Goal: Task Accomplishment & Management: Use online tool/utility

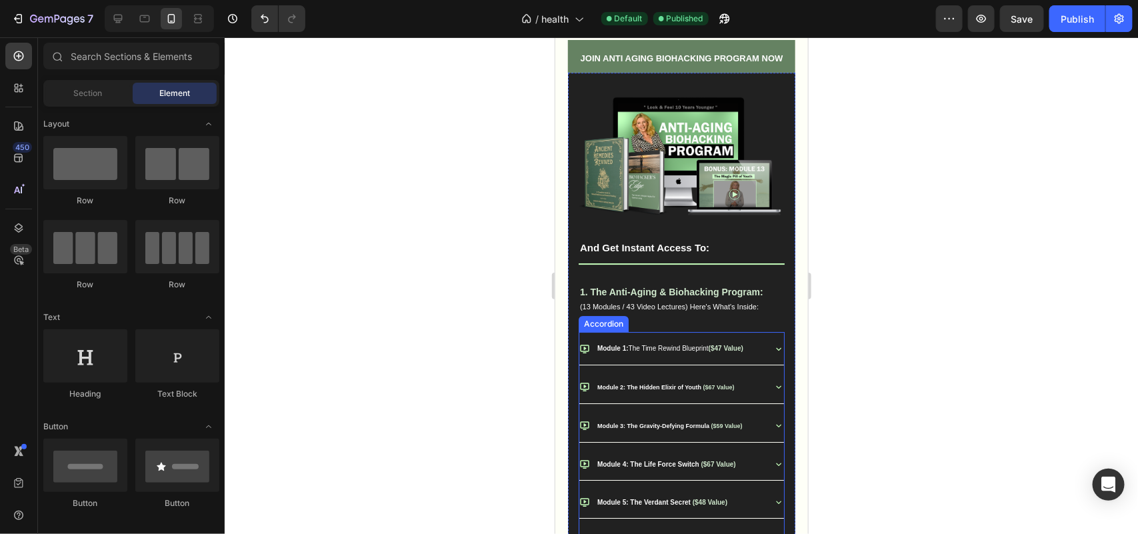
scroll to position [1826, 0]
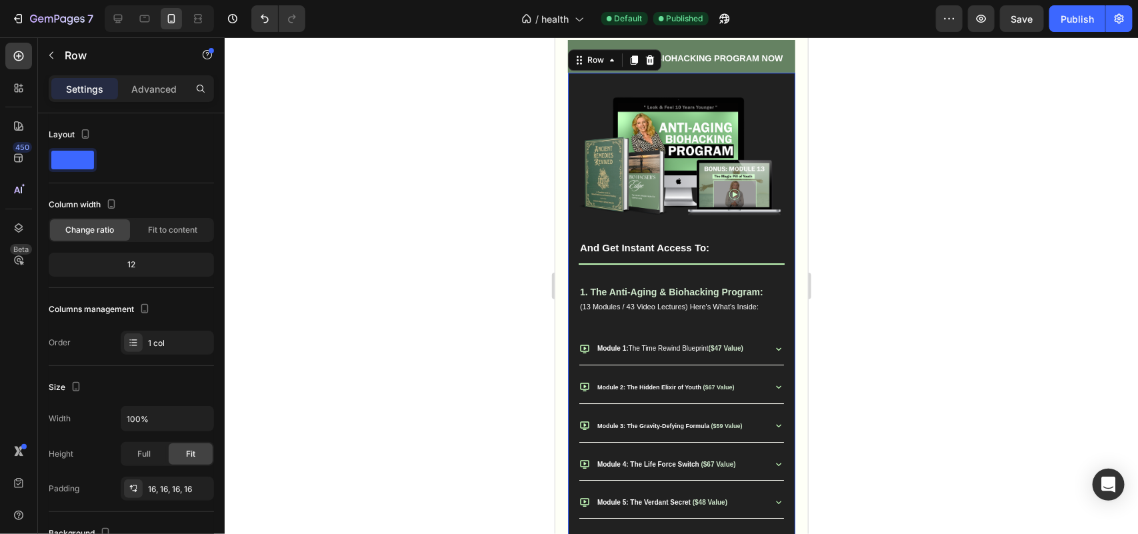
click at [693, 72] on h2 "JOIN ANTI AGING BIOHACKING PROGRAM NOW" at bounding box center [680, 55] width 227 height 33
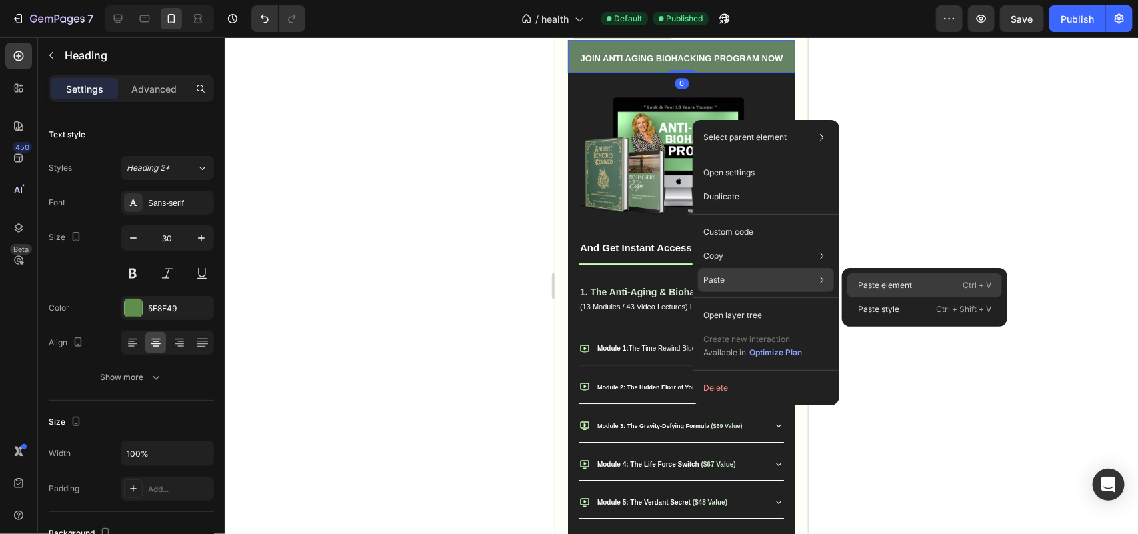
click at [883, 285] on p "Paste element" at bounding box center [885, 285] width 54 height 12
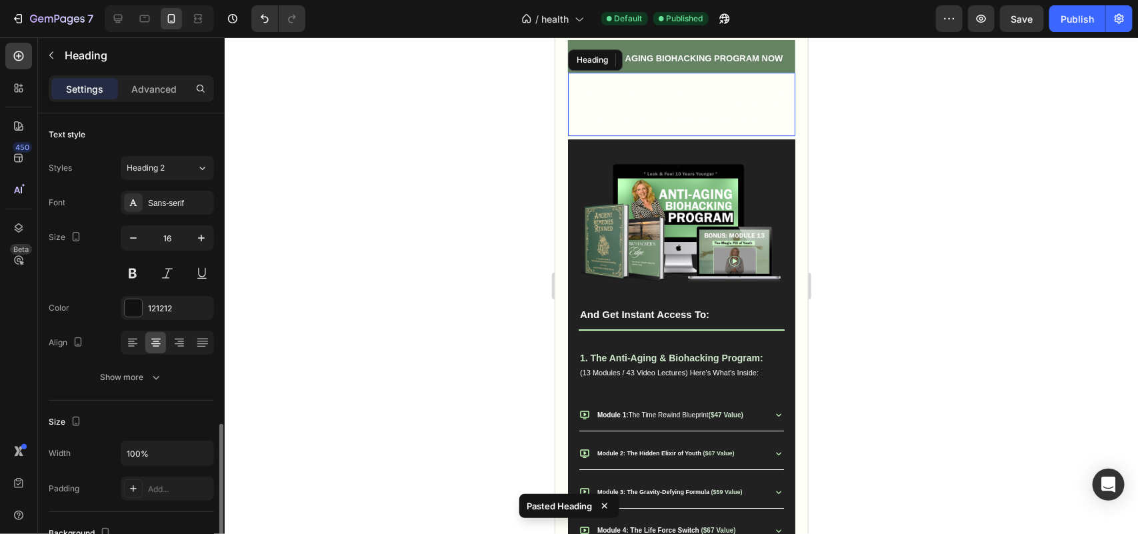
scroll to position [203, 0]
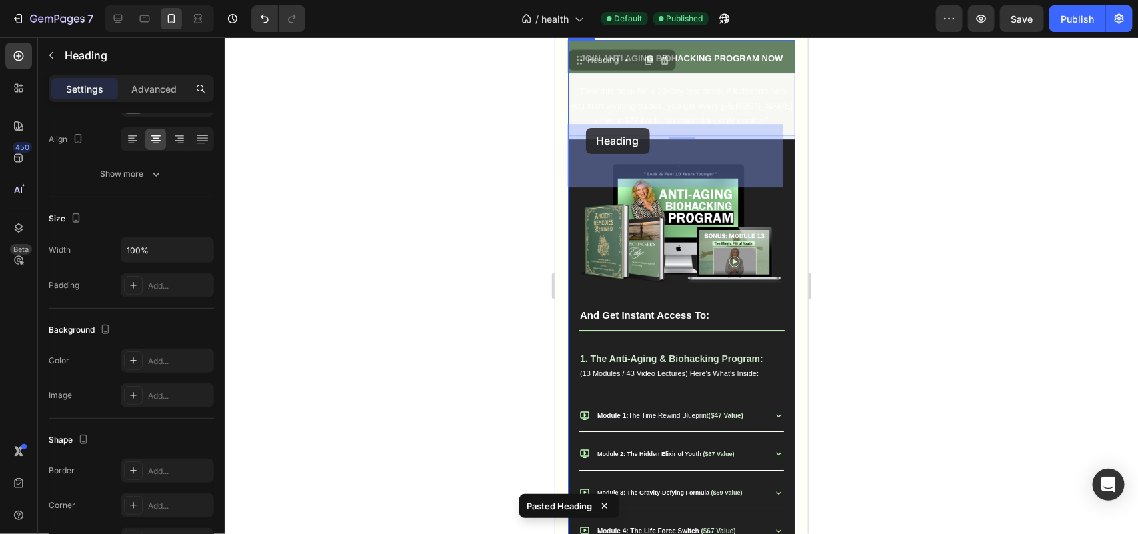
drag, startPoint x: 573, startPoint y: 113, endPoint x: 1089, endPoint y: 221, distance: 527.1
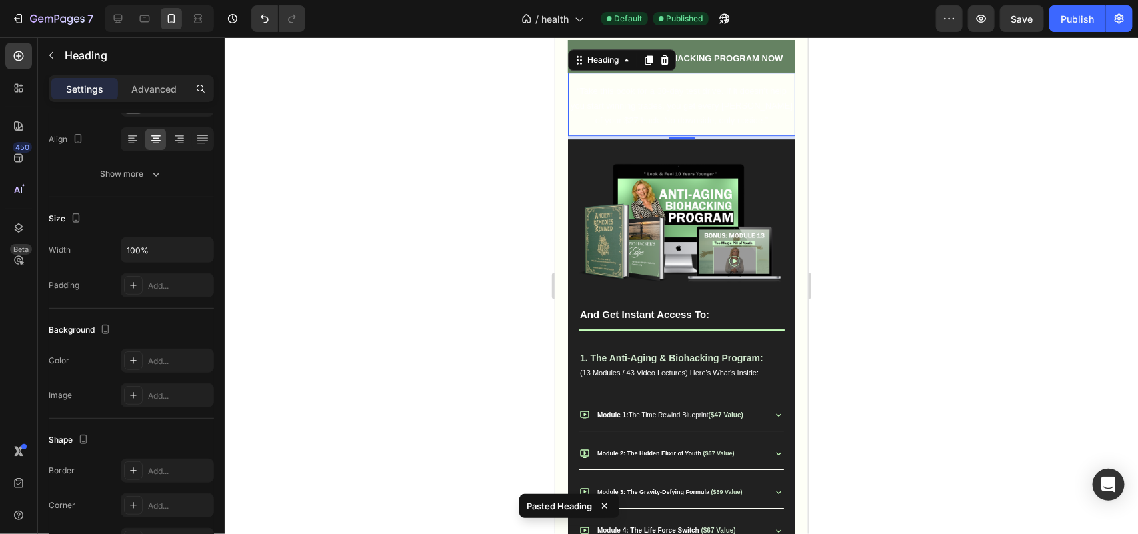
click at [617, 128] on h2 "“Take this book for a 30-day test drive. If it doesn’t help you start winning t…" at bounding box center [680, 105] width 227 height 46
drag, startPoint x: 487, startPoint y: 225, endPoint x: 11, endPoint y: 147, distance: 481.7
click at [487, 225] on div at bounding box center [681, 285] width 913 height 497
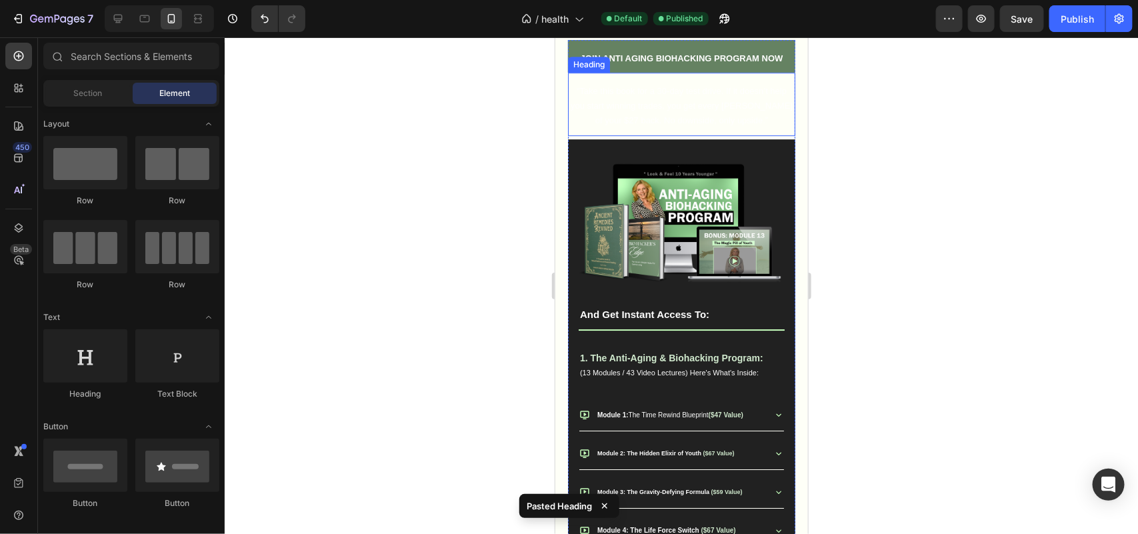
click at [634, 127] on p "⁠⁠⁠⁠⁠⁠⁠ “Take this book for a 30-day test drive. If it doesn’t help you start w…" at bounding box center [681, 104] width 225 height 43
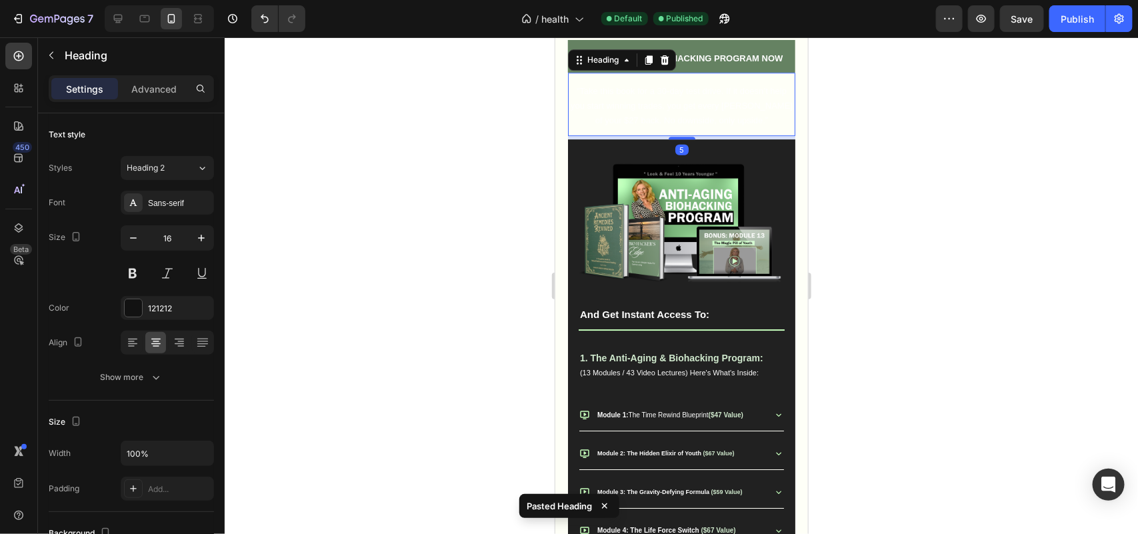
click at [601, 70] on div "Heading" at bounding box center [621, 59] width 108 height 21
click at [601, 65] on div "Heading" at bounding box center [602, 59] width 37 height 12
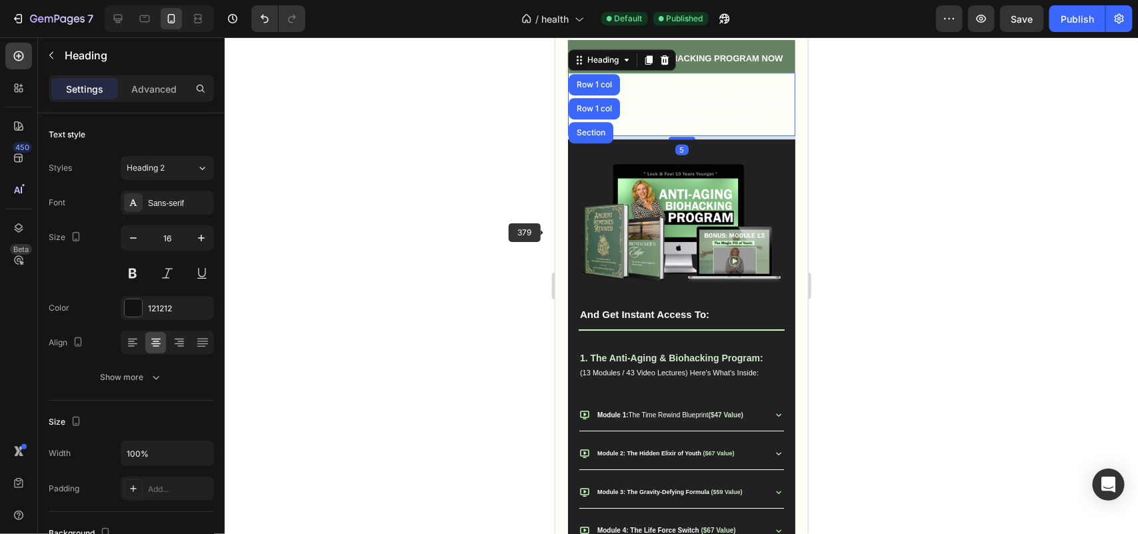
click at [491, 255] on div at bounding box center [681, 285] width 913 height 497
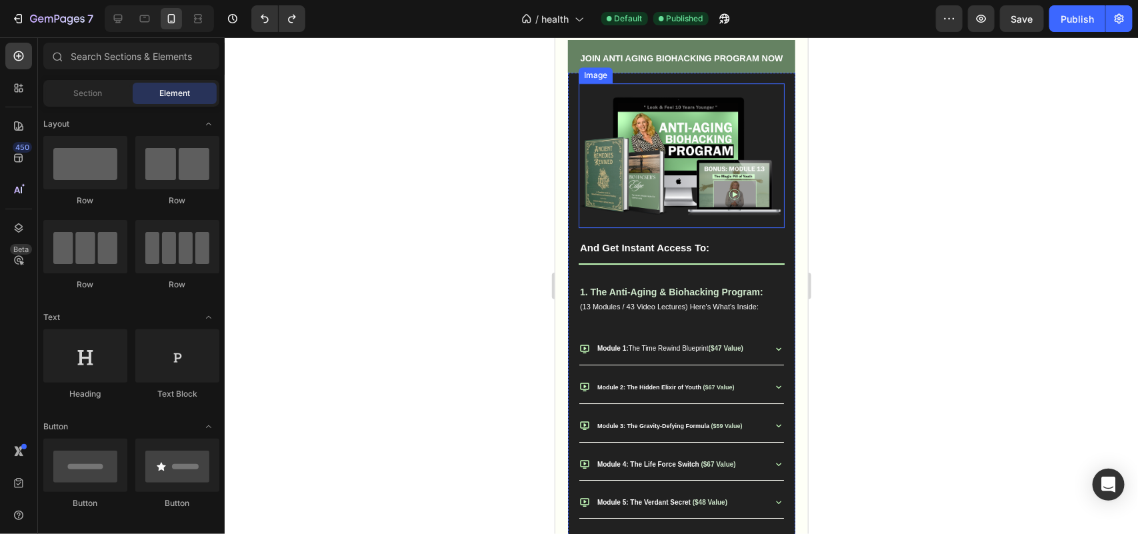
click at [633, 171] on img at bounding box center [681, 155] width 206 height 125
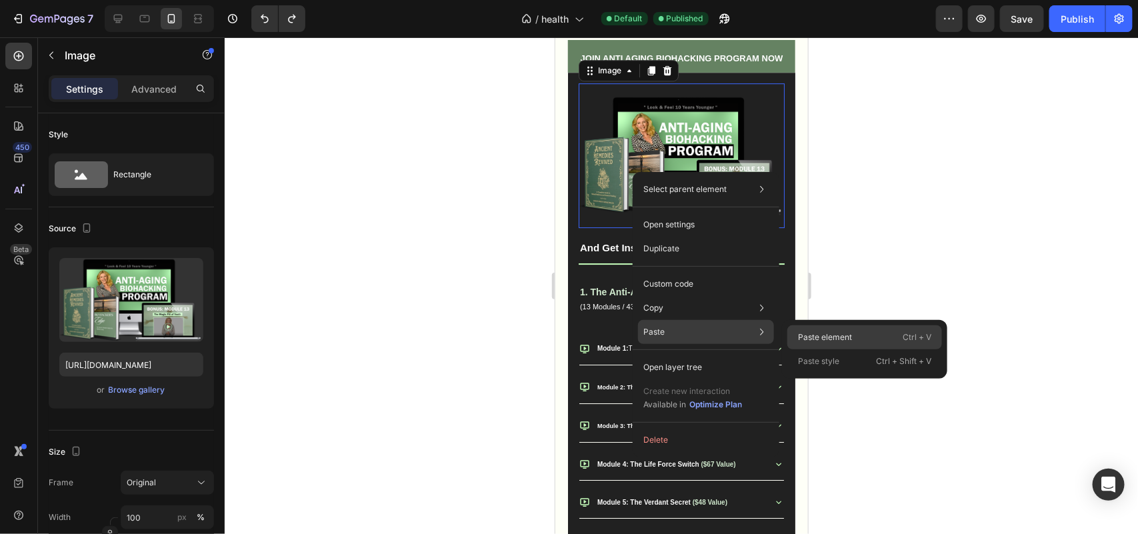
click at [795, 349] on div "Paste element Ctrl + V" at bounding box center [864, 361] width 155 height 24
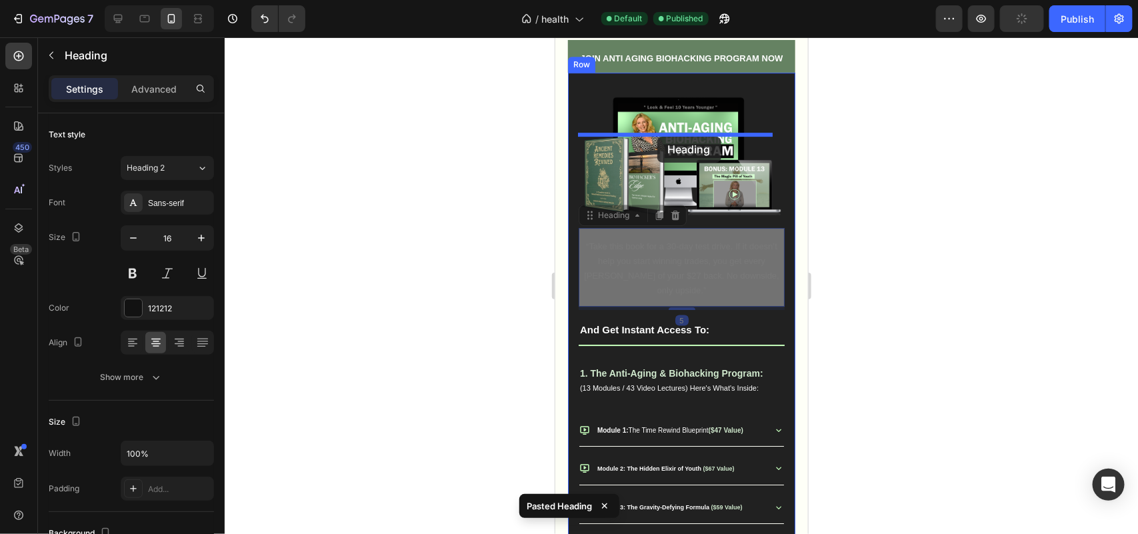
drag, startPoint x: 589, startPoint y: 263, endPoint x: 657, endPoint y: 136, distance: 143.4
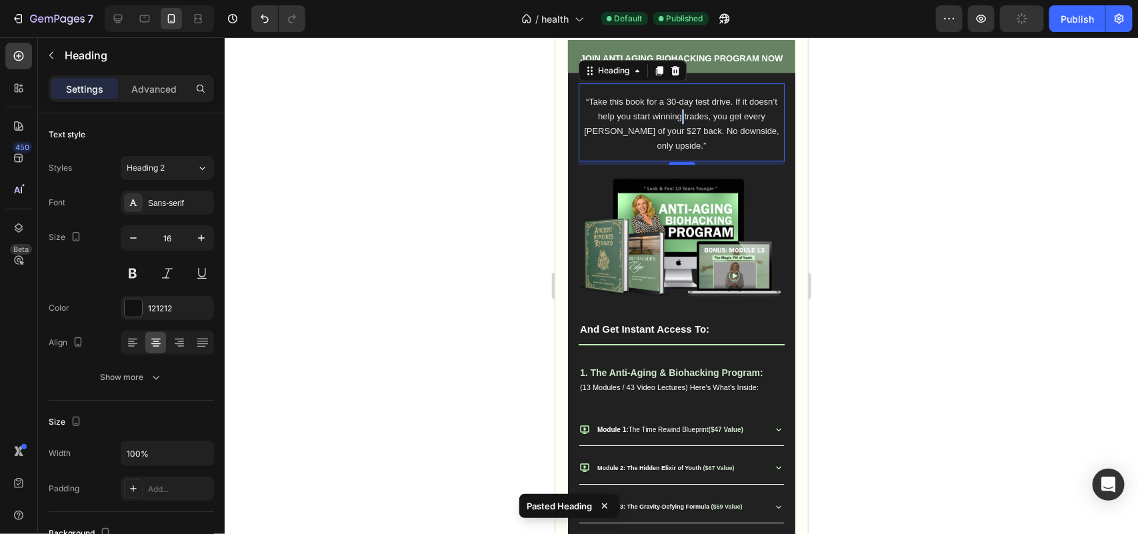
click at [673, 149] on span "“Take this book for a 30-day test drive. If it doesn’t help you start winning t…" at bounding box center [680, 122] width 195 height 53
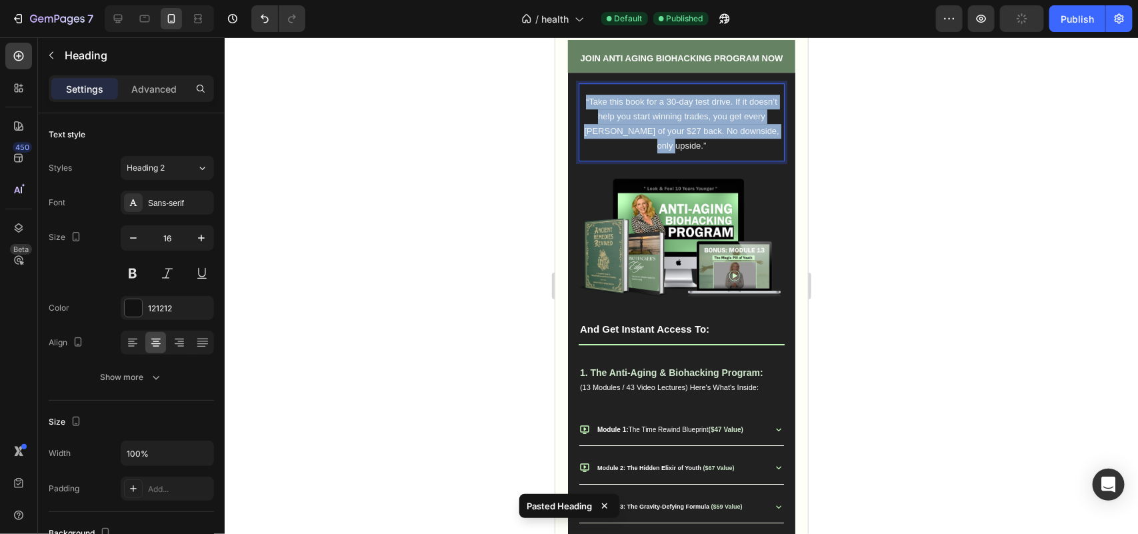
click at [673, 149] on span "“Take this book for a 30-day test drive. If it doesn’t help you start winning t…" at bounding box center [680, 122] width 195 height 53
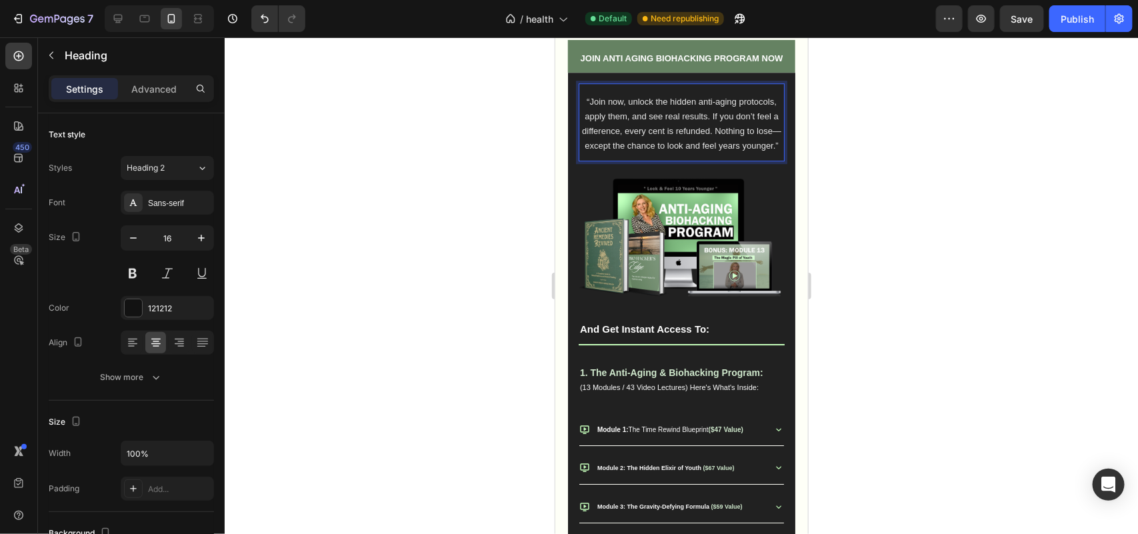
click at [604, 149] on span "“Join now, unlock the hidden anti-aging protocols, apply them, and see real res…" at bounding box center [680, 122] width 199 height 53
click at [606, 149] on span "“Join now, unlock the hidden anti-aging protocols, apply them, and see real res…" at bounding box center [680, 122] width 199 height 53
click at [632, 152] on p "“Join now, unlock the hidden anti-aging protocols, apply them, and see real res…" at bounding box center [680, 123] width 203 height 58
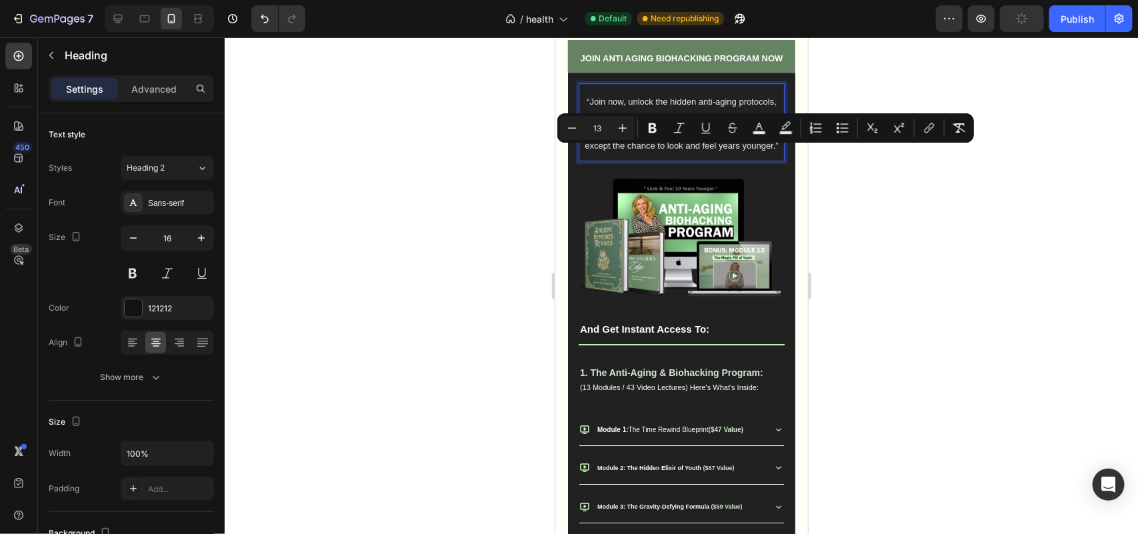
click at [647, 149] on span "“Join now, unlock the hidden anti-aging protocols, apply them, and see real res…" at bounding box center [681, 122] width 194 height 53
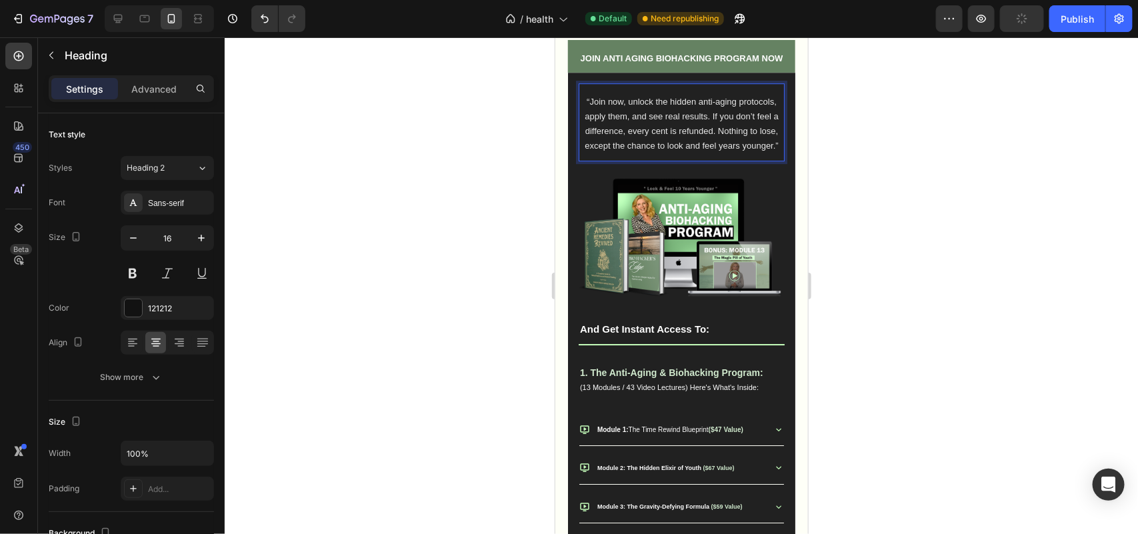
click at [709, 149] on span "“Join now, unlock the hidden anti-aging protocols, apply them, and see real res…" at bounding box center [681, 122] width 194 height 53
click at [707, 149] on span "“Join now, unlock the hidden anti-aging protocols, apply them, and see real res…" at bounding box center [681, 122] width 194 height 53
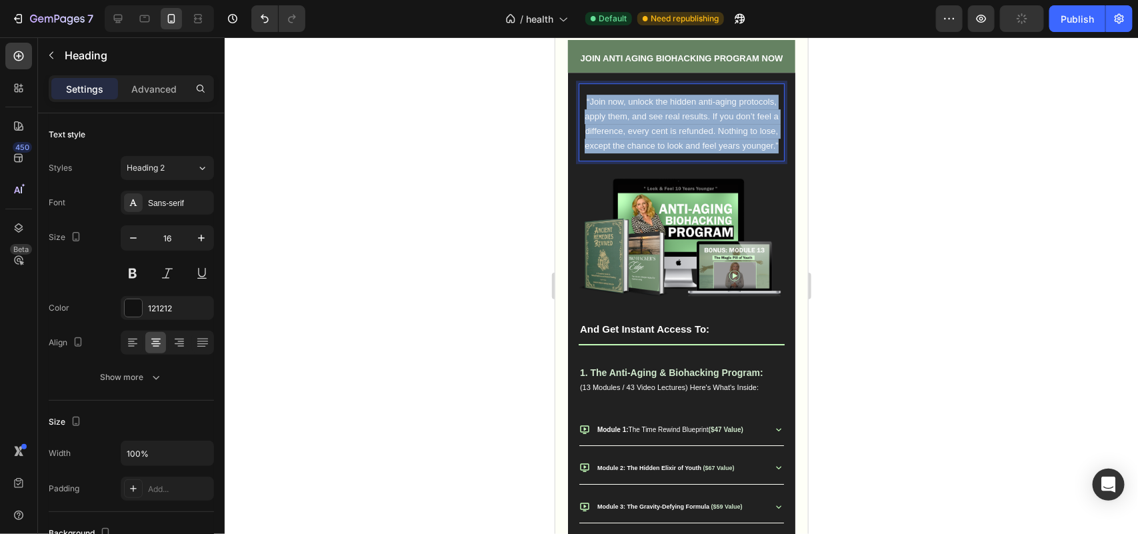
click at [707, 149] on span "“Join now, unlock the hidden anti-aging protocols, apply them, and see real res…" at bounding box center [681, 122] width 194 height 53
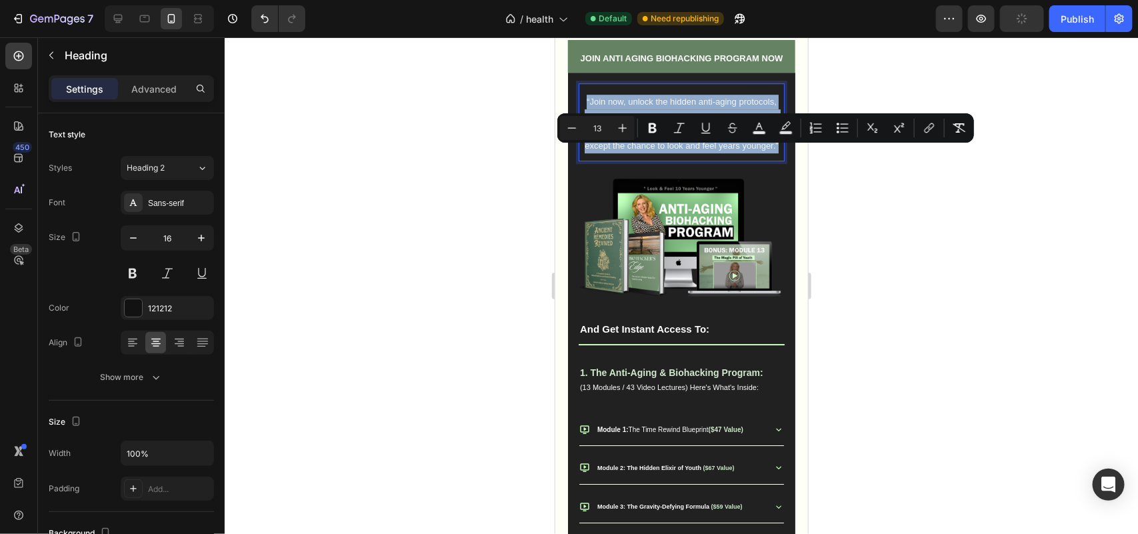
click at [676, 152] on p "“Join now, unlock the hidden anti-aging protocols, apply them, and see real res…" at bounding box center [680, 123] width 203 height 58
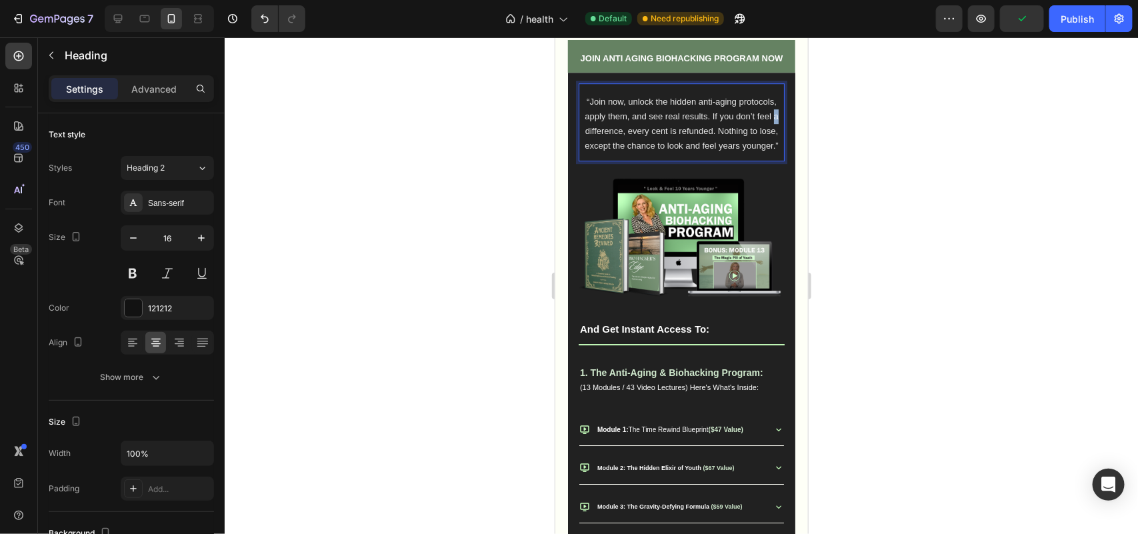
click at [586, 149] on span "“Join now, unlock the hidden anti-aging protocols, apply them, and see real res…" at bounding box center [681, 122] width 194 height 53
click at [617, 149] on span "“Join now, unlock the hidden anti-aging protocols, apply them, and see real res…" at bounding box center [680, 122] width 203 height 53
click at [636, 149] on span "“Join now, unlock the hidden anti-aging protocols, apply them, and see real res…" at bounding box center [680, 122] width 203 height 53
click at [641, 149] on span "“Join now, unlock the hidden anti-aging protocols, apply them, and see real res…" at bounding box center [680, 122] width 203 height 53
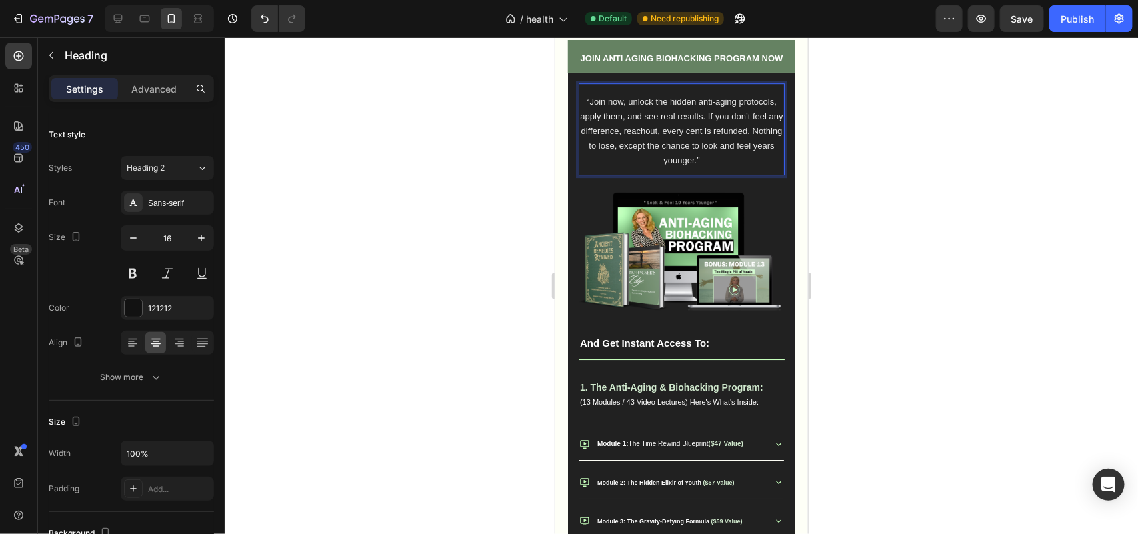
click at [653, 164] on span "“Join now, unlock the hidden anti-aging protocols, apply them, and see real res…" at bounding box center [680, 130] width 203 height 68
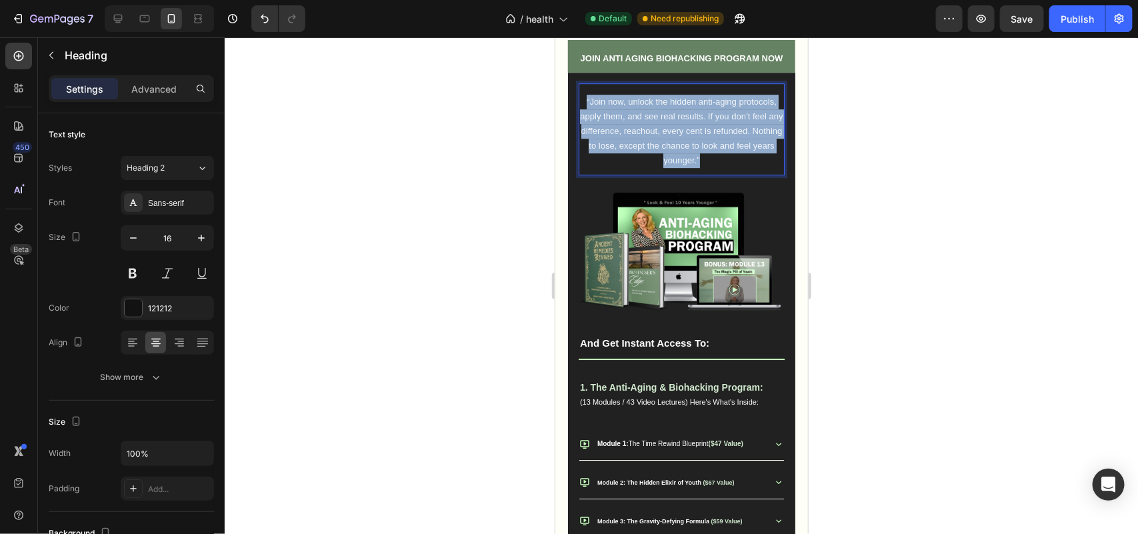
click at [653, 164] on span "“Join now, unlock the hidden anti-aging protocols, apply them, and see real res…" at bounding box center [680, 130] width 203 height 68
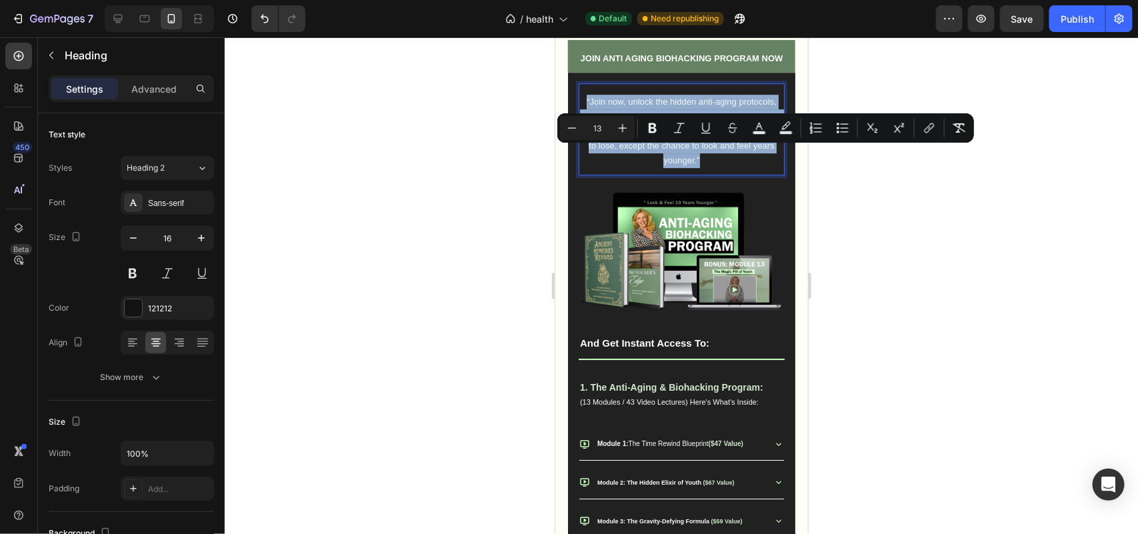
click at [657, 164] on span "“Join now, unlock the hidden anti-aging protocols, apply them, and see real res…" at bounding box center [680, 130] width 203 height 68
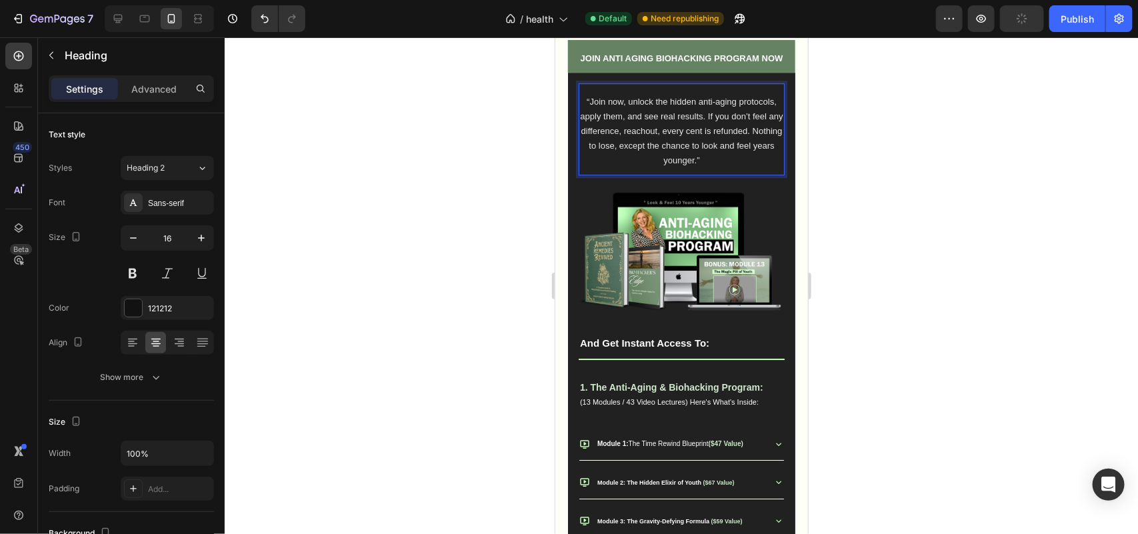
click at [587, 164] on span "“Join now, unlock the hidden anti-aging protocols, apply them, and see real res…" at bounding box center [680, 130] width 203 height 68
click at [669, 167] on p "“Join now, unlock the hidden anti-aging protocols, apply them, and see real res…" at bounding box center [680, 130] width 203 height 73
click at [653, 164] on span "“Join now, unlock the hidden anti-aging protocols, apply them, and see real res…" at bounding box center [680, 130] width 203 height 68
click at [659, 167] on p "“Join now, unlock the hidden anti-aging protocols, apply them, and see real res…" at bounding box center [680, 130] width 203 height 73
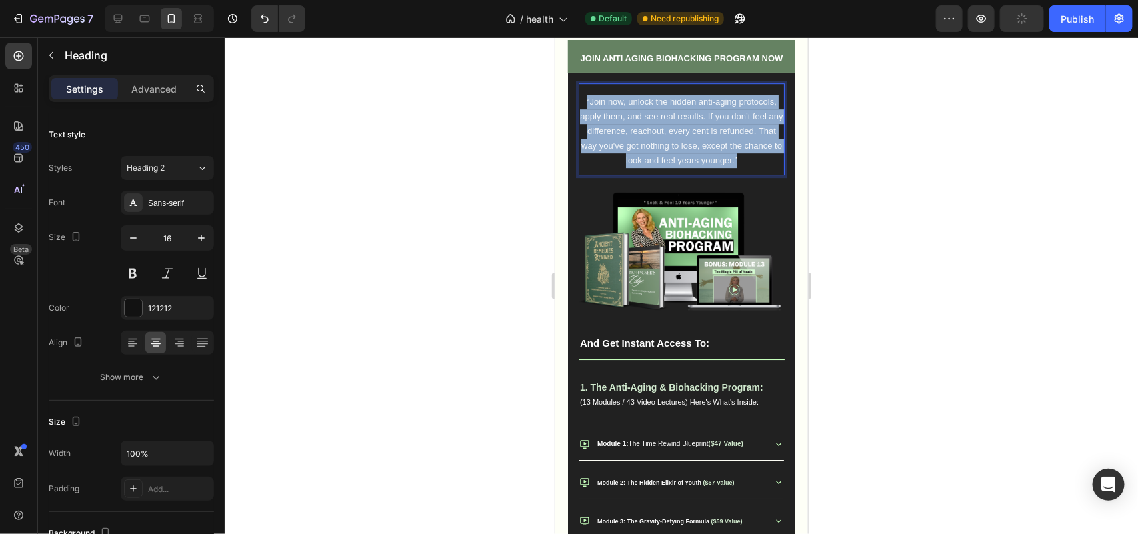
click at [659, 167] on p "“Join now, unlock the hidden anti-aging protocols, apply them, and see real res…" at bounding box center [680, 130] width 203 height 73
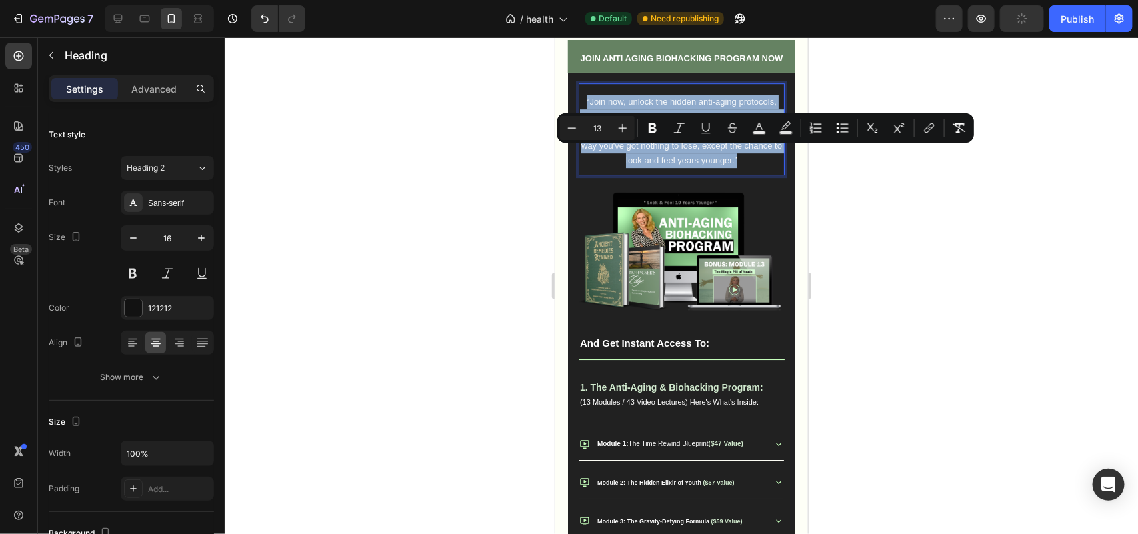
click at [680, 164] on span "“Join now, unlock the hidden anti-aging protocols, apply them, and see real res…" at bounding box center [680, 130] width 203 height 68
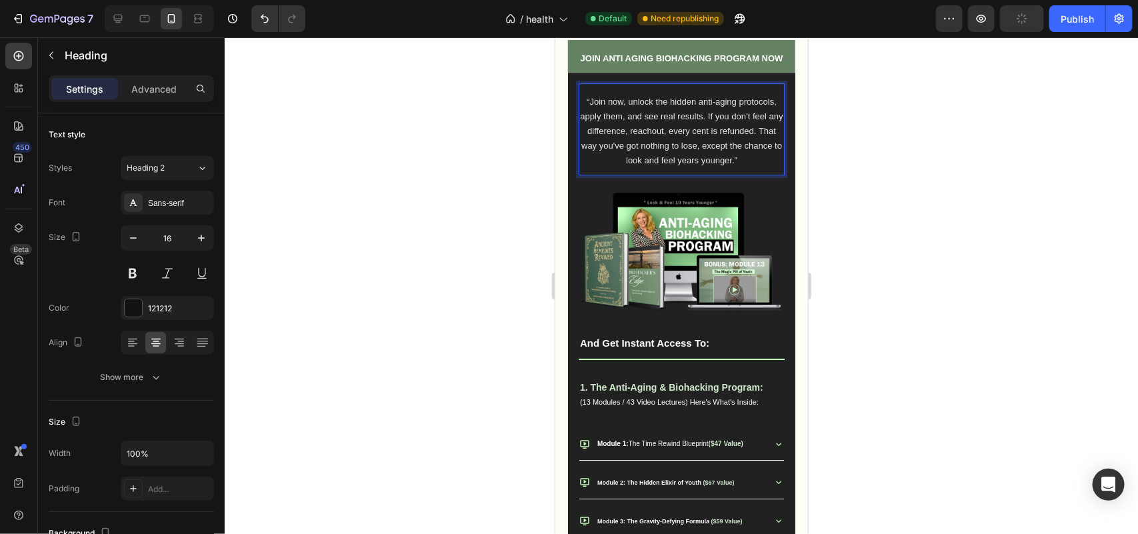
click at [746, 167] on p "“Join now, unlock the hidden anti-aging protocols, apply them, and see real res…" at bounding box center [680, 130] width 203 height 73
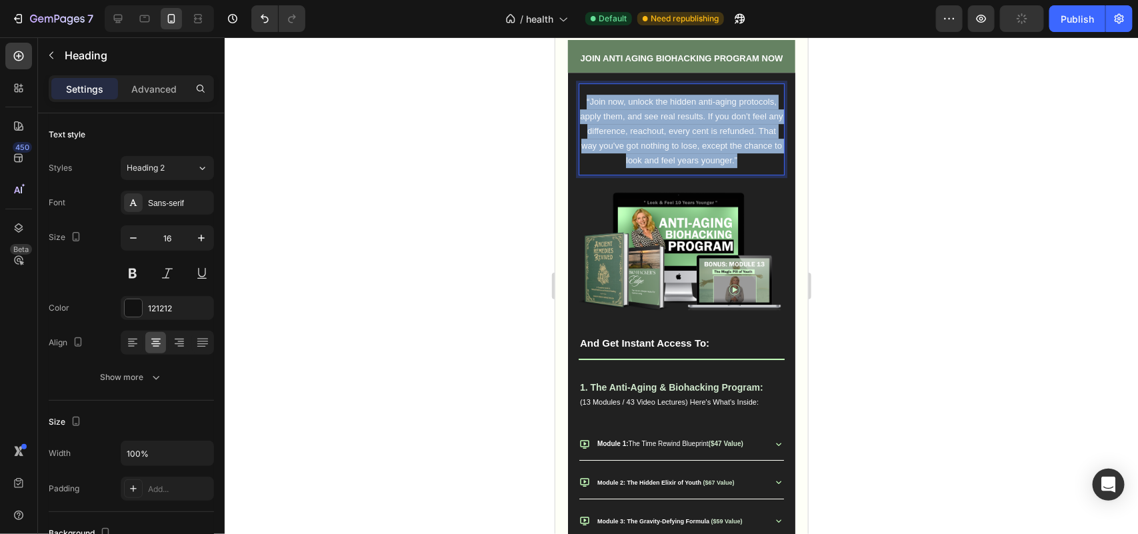
click at [746, 167] on p "“Join now, unlock the hidden anti-aging protocols, apply them, and see real res…" at bounding box center [680, 130] width 203 height 73
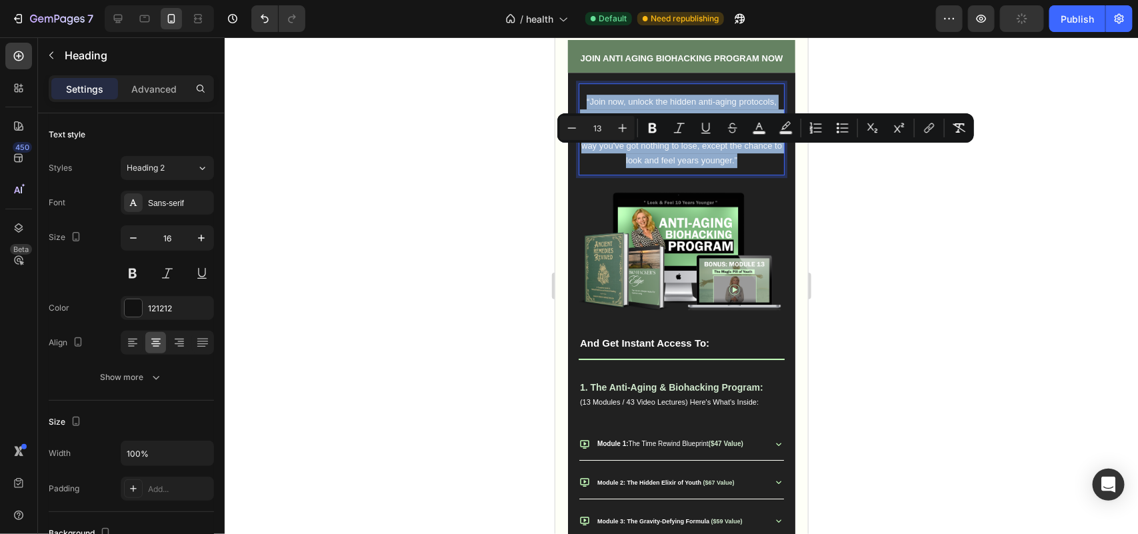
click at [733, 164] on span "“Join now, unlock the hidden anti-aging protocols, apply them, and see real res…" at bounding box center [680, 130] width 203 height 68
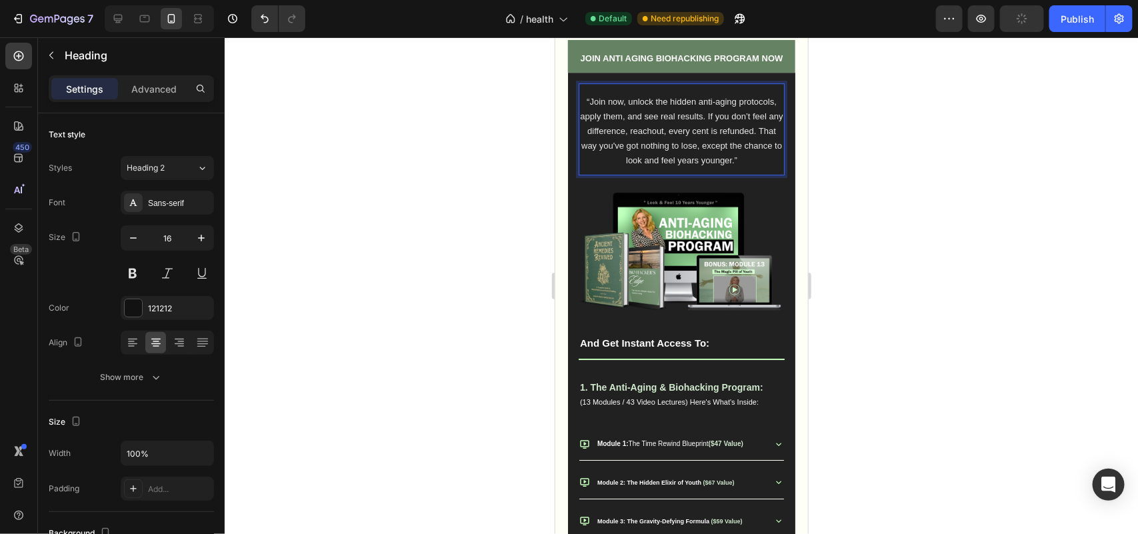
click at [754, 164] on span "“Join now, unlock the hidden anti-aging protocols, apply them, and see real res…" at bounding box center [680, 130] width 203 height 68
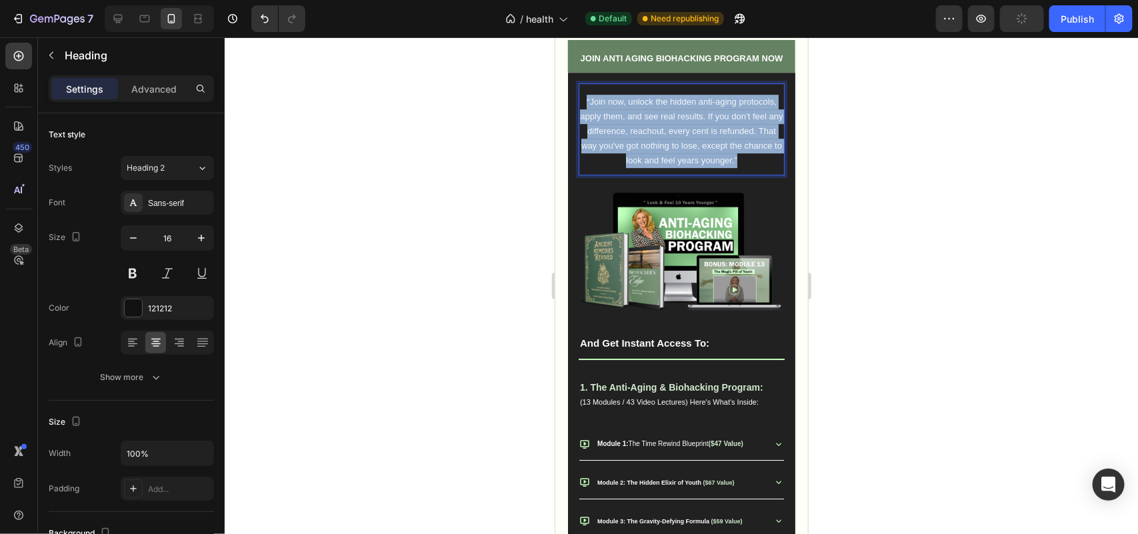
click at [754, 164] on span "“Join now, unlock the hidden anti-aging protocols, apply them, and see real res…" at bounding box center [680, 130] width 203 height 68
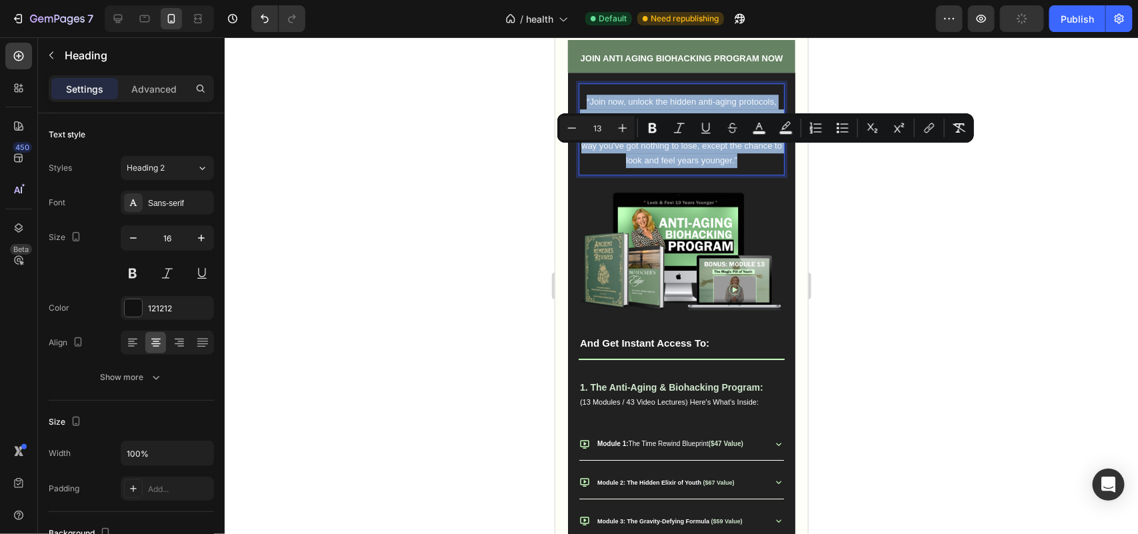
click at [709, 167] on p "“Join now, unlock the hidden anti-aging protocols, apply them, and see real res…" at bounding box center [680, 130] width 203 height 73
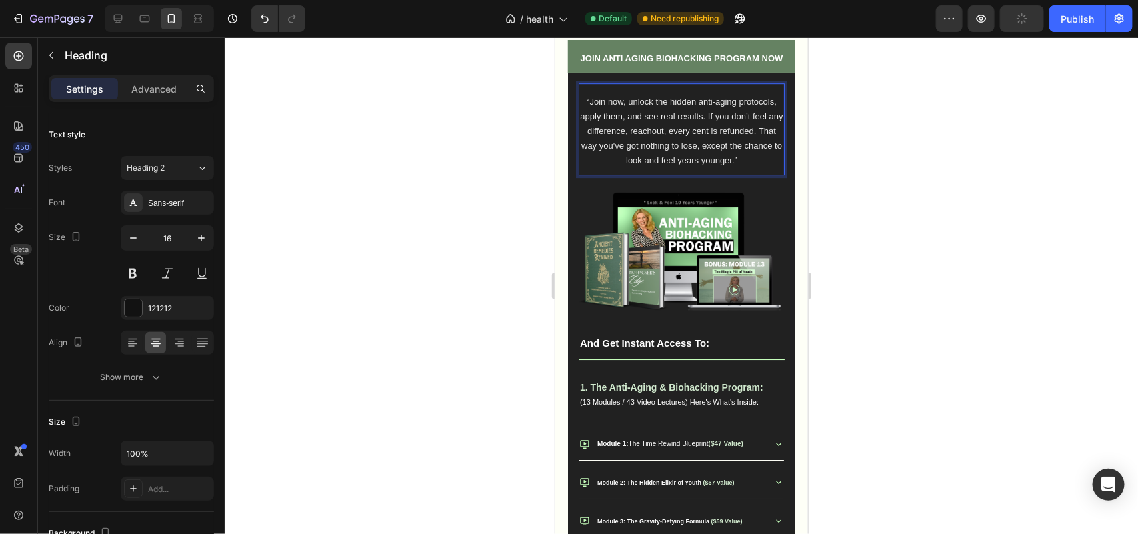
click at [703, 164] on span "“Join now, unlock the hidden anti-aging protocols, apply them, and see real res…" at bounding box center [680, 130] width 203 height 68
click at [1083, 21] on div "Publish" at bounding box center [1077, 19] width 33 height 14
click at [615, 164] on span "“Join now, unlock the hidden anti-aging protocols, apply them, and see real res…" at bounding box center [680, 130] width 203 height 68
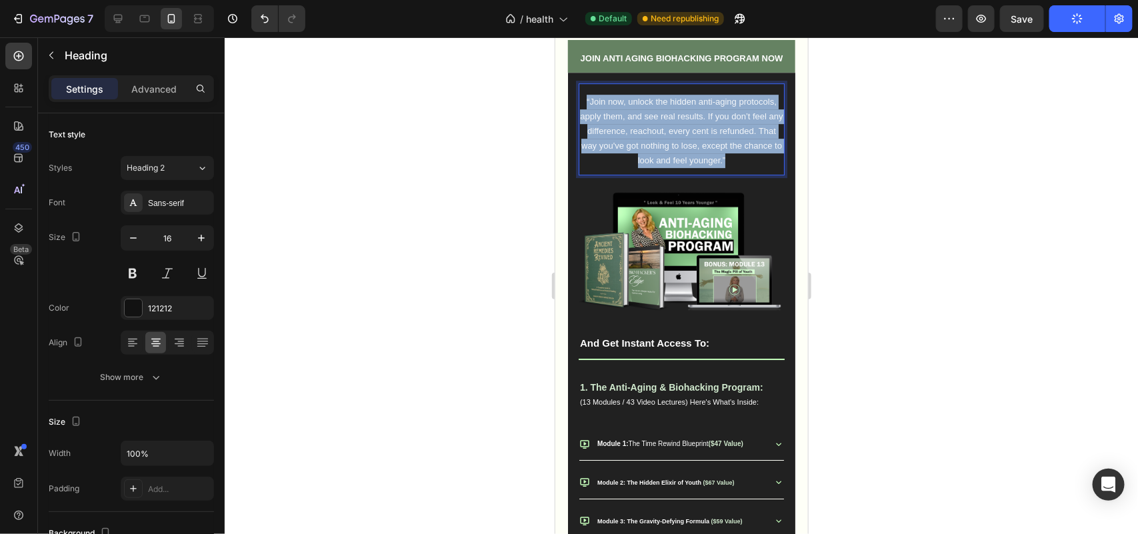
click at [615, 164] on span "“Join now, unlock the hidden anti-aging protocols, apply them, and see real res…" at bounding box center [680, 130] width 203 height 68
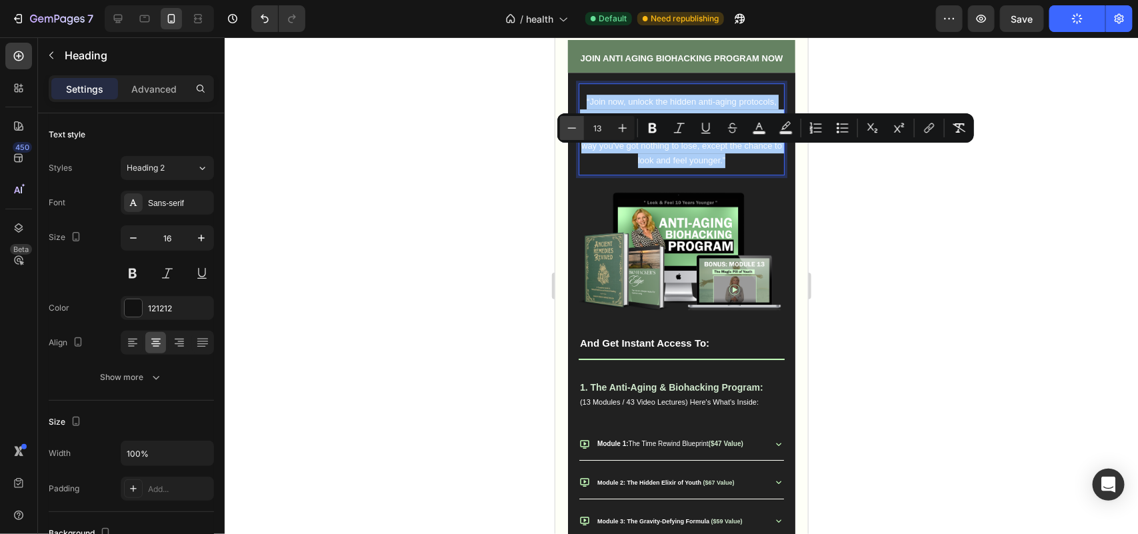
click at [574, 122] on icon "Editor contextual toolbar" at bounding box center [571, 127] width 13 height 13
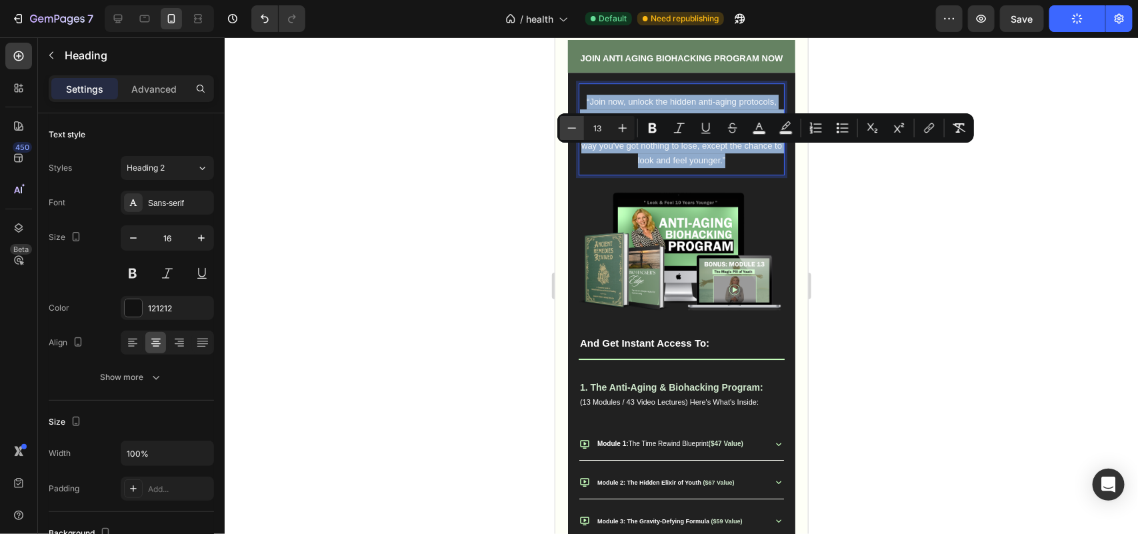
type input "12"
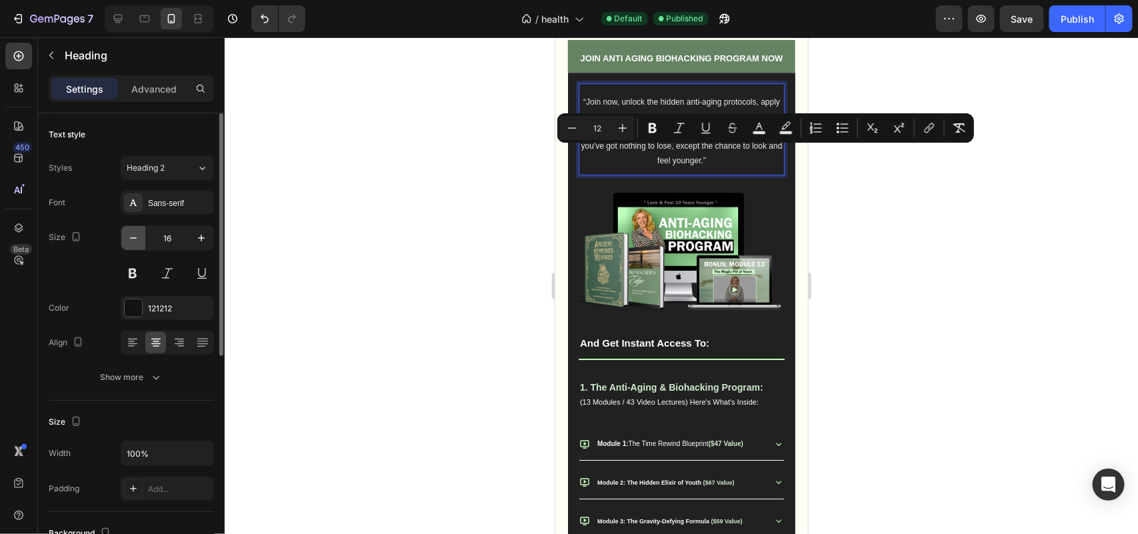
click at [125, 235] on button "button" at bounding box center [133, 238] width 24 height 24
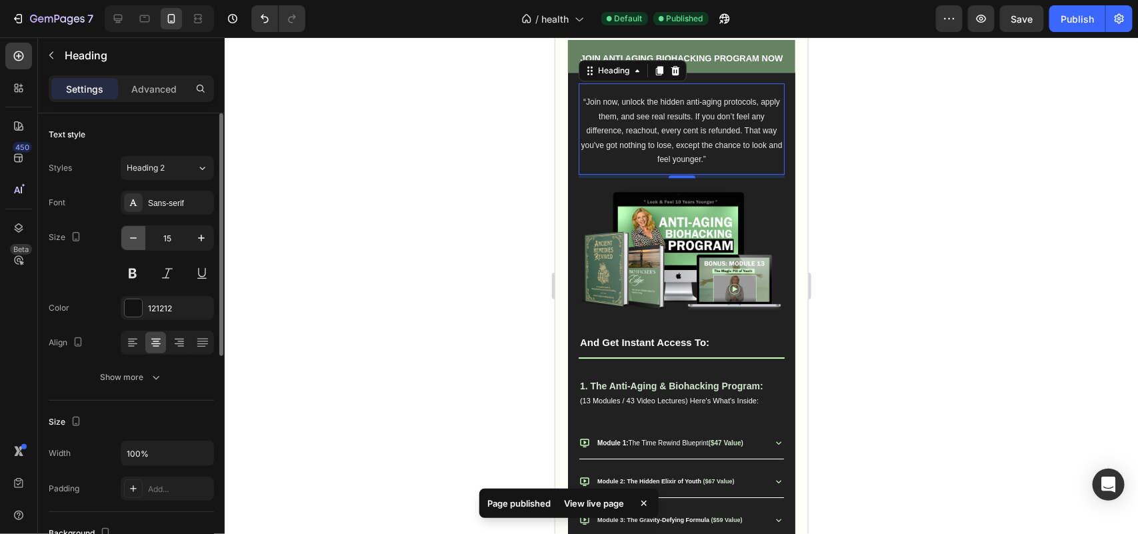
click at [127, 235] on icon "button" at bounding box center [133, 237] width 13 height 13
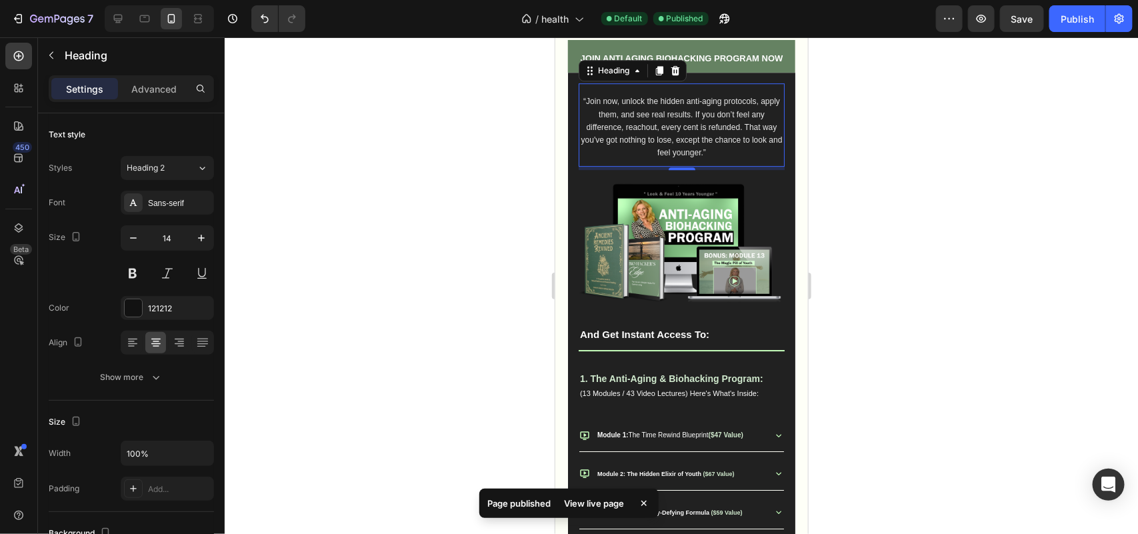
click at [629, 157] on span "“Join now, unlock the hidden anti-aging protocols, apply them, and see real res…" at bounding box center [681, 126] width 201 height 61
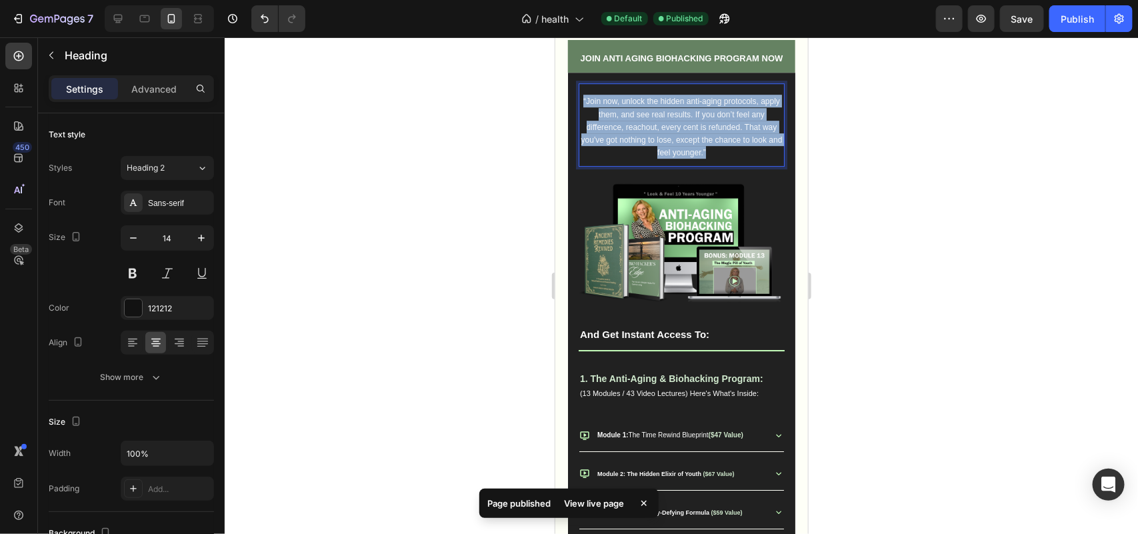
click at [629, 157] on span "“Join now, unlock the hidden anti-aging protocols, apply them, and see real res…" at bounding box center [681, 126] width 201 height 61
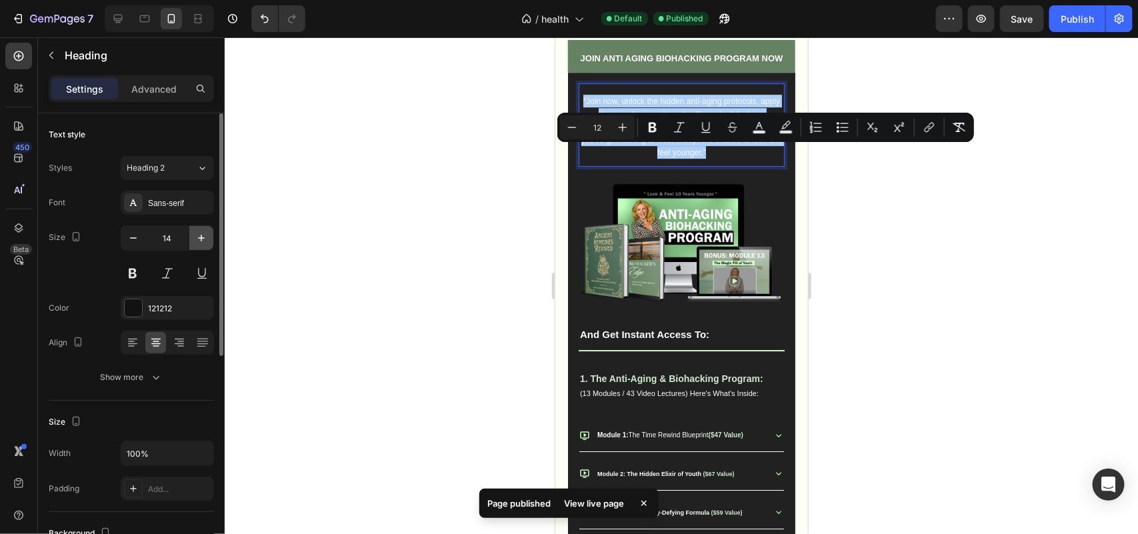
click at [190, 239] on button "button" at bounding box center [201, 238] width 24 height 24
type input "15"
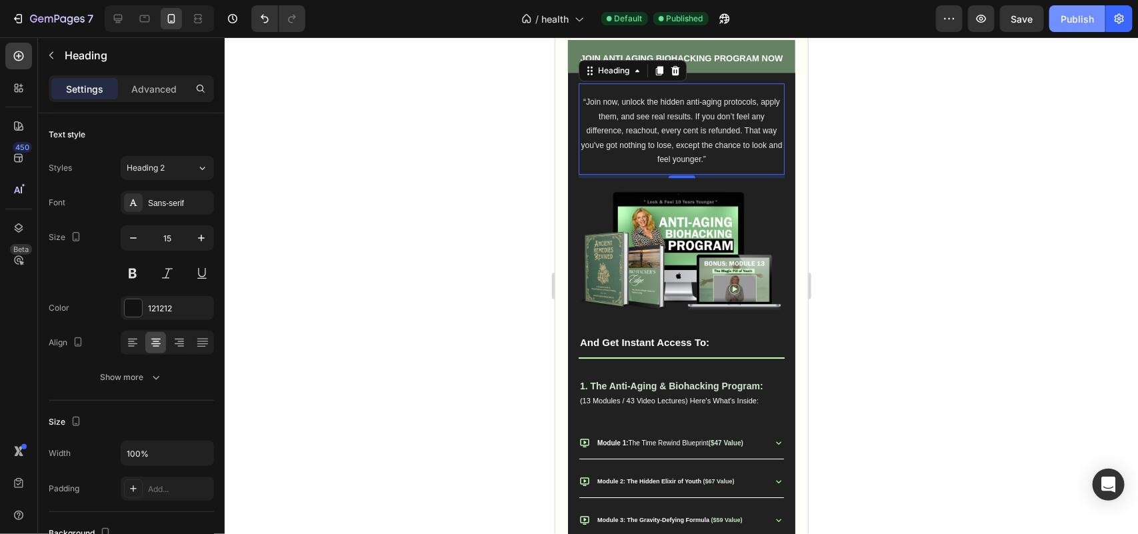
click at [1051, 21] on button "Publish" at bounding box center [1077, 18] width 56 height 27
click at [675, 347] on strong "And Get Instant Access To:" at bounding box center [643, 341] width 129 height 11
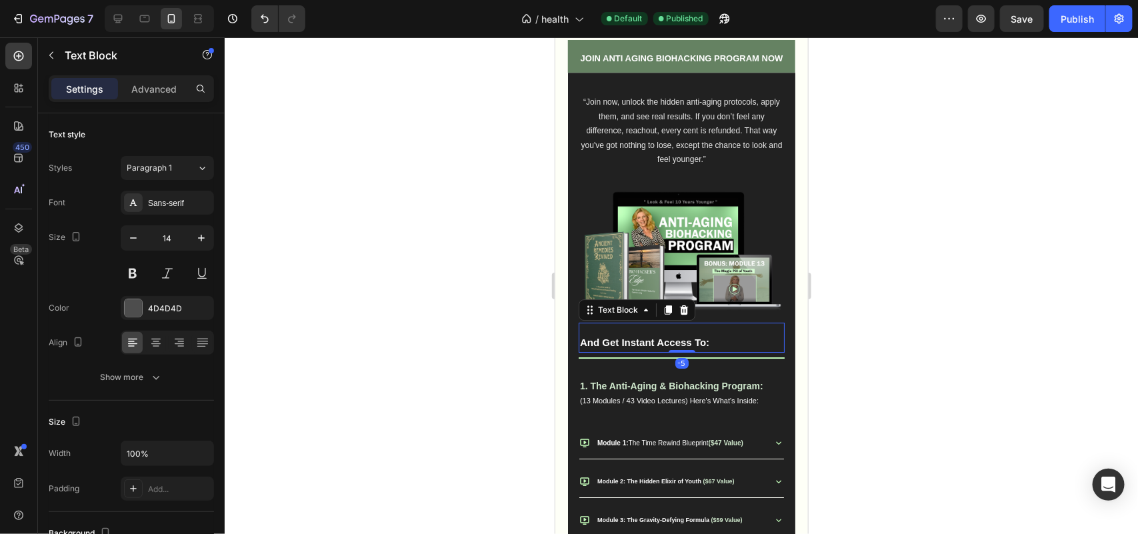
click at [675, 347] on strong "And Get Instant Access To:" at bounding box center [643, 341] width 129 height 11
click at [1081, 20] on div "Publish" at bounding box center [1077, 19] width 33 height 14
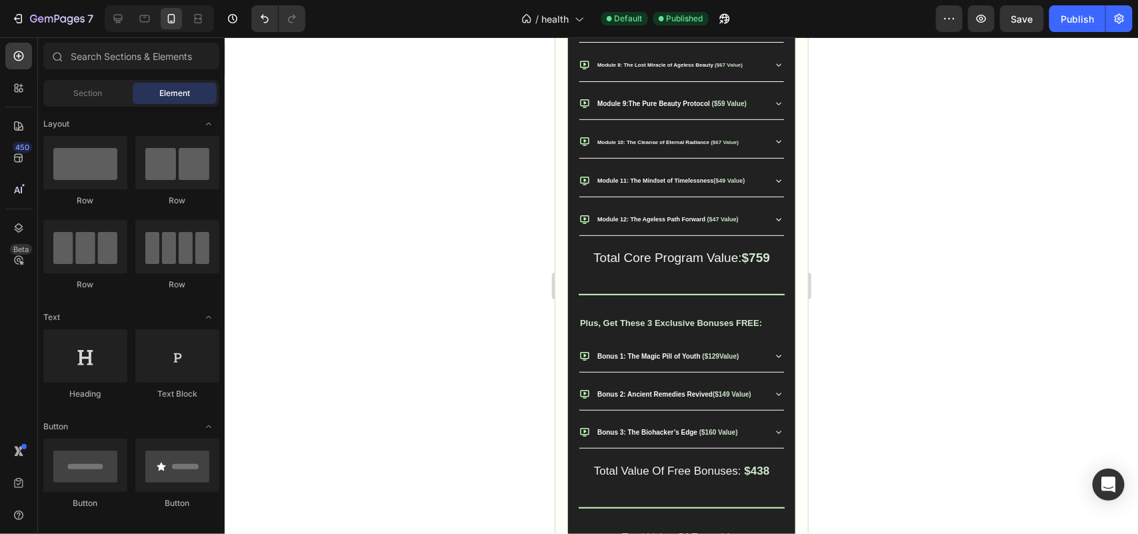
scroll to position [2634, 0]
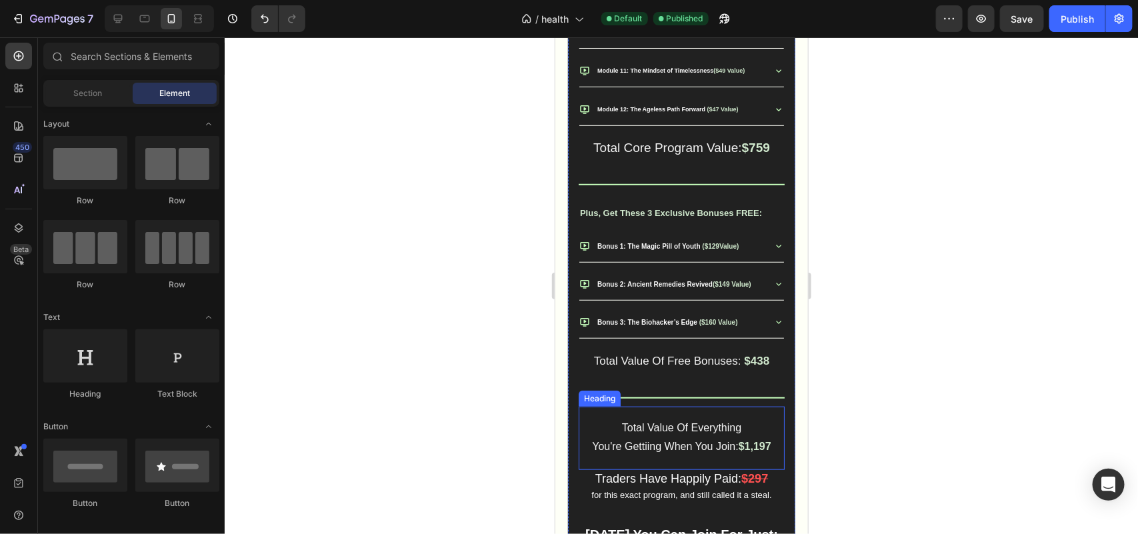
click at [633, 485] on span "Traders Have Happily Paid:" at bounding box center [668, 477] width 146 height 13
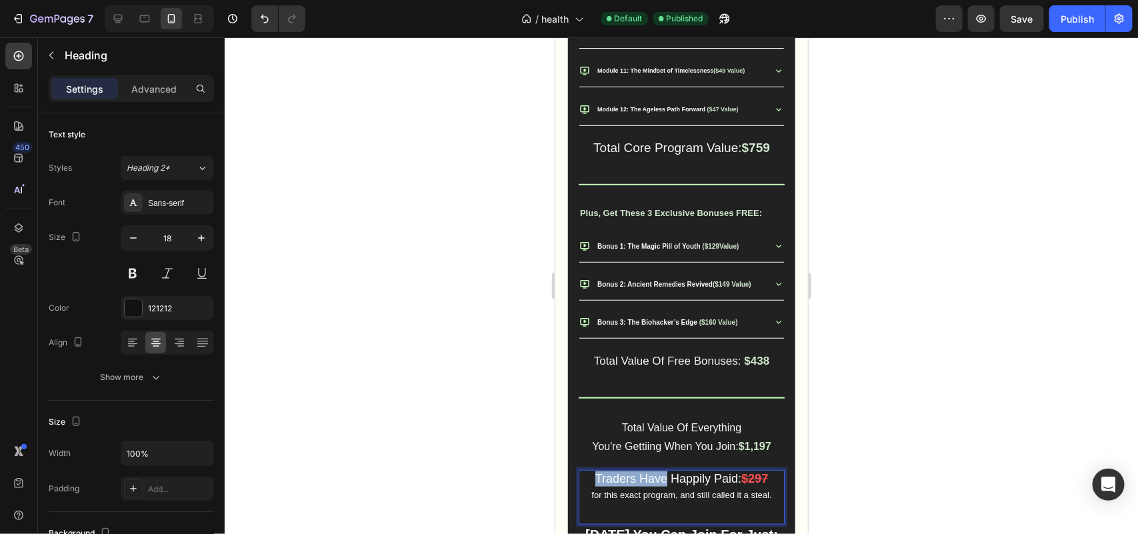
drag, startPoint x: 632, startPoint y: 501, endPoint x: 623, endPoint y: 501, distance: 9.3
click at [623, 485] on span "Traders Have Happily Paid:" at bounding box center [668, 477] width 146 height 13
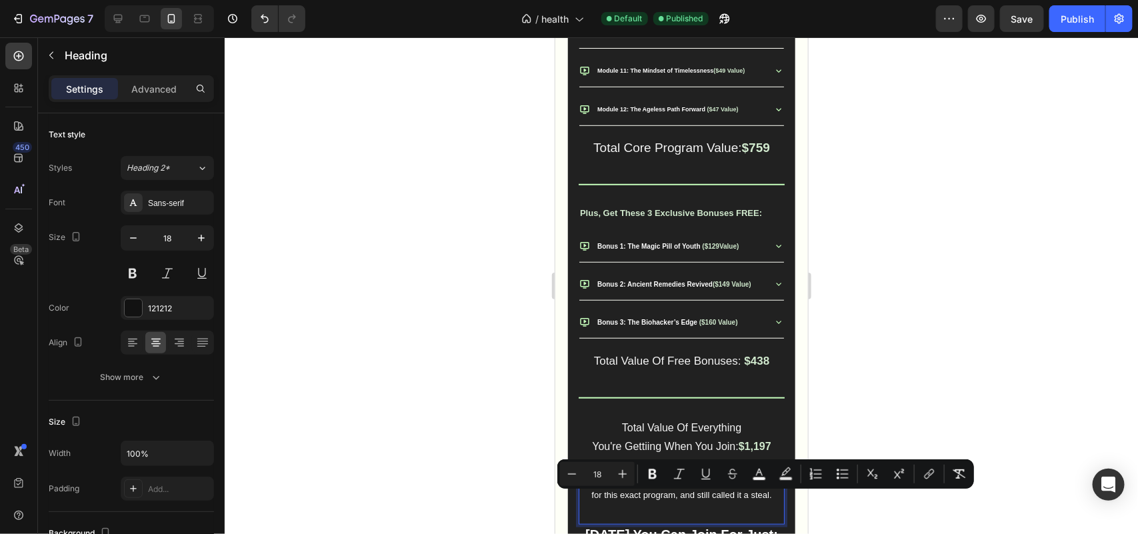
click at [627, 485] on span "Traders Have Happily Paid:" at bounding box center [668, 477] width 146 height 13
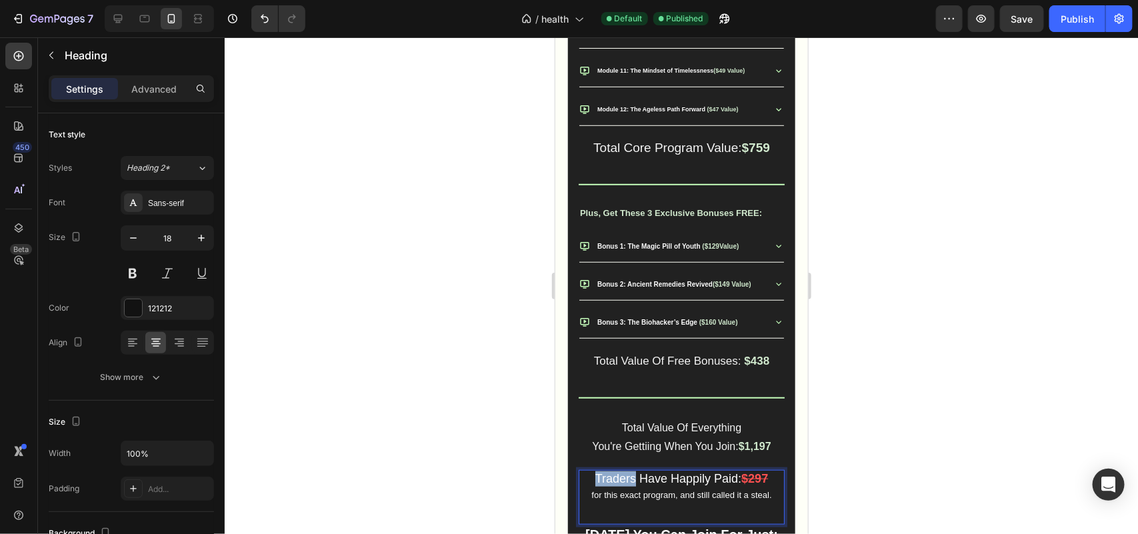
drag, startPoint x: 627, startPoint y: 501, endPoint x: 585, endPoint y: 499, distance: 41.3
click at [585, 499] on p "Traders Have Happily Paid: $297 for this exact program, and still called it a s…" at bounding box center [680, 487] width 203 height 32
click at [1094, 15] on div "Publish" at bounding box center [1077, 19] width 33 height 14
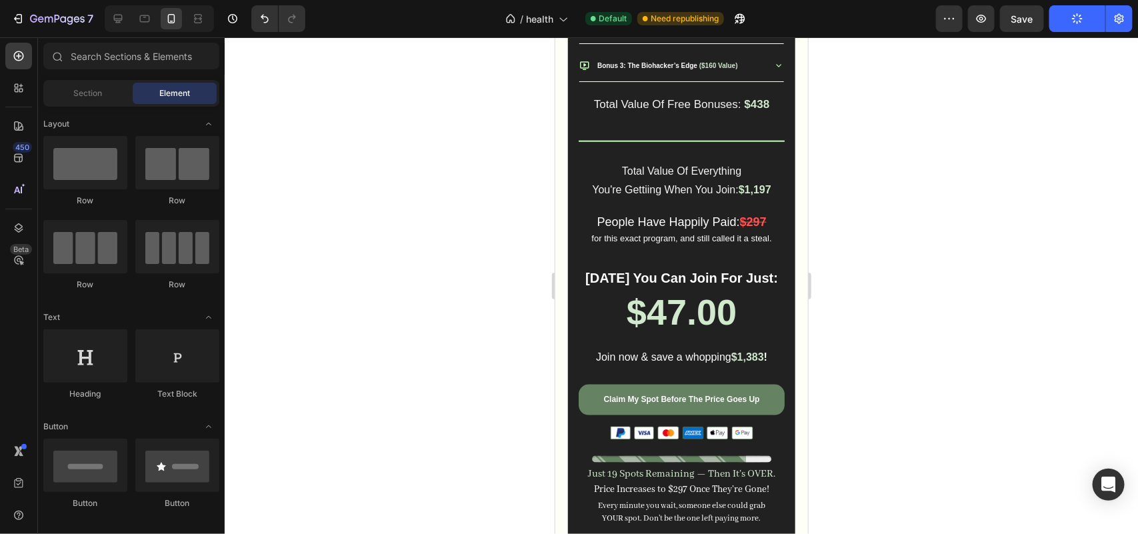
scroll to position [3000, 0]
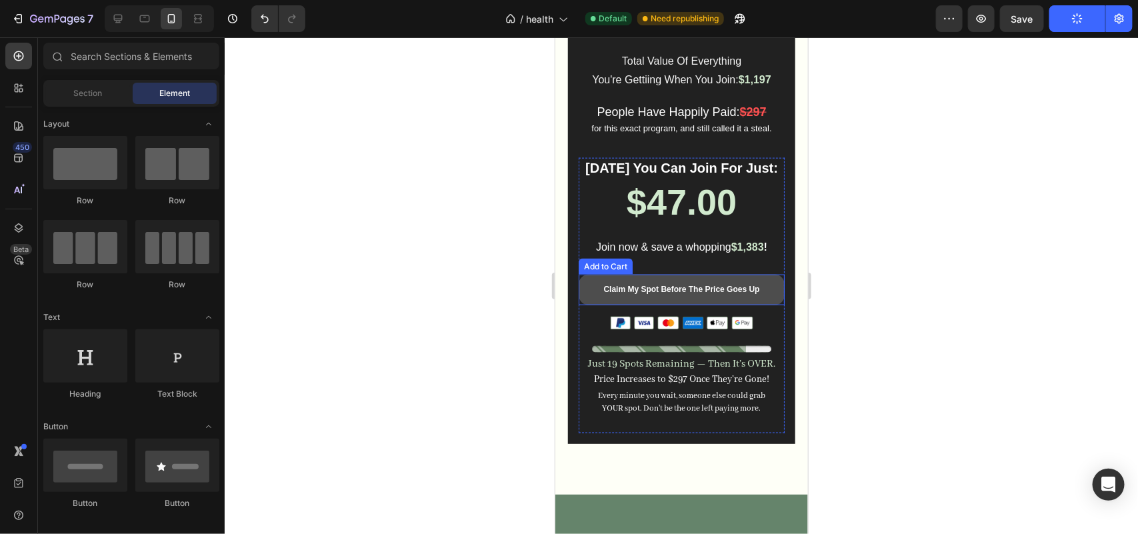
click at [633, 303] on button "Claim My Spot Before The Price Goes Up" at bounding box center [681, 289] width 206 height 31
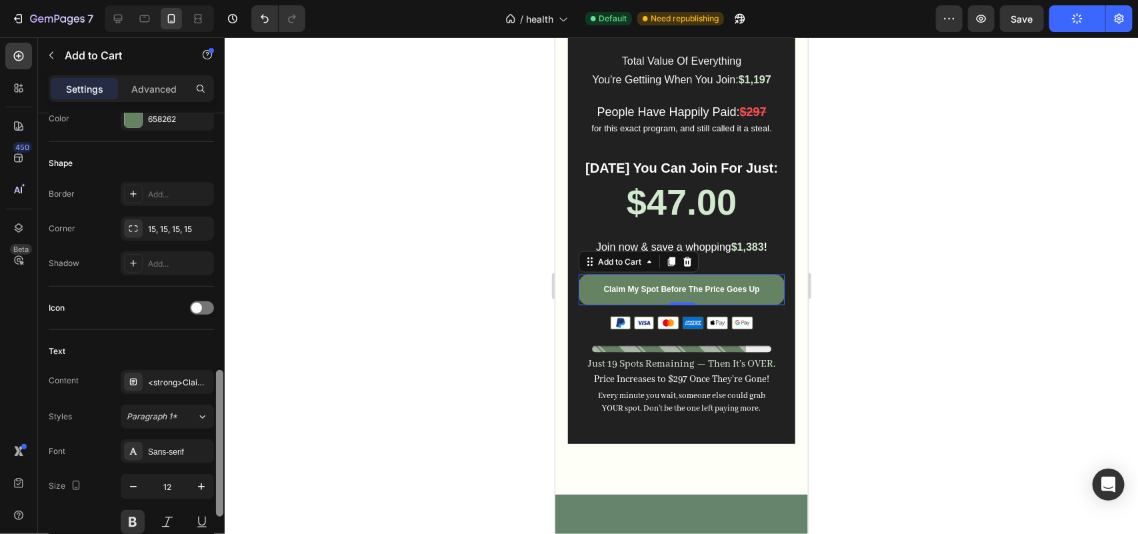
scroll to position [507, 0]
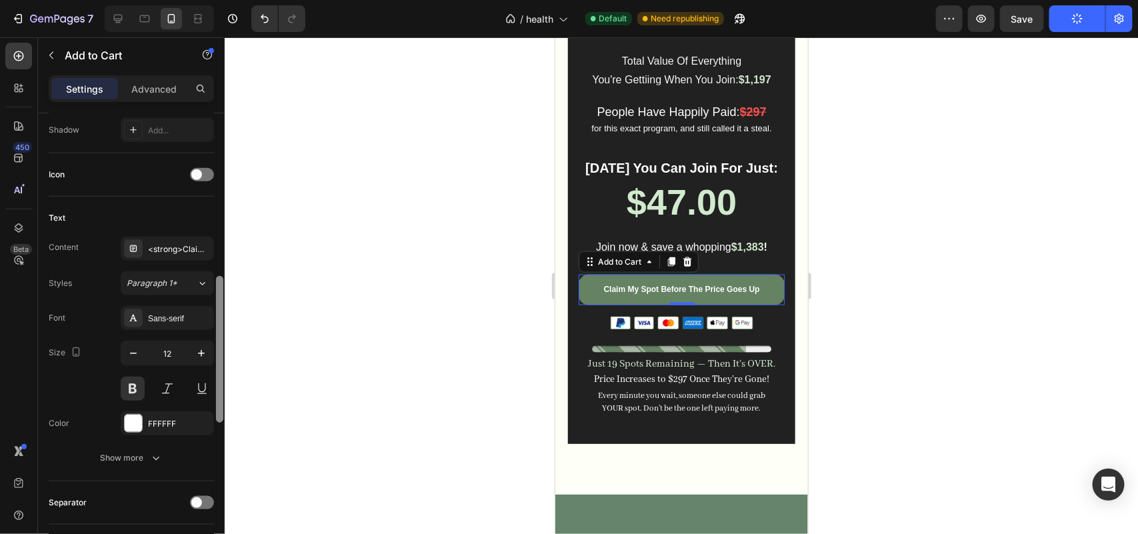
drag, startPoint x: 221, startPoint y: 251, endPoint x: 215, endPoint y: 414, distance: 162.8
click at [216, 414] on div at bounding box center [219, 349] width 7 height 147
click at [198, 359] on icon "button" at bounding box center [201, 353] width 13 height 13
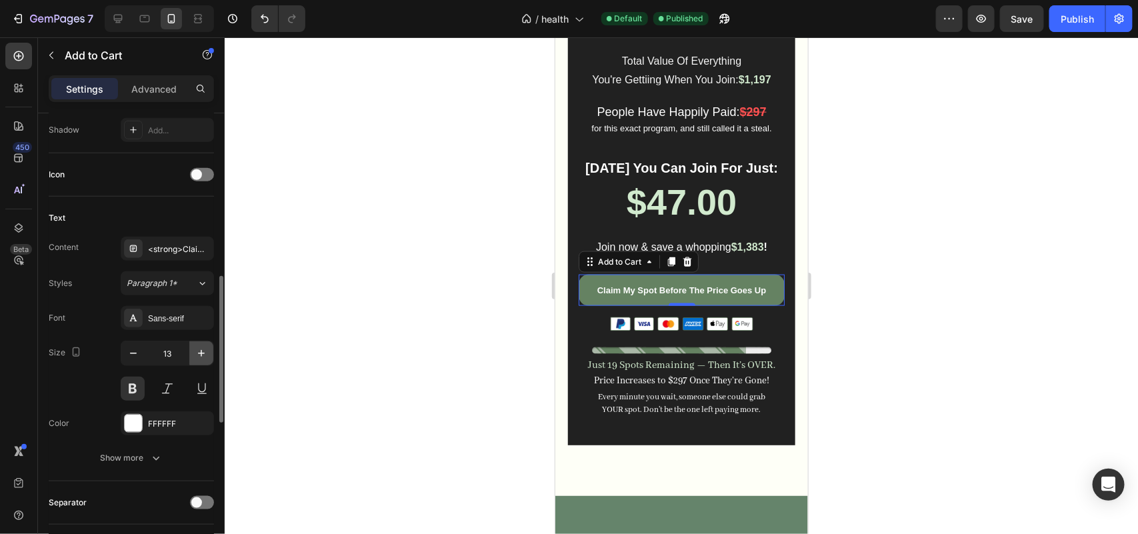
click at [198, 359] on icon "button" at bounding box center [201, 353] width 13 height 13
type input "14"
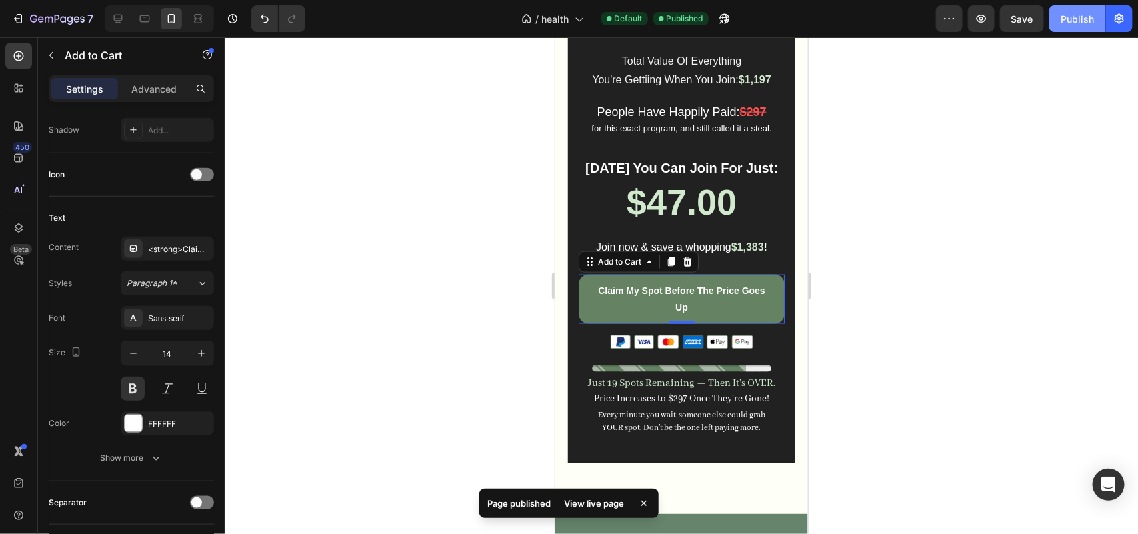
click at [1071, 27] on button "Publish" at bounding box center [1077, 18] width 56 height 27
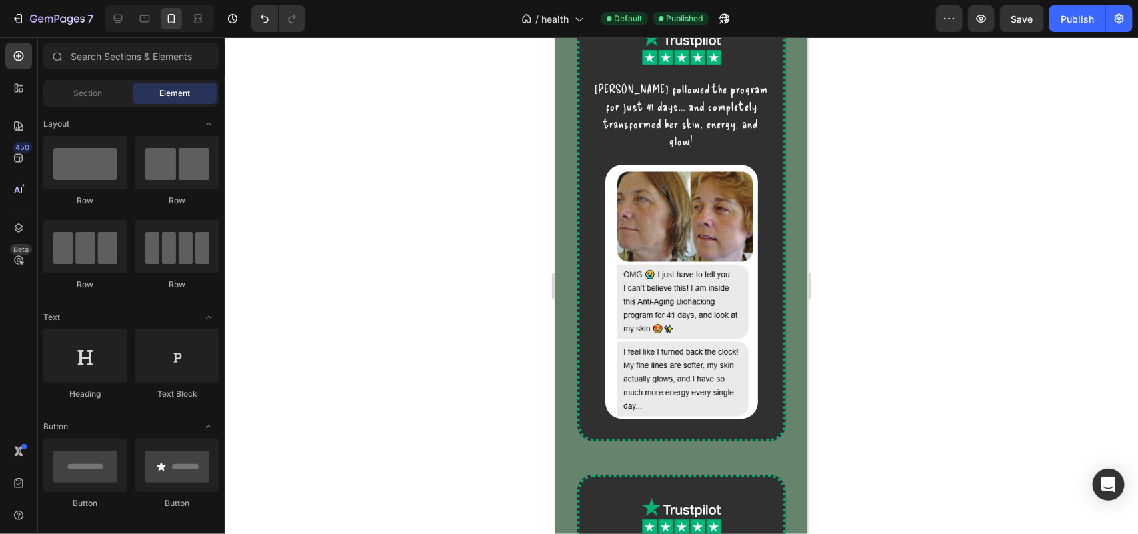
scroll to position [3698, 0]
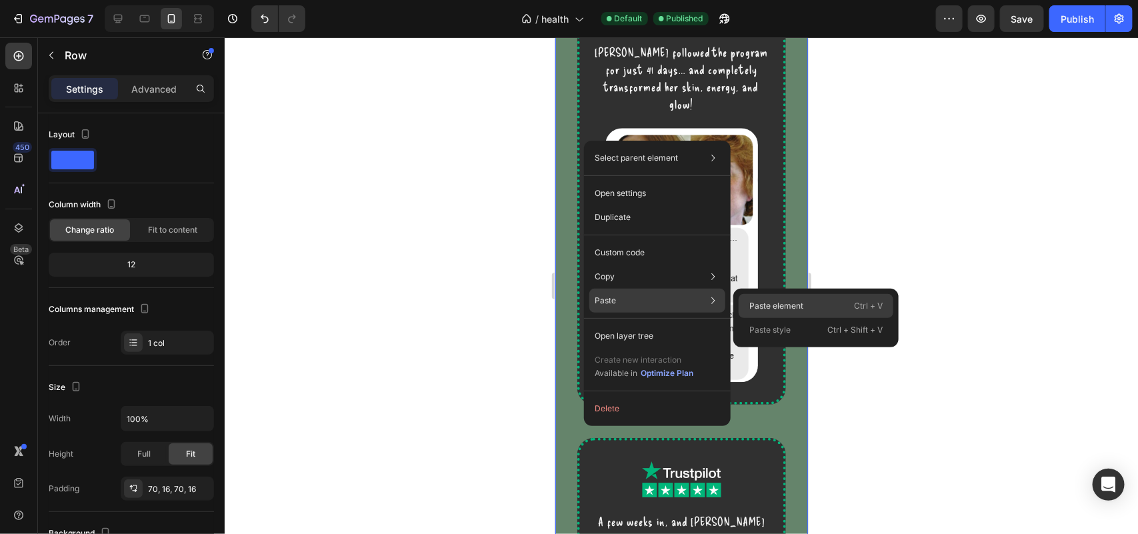
click at [751, 303] on p "Paste element" at bounding box center [776, 306] width 54 height 12
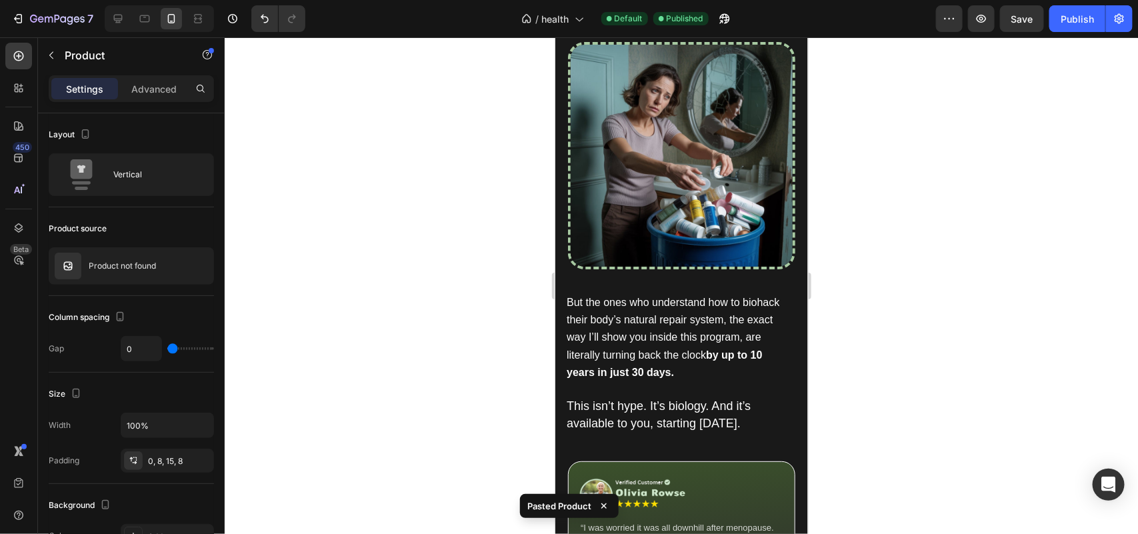
scroll to position [6802, 0]
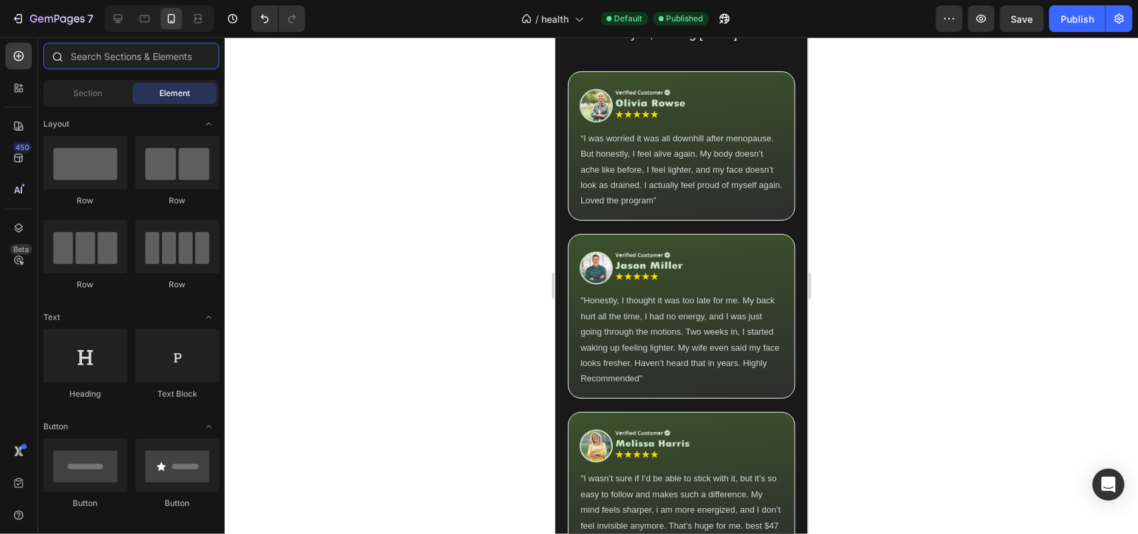
click at [84, 51] on input "text" at bounding box center [131, 56] width 176 height 27
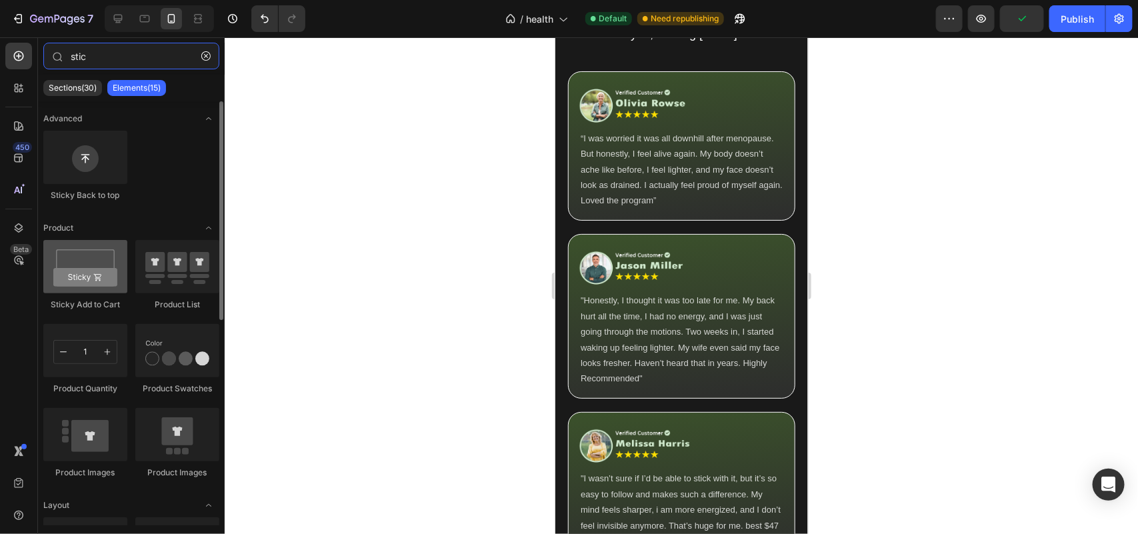
type input "stic"
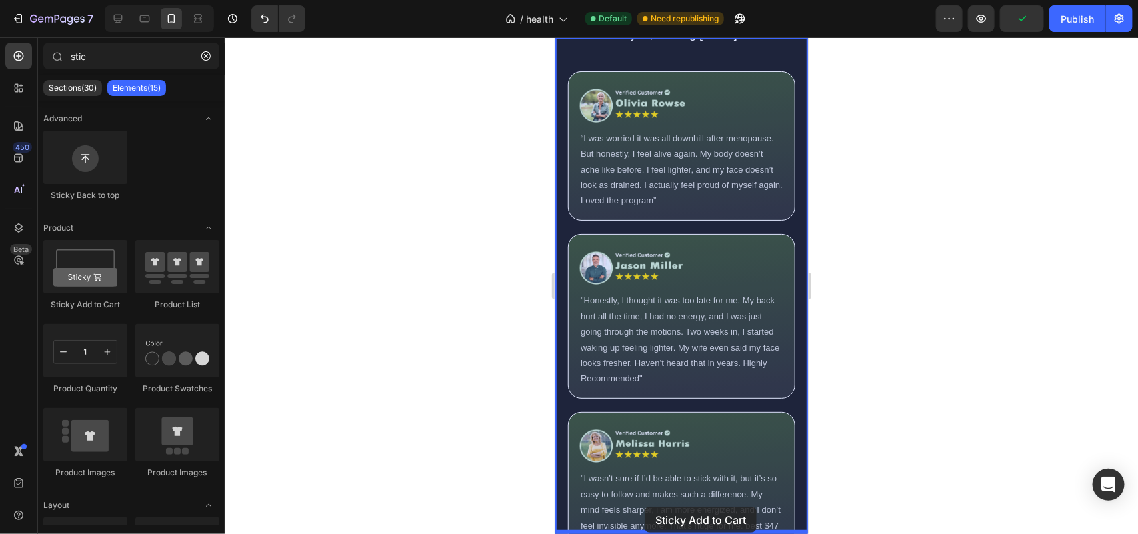
drag, startPoint x: 647, startPoint y: 315, endPoint x: 650, endPoint y: 498, distance: 183.3
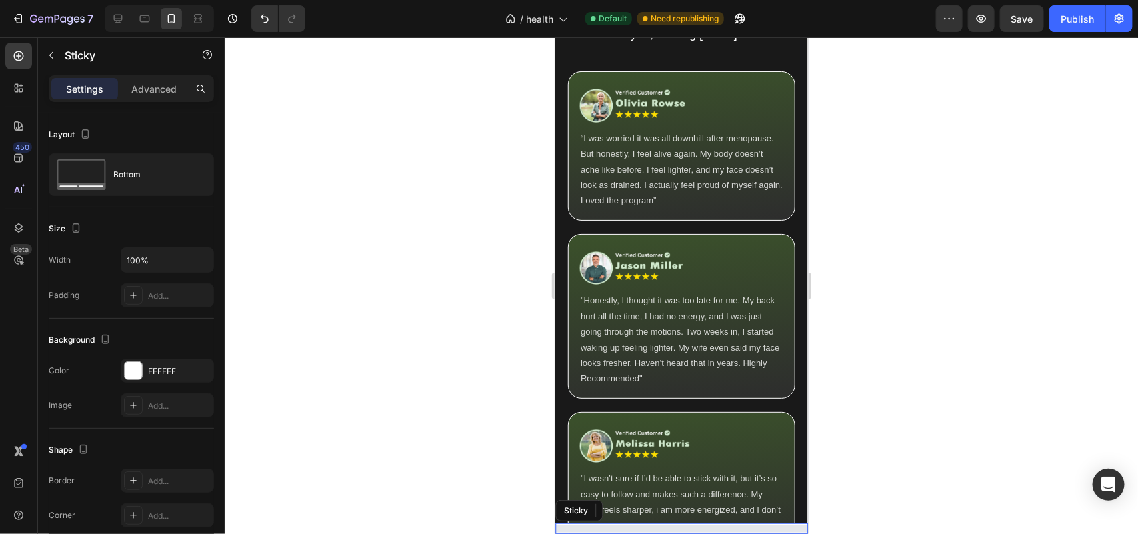
scroll to position [6869, 0]
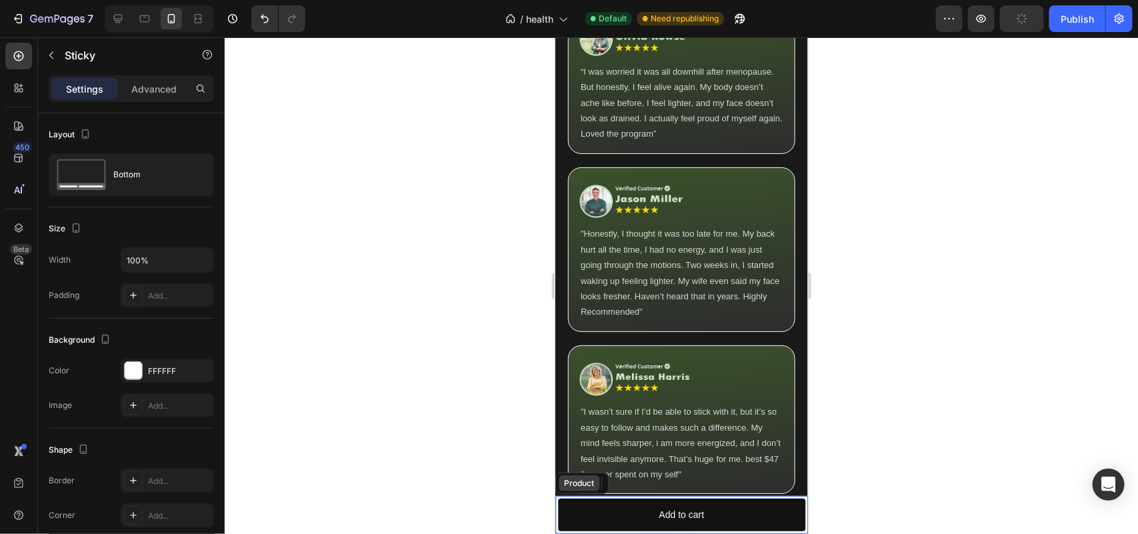
click at [579, 487] on div "Product" at bounding box center [578, 483] width 35 height 12
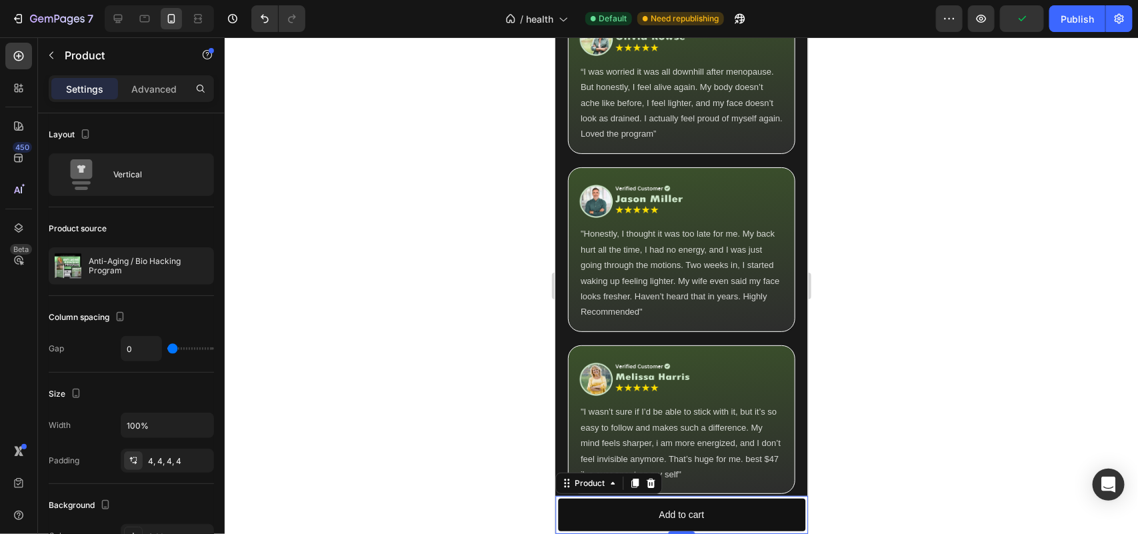
click at [408, 467] on div at bounding box center [681, 285] width 913 height 497
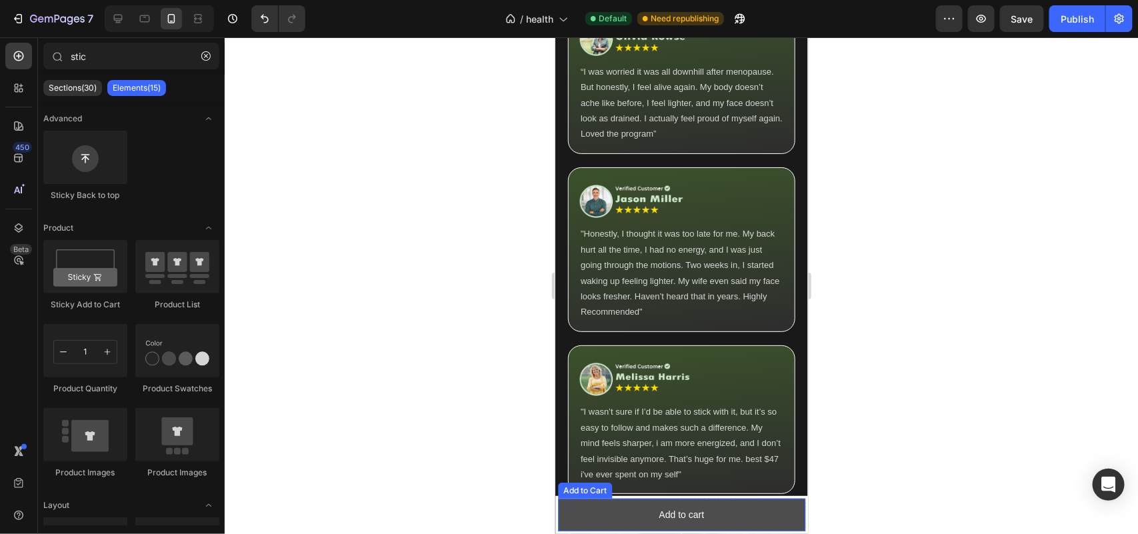
click at [587, 505] on button "Add to cart" at bounding box center [680, 514] width 247 height 33
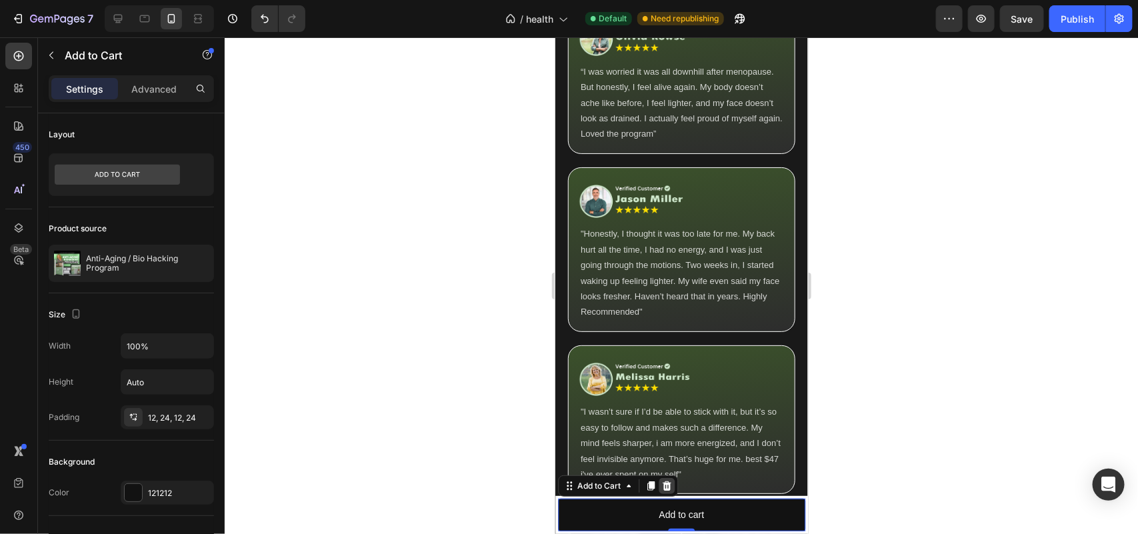
click at [663, 484] on icon at bounding box center [666, 485] width 9 height 9
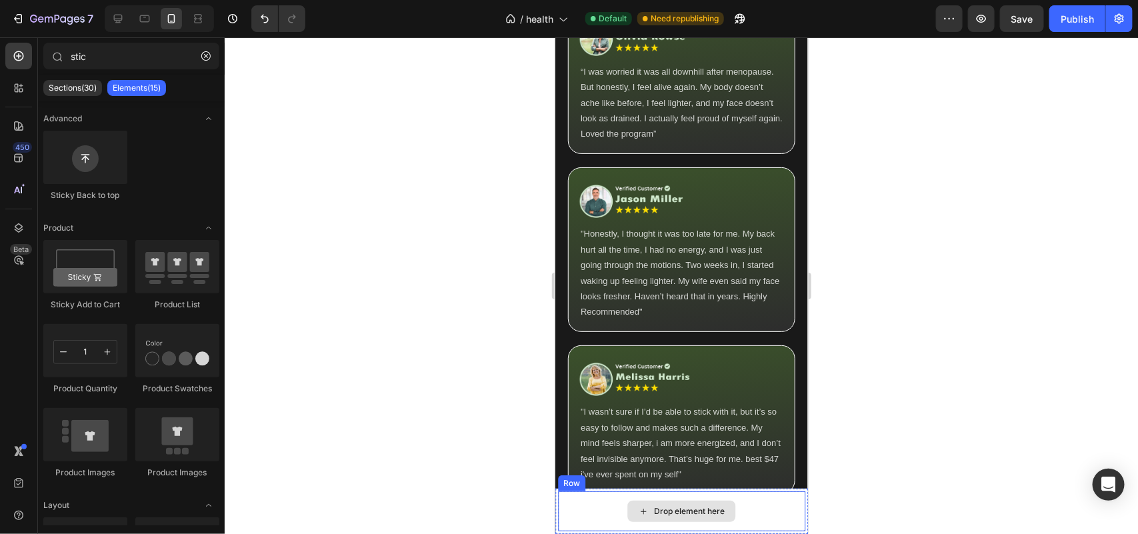
click at [609, 499] on div "Drop element here" at bounding box center [680, 511] width 247 height 40
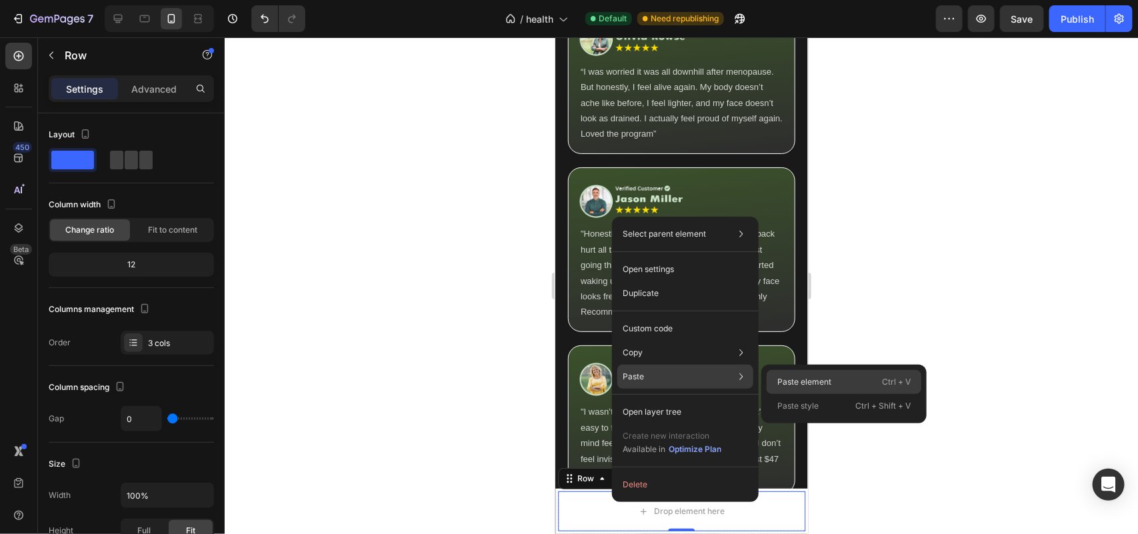
drag, startPoint x: 782, startPoint y: 374, endPoint x: 219, endPoint y: 347, distance: 563.9
click at [782, 394] on div "Paste element Ctrl + V" at bounding box center [844, 406] width 155 height 24
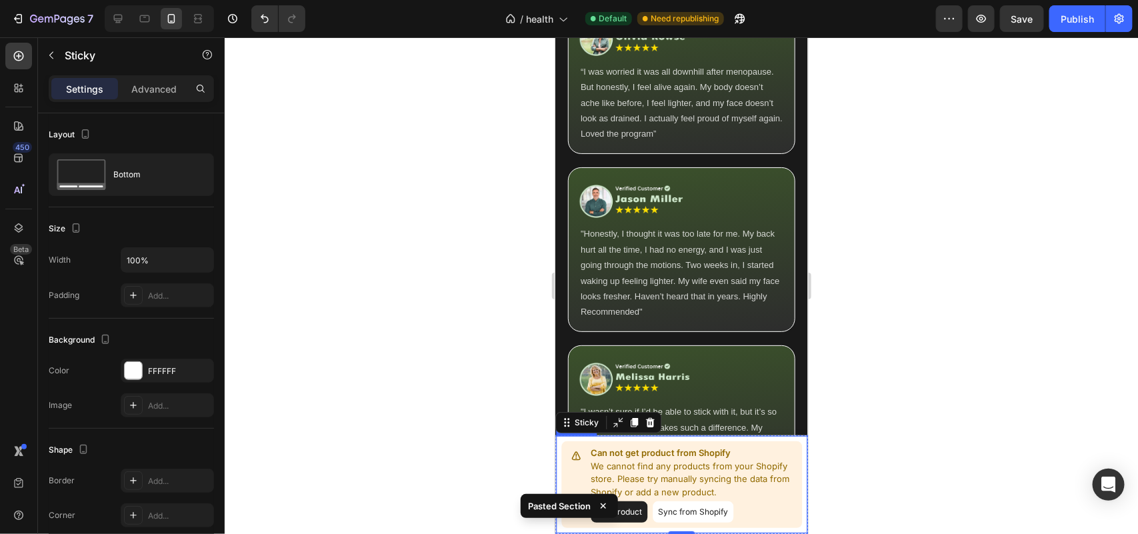
click at [635, 509] on button "Add product" at bounding box center [618, 511] width 57 height 21
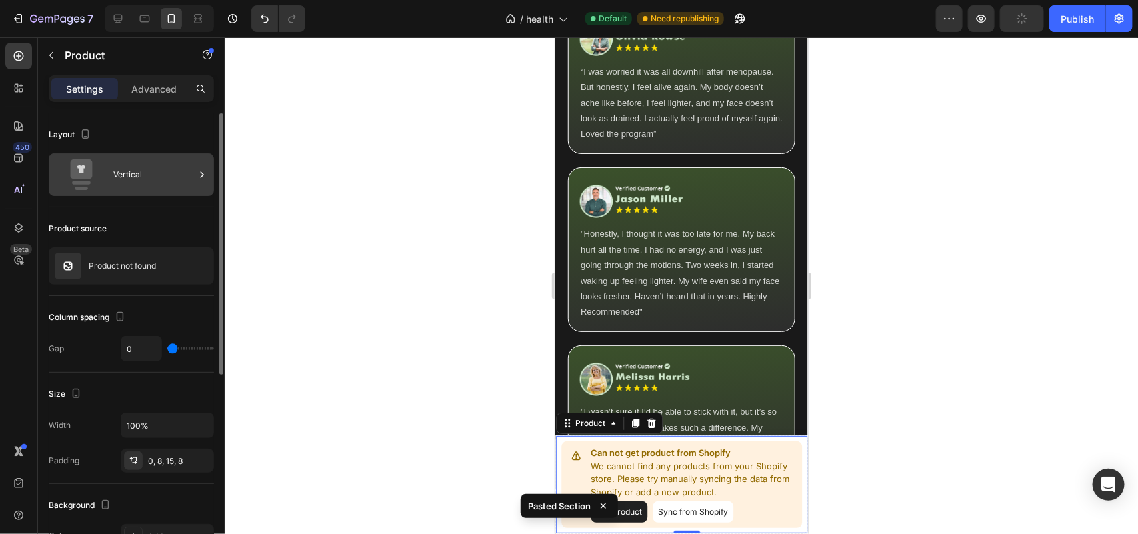
click at [132, 175] on div "Vertical" at bounding box center [153, 174] width 81 height 31
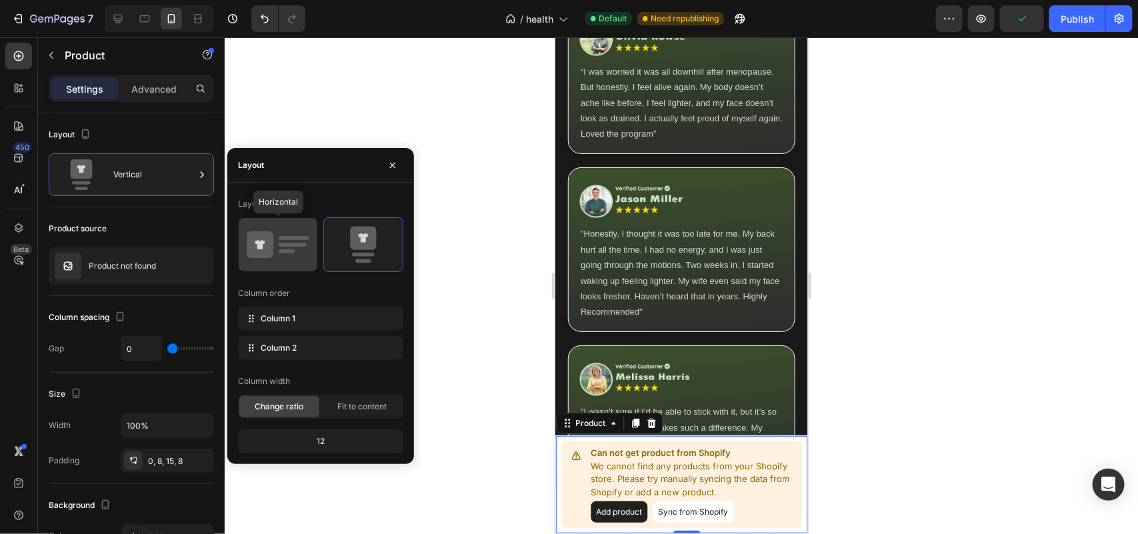
click at [275, 249] on icon at bounding box center [278, 244] width 63 height 37
type input "12"
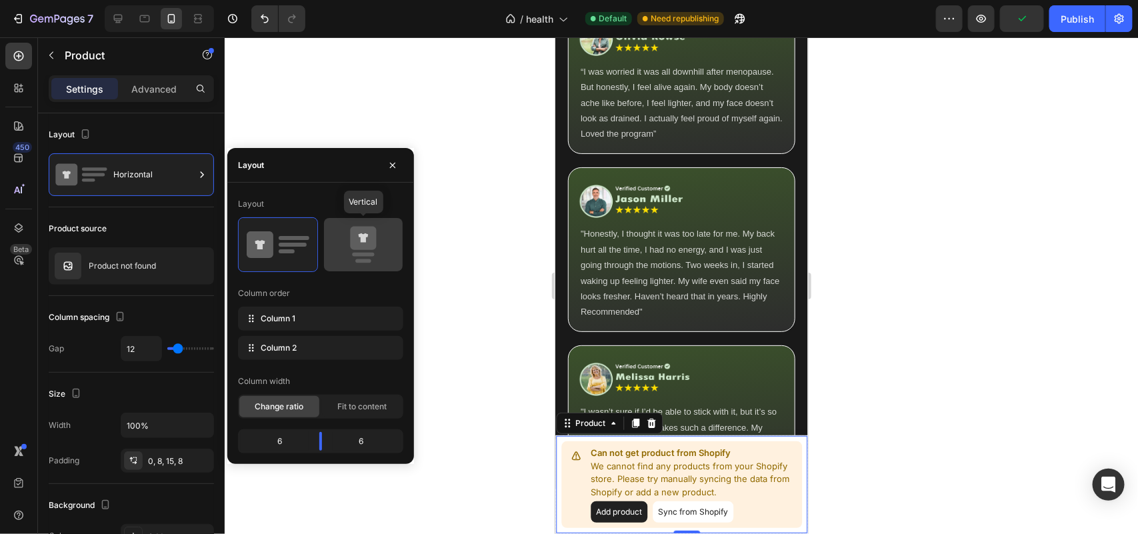
click at [377, 255] on icon at bounding box center [363, 244] width 63 height 37
type input "0"
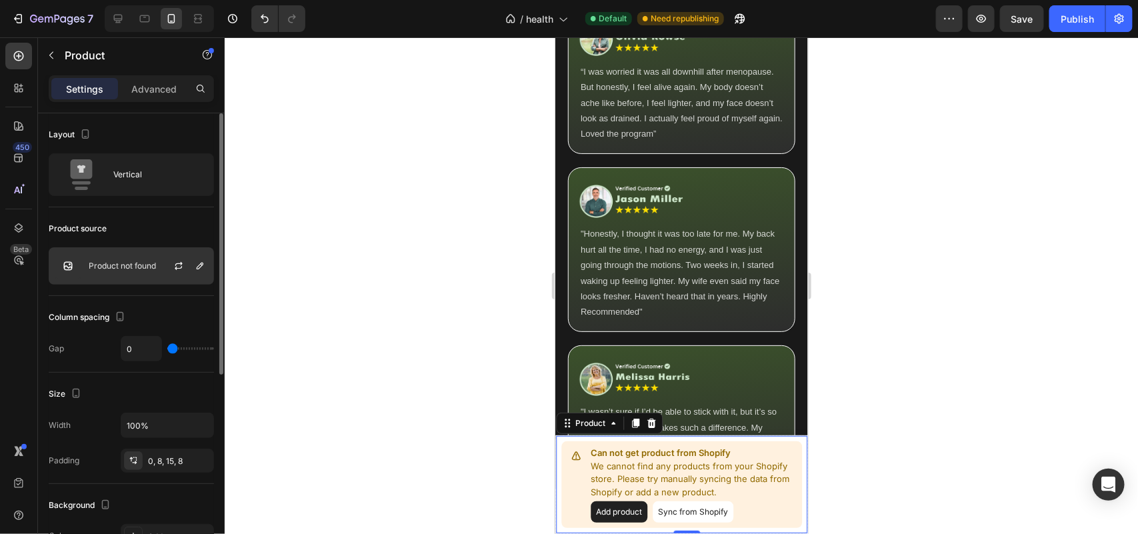
click at [132, 273] on div "Product not found" at bounding box center [131, 265] width 165 height 37
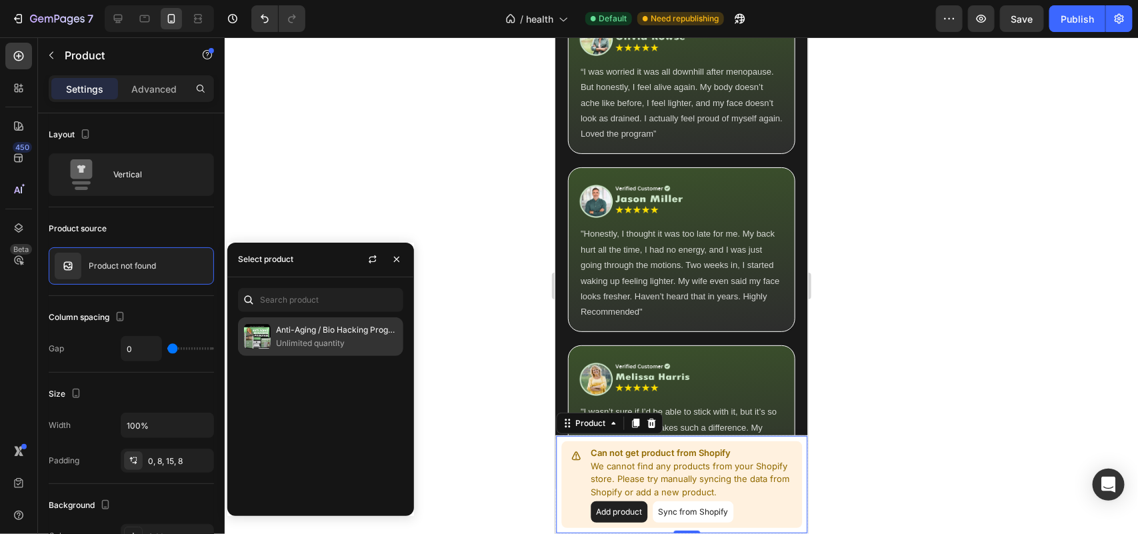
click at [342, 338] on p "Unlimited quantity" at bounding box center [336, 343] width 121 height 13
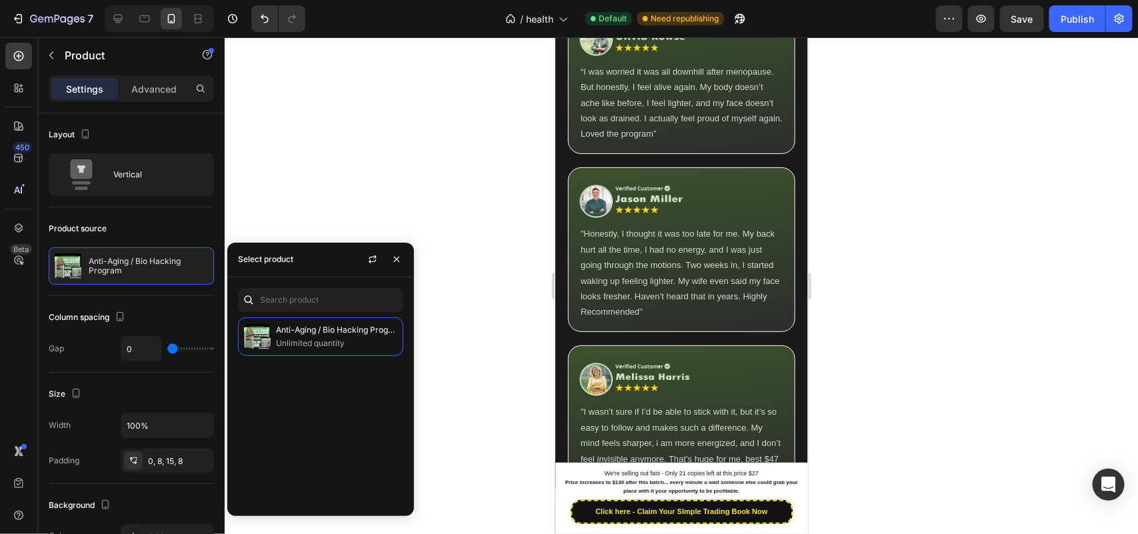
click at [494, 255] on div at bounding box center [681, 285] width 913 height 497
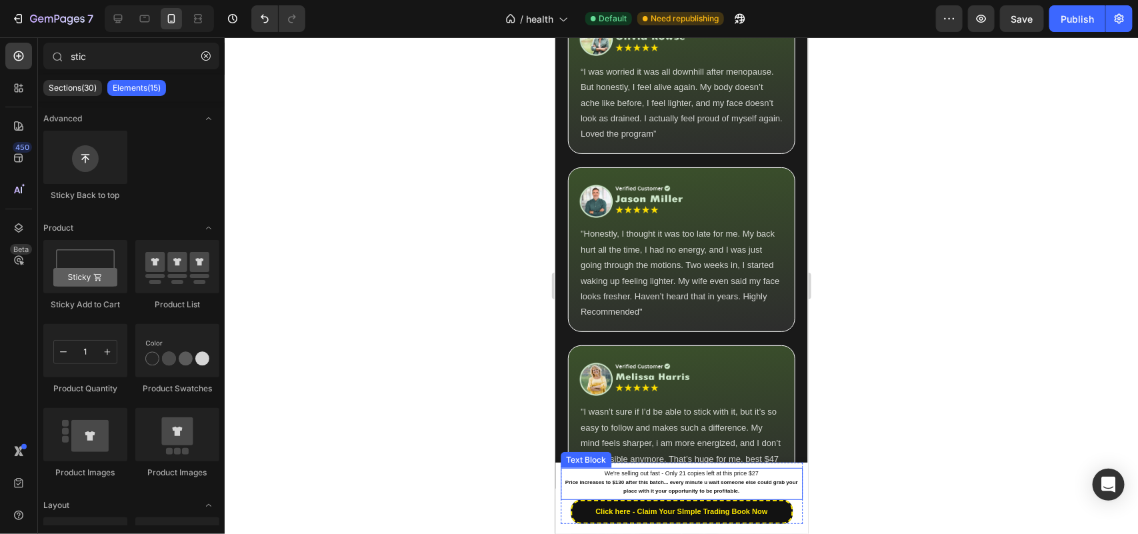
click at [623, 480] on strong "Price increases to $130 after this batch... every minute u wait someone else co…" at bounding box center [681, 486] width 233 height 15
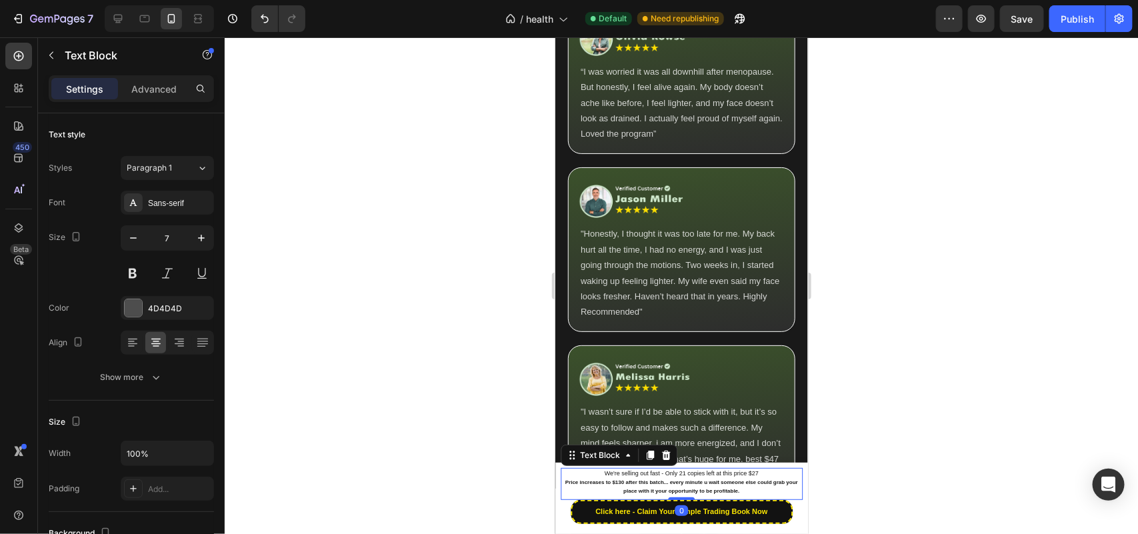
click at [623, 480] on strong "Price increases to $130 after this batch... every minute u wait someone else co…" at bounding box center [681, 486] width 233 height 15
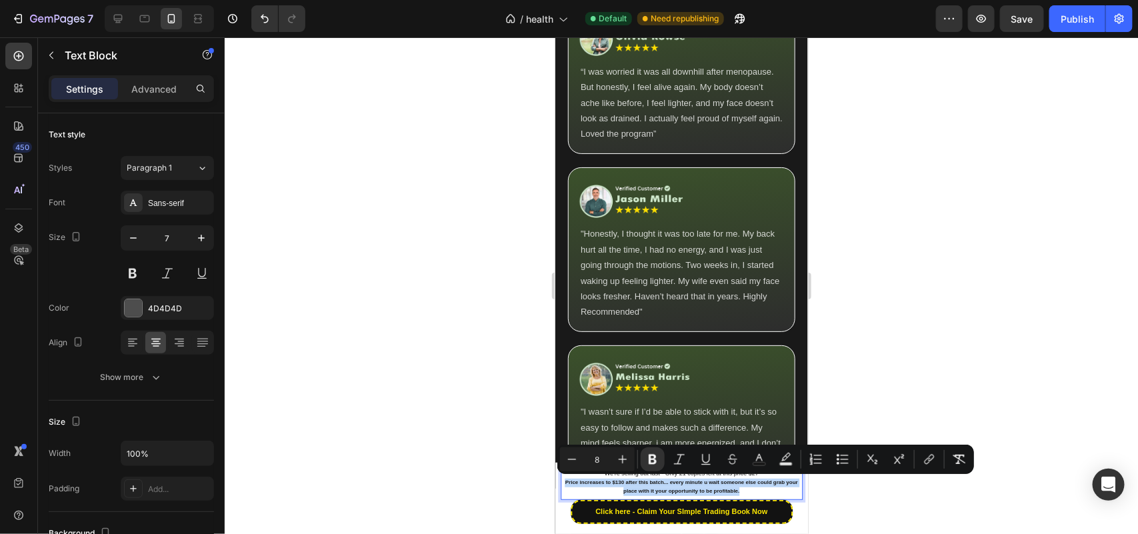
click at [623, 486] on p "Price increases to $130 after this batch... every minute u wait someone else co…" at bounding box center [680, 486] width 239 height 17
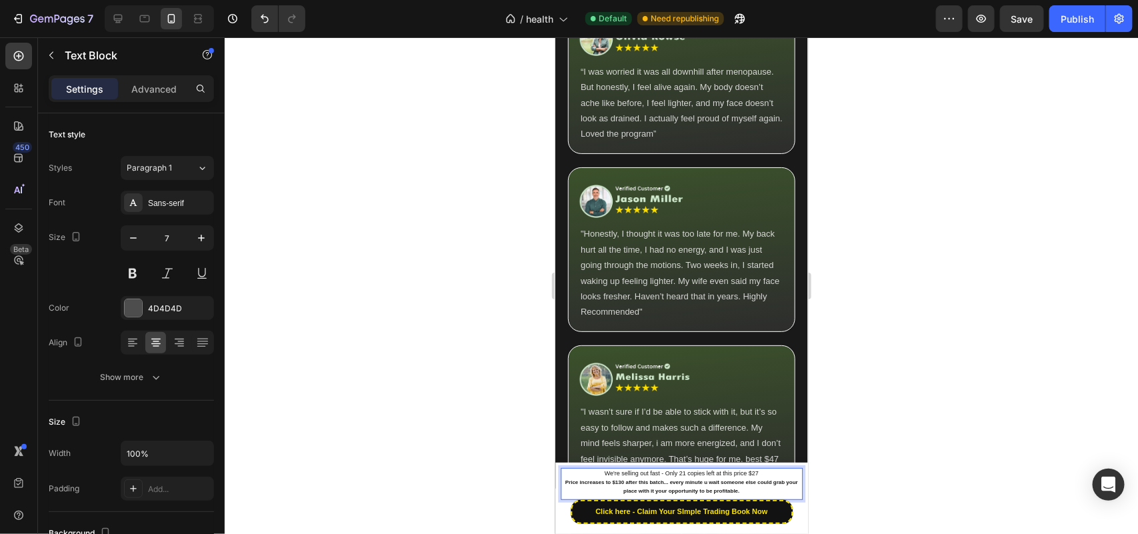
click at [627, 471] on span "We're selling out fast - Only 21 copies left at this price $27" at bounding box center [681, 472] width 154 height 7
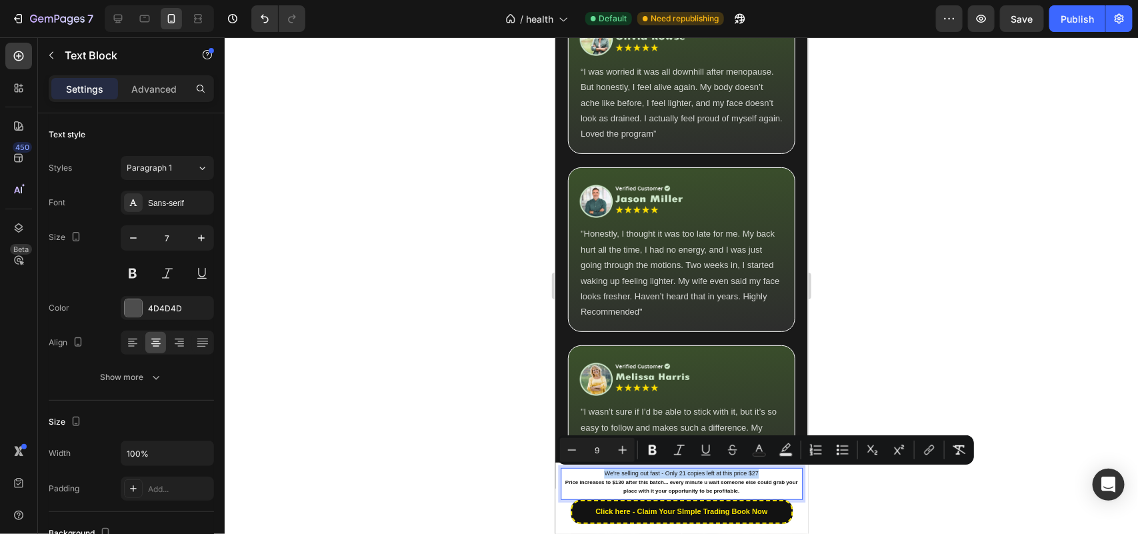
type input "8"
click at [622, 480] on strong "Price increases to $130 after this batch... every minute u wait someone else co…" at bounding box center [681, 486] width 233 height 15
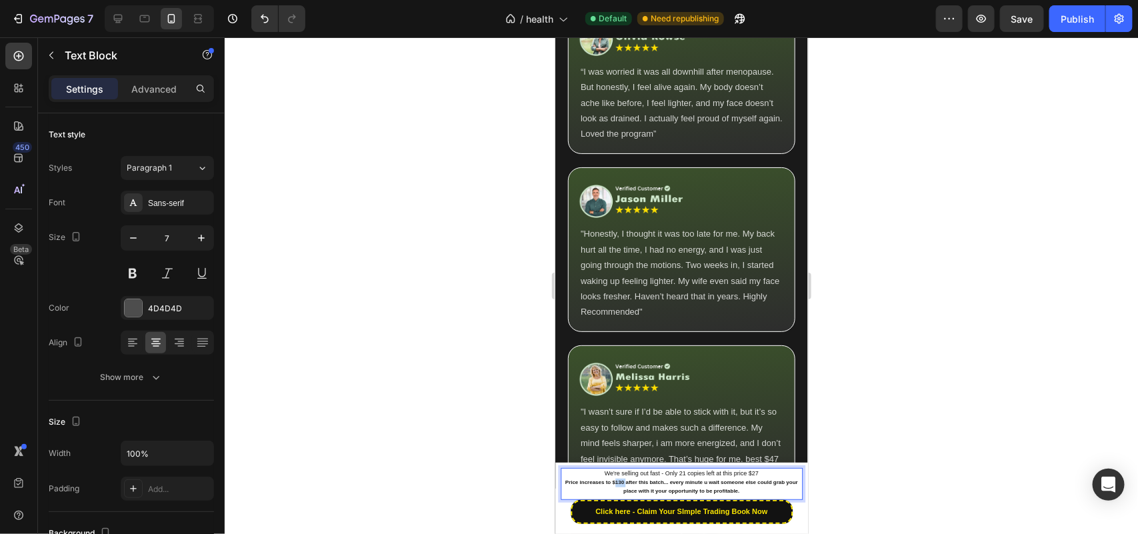
click at [622, 480] on strong "Price increases to $130 after this batch... every minute u wait someone else co…" at bounding box center [681, 486] width 233 height 15
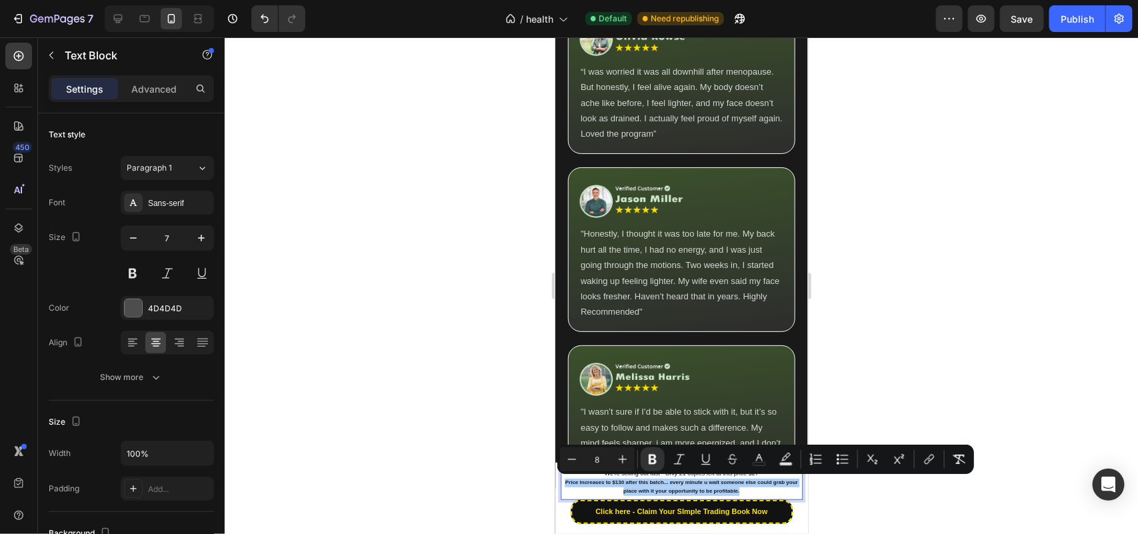
click at [393, 475] on div at bounding box center [681, 285] width 913 height 497
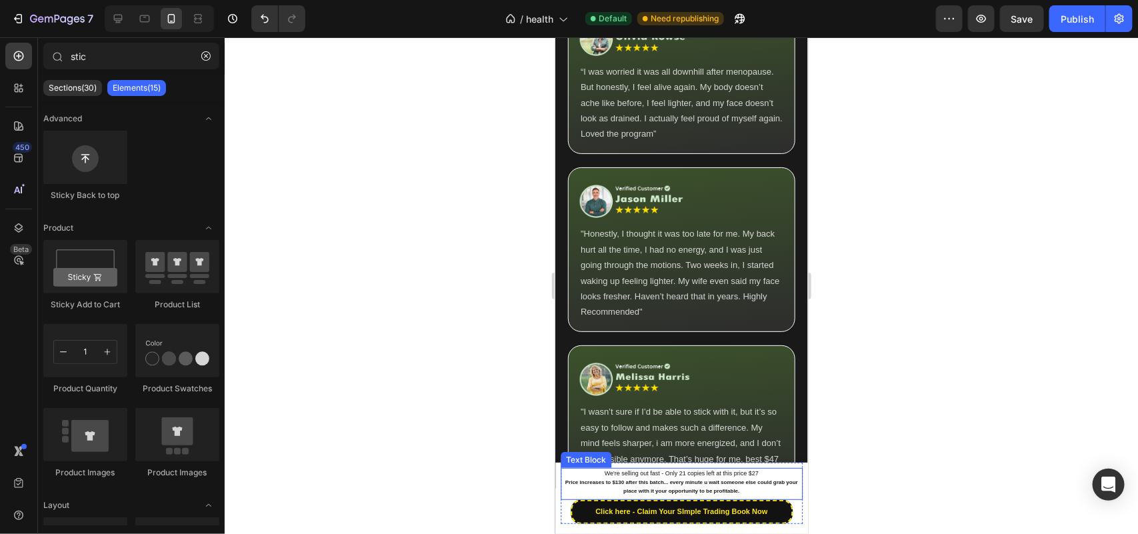
click at [607, 493] on p "Price increases to $130 after this batch... every minute u wait someone else co…" at bounding box center [680, 486] width 239 height 17
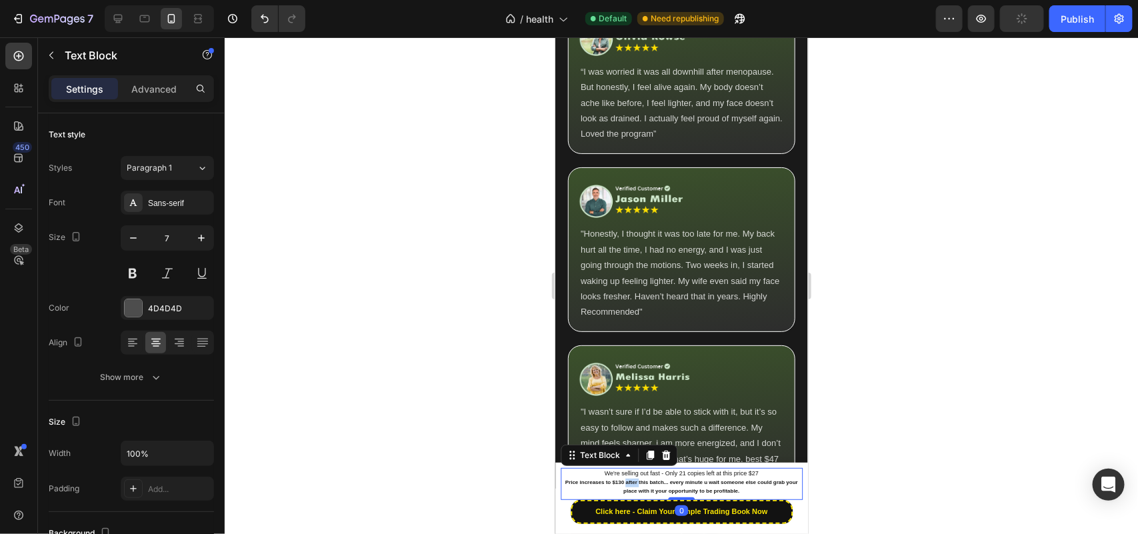
click at [627, 480] on strong "Price increases to $130 after this batch... every minute u wait someone else co…" at bounding box center [681, 486] width 233 height 15
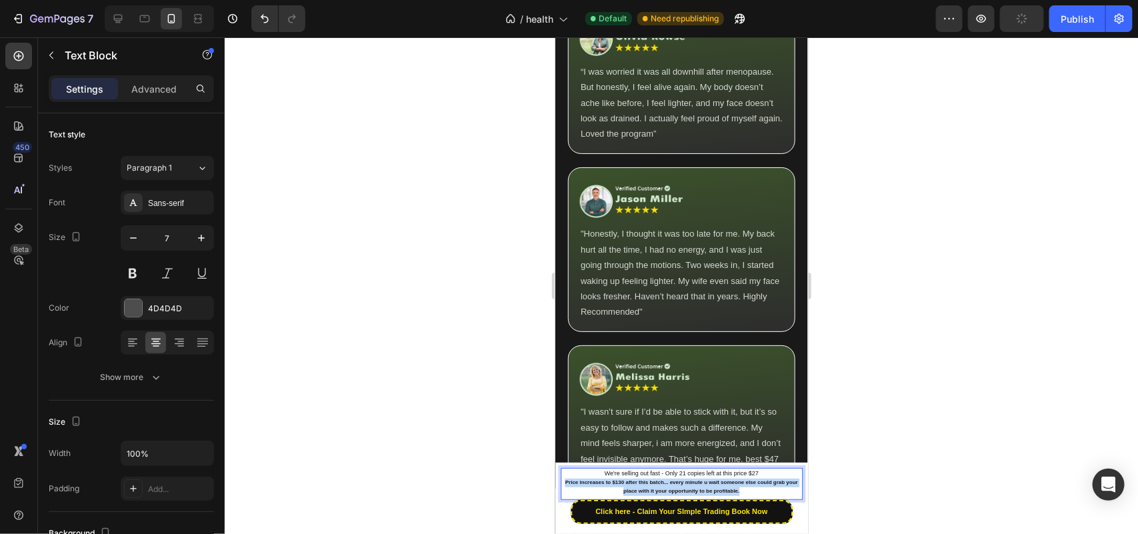
click at [627, 480] on strong "Price increases to $130 after this batch... every minute u wait someone else co…" at bounding box center [681, 486] width 233 height 15
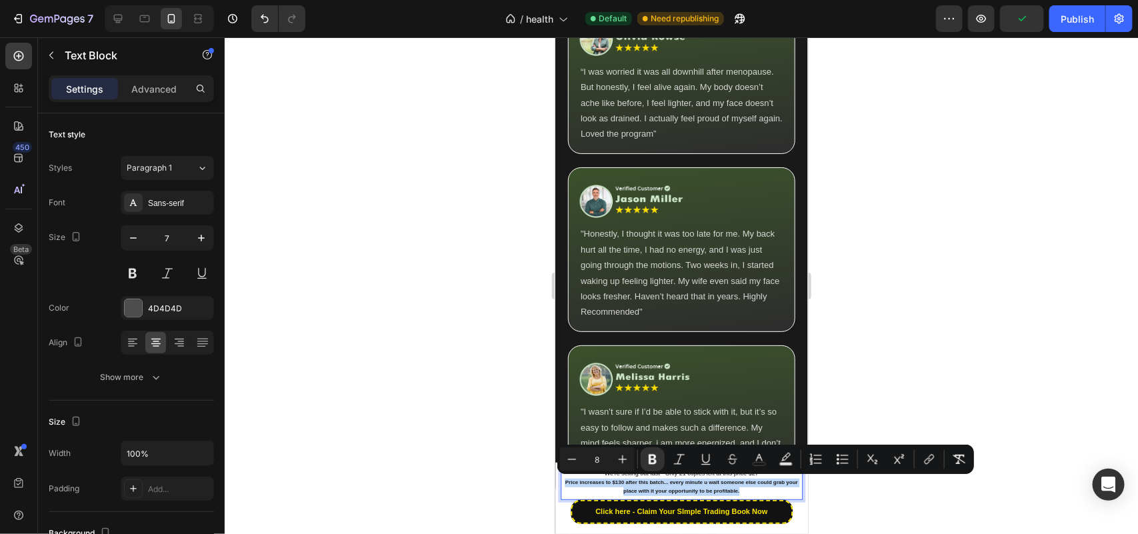
click at [627, 479] on strong "Price increases to $130 after this batch... every minute u wait someone else co…" at bounding box center [681, 486] width 233 height 15
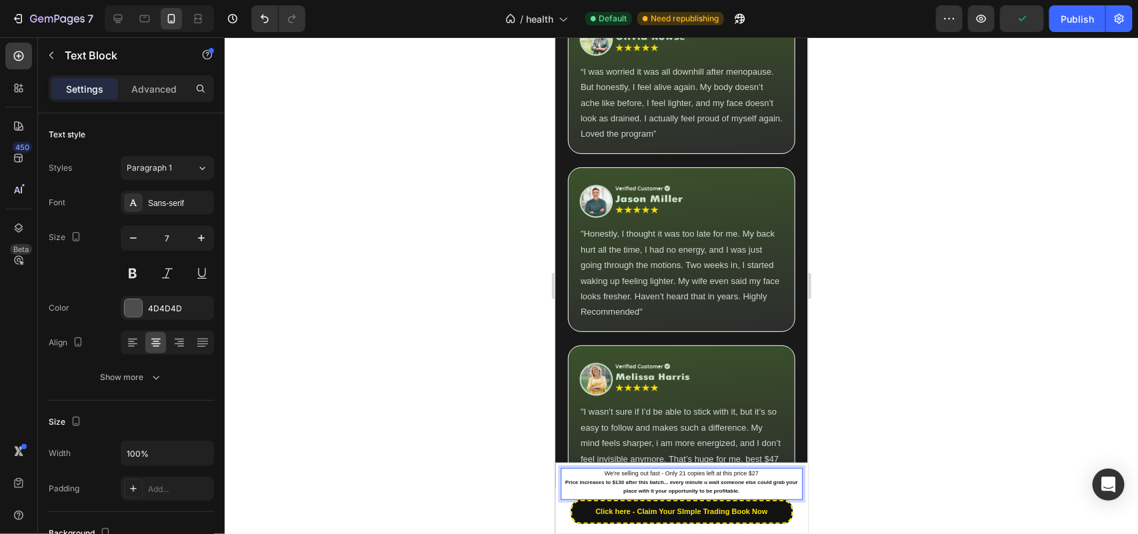
click at [629, 467] on div "We're selling out fast - Only 21 copies left at this price $27 Price increases …" at bounding box center [681, 492] width 242 height 61
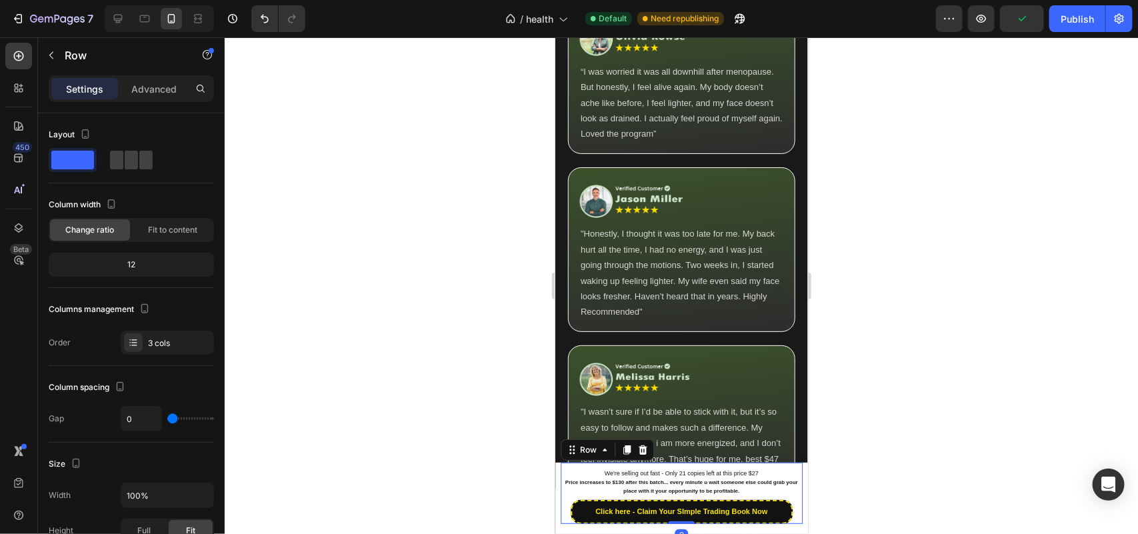
click at [629, 467] on div "We're selling out fast - Only 21 copies left at this price $27 Price increases …" at bounding box center [681, 492] width 242 height 61
click at [629, 479] on strong "Price increases to $130 after this batch... every minute u wait someone else co…" at bounding box center [681, 486] width 233 height 15
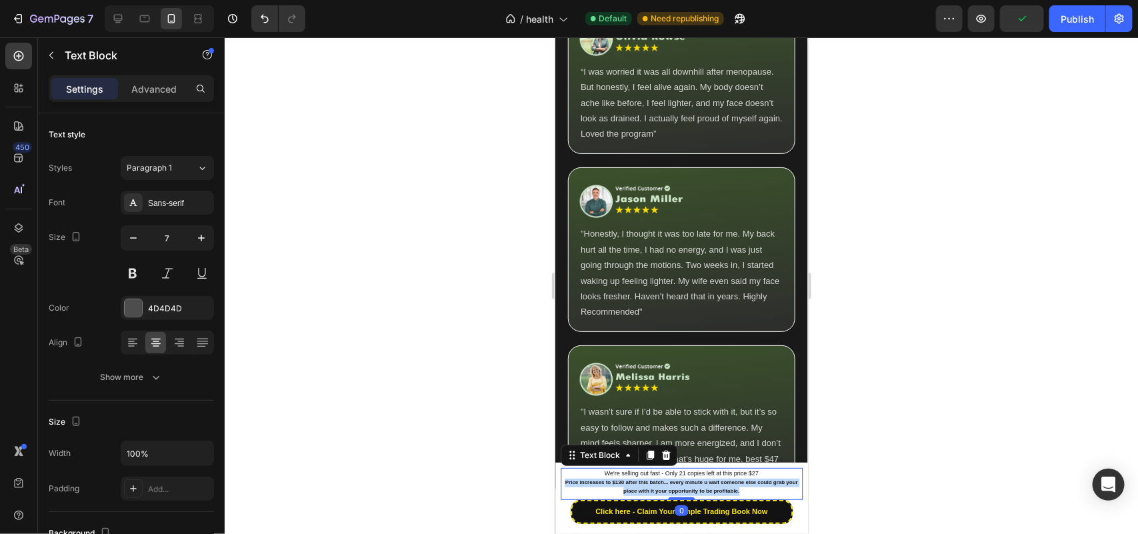
click at [629, 479] on strong "Price increases to $130 after this batch... every minute u wait someone else co…" at bounding box center [681, 486] width 233 height 15
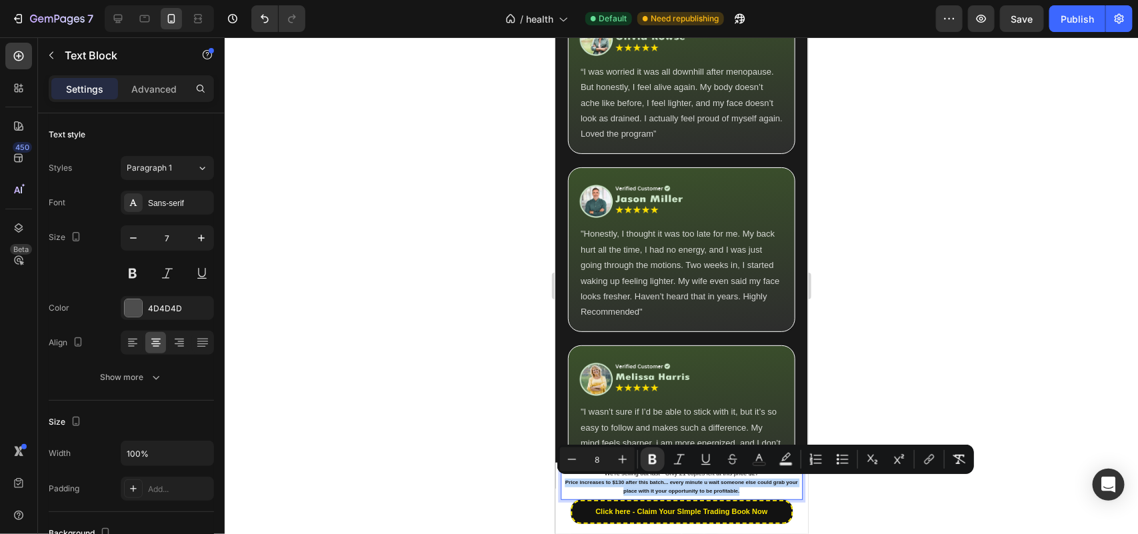
click at [629, 483] on strong "Price increases to $130 after this batch... every minute u wait someone else co…" at bounding box center [681, 486] width 233 height 15
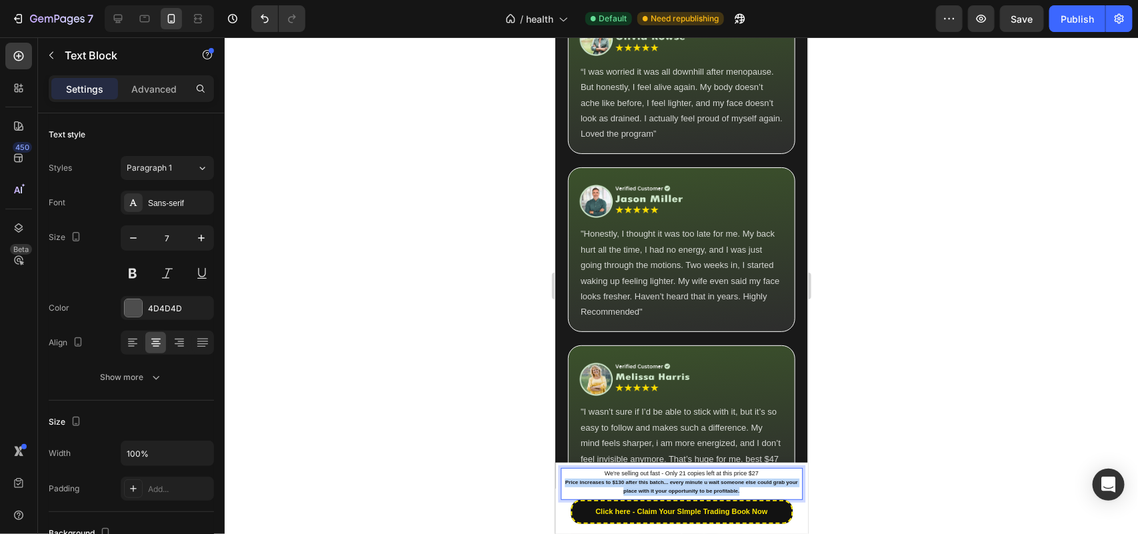
click at [629, 483] on strong "Price increases to $130 after this batch... every minute u wait someone else co…" at bounding box center [681, 486] width 233 height 15
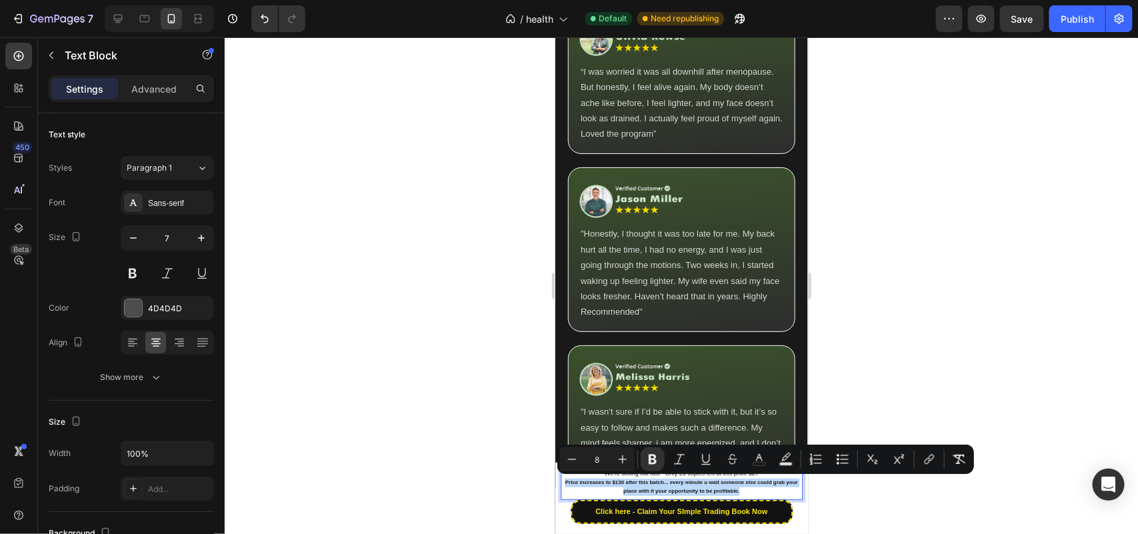
click at [629, 483] on strong "Price increases to $130 after this batch... every minute u wait someone else co…" at bounding box center [681, 486] width 233 height 15
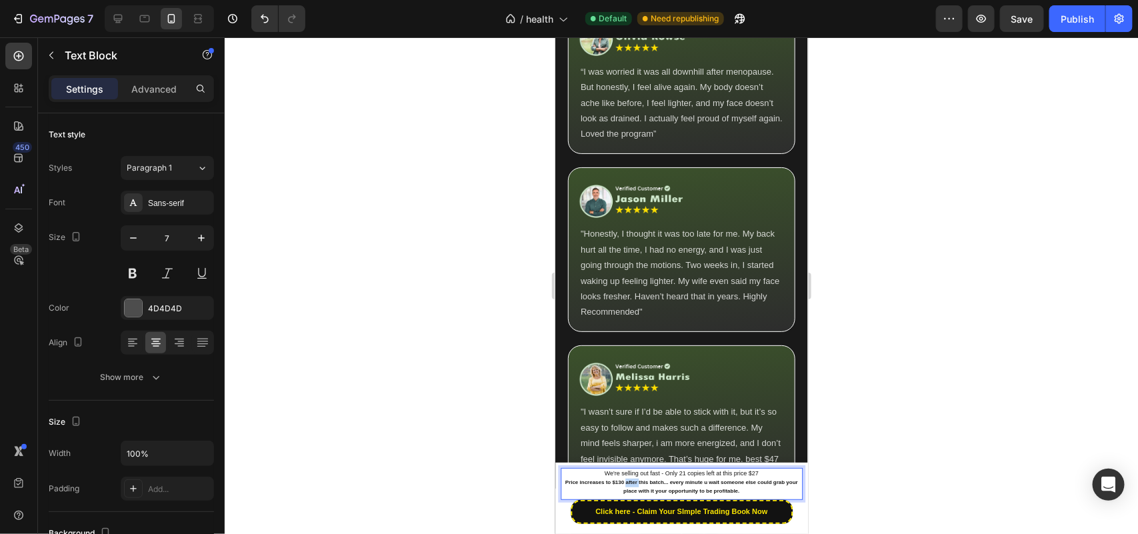
click at [629, 483] on strong "Price increases to $130 after this batch... every minute u wait someone else co…" at bounding box center [681, 486] width 233 height 15
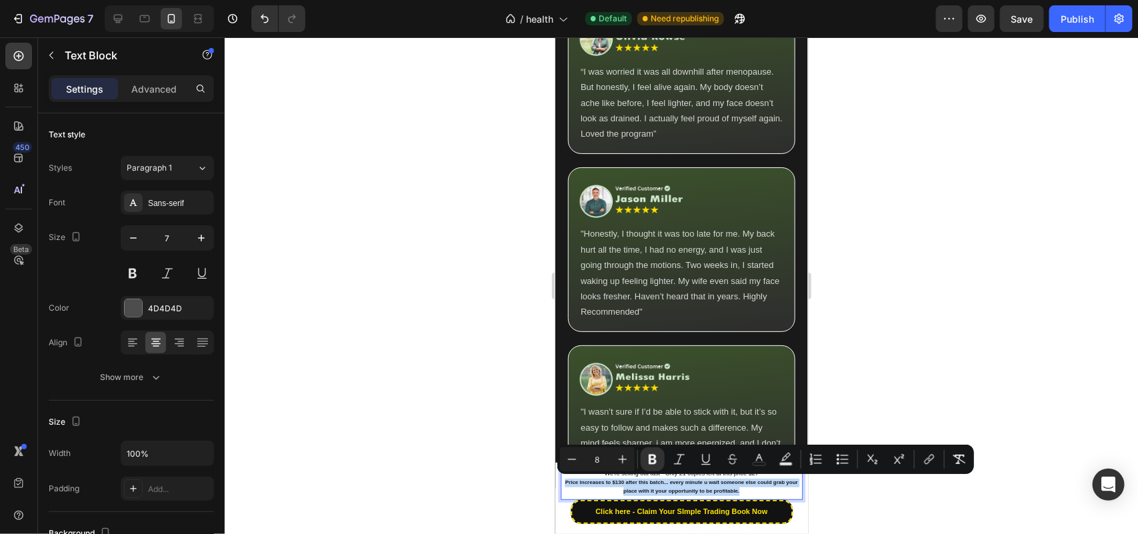
click at [627, 483] on strong "Price increases to $130 after this batch... every minute u wait someone else co…" at bounding box center [681, 486] width 233 height 15
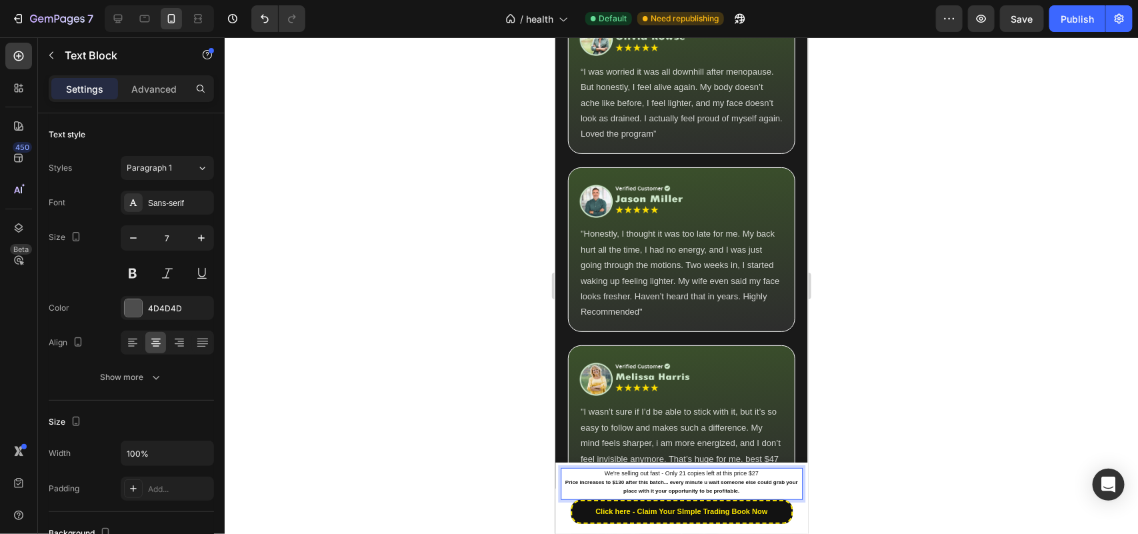
click at [625, 484] on strong "Price increases to $130 after this batch... every minute u wait someone else co…" at bounding box center [681, 486] width 233 height 15
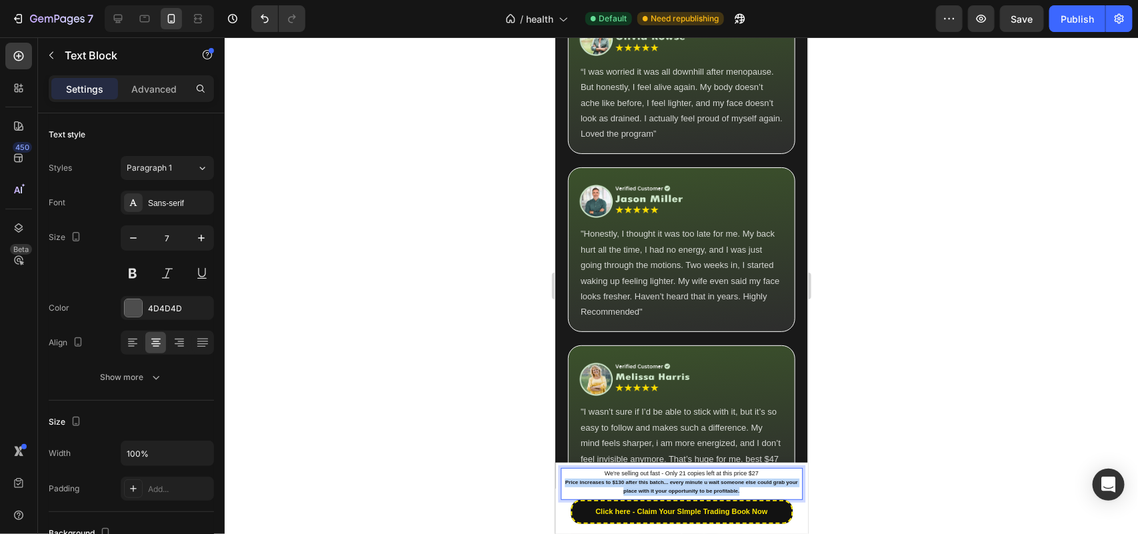
click at [625, 484] on strong "Price increases to $130 after this batch... every minute u wait someone else co…" at bounding box center [681, 486] width 233 height 15
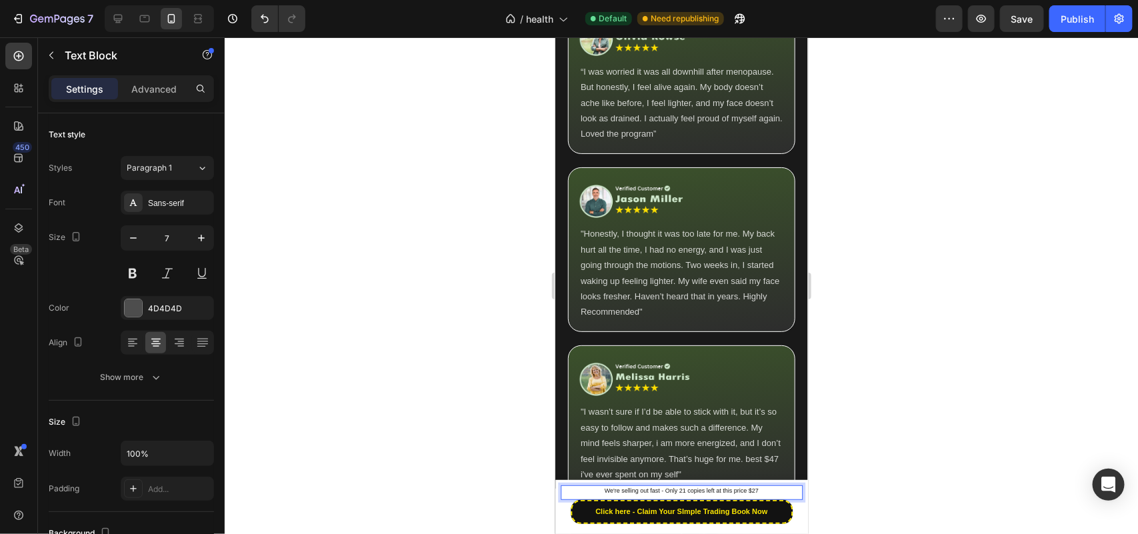
click at [385, 488] on div at bounding box center [681, 285] width 913 height 497
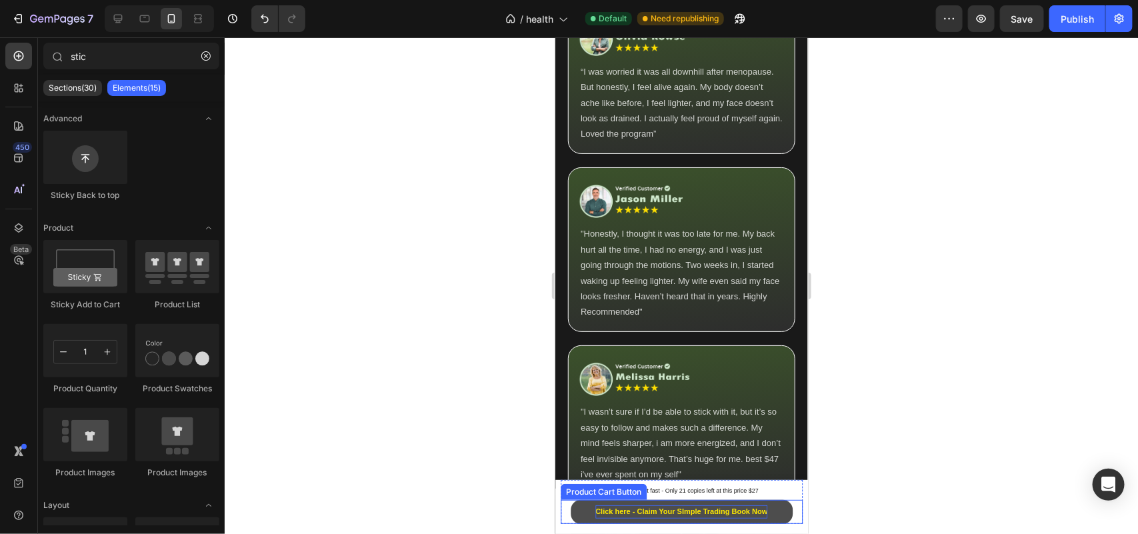
click at [601, 507] on strong "Click here - Claim Your SImple Trading Book Now" at bounding box center [681, 511] width 172 height 13
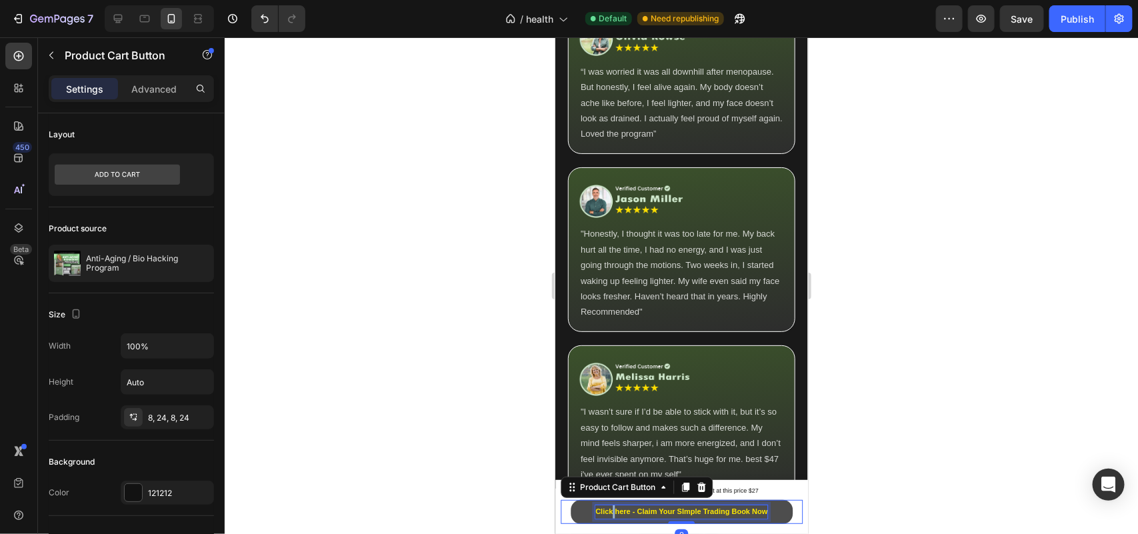
click at [604, 508] on strong "Click here - Claim Your SImple Trading Book Now" at bounding box center [681, 511] width 172 height 8
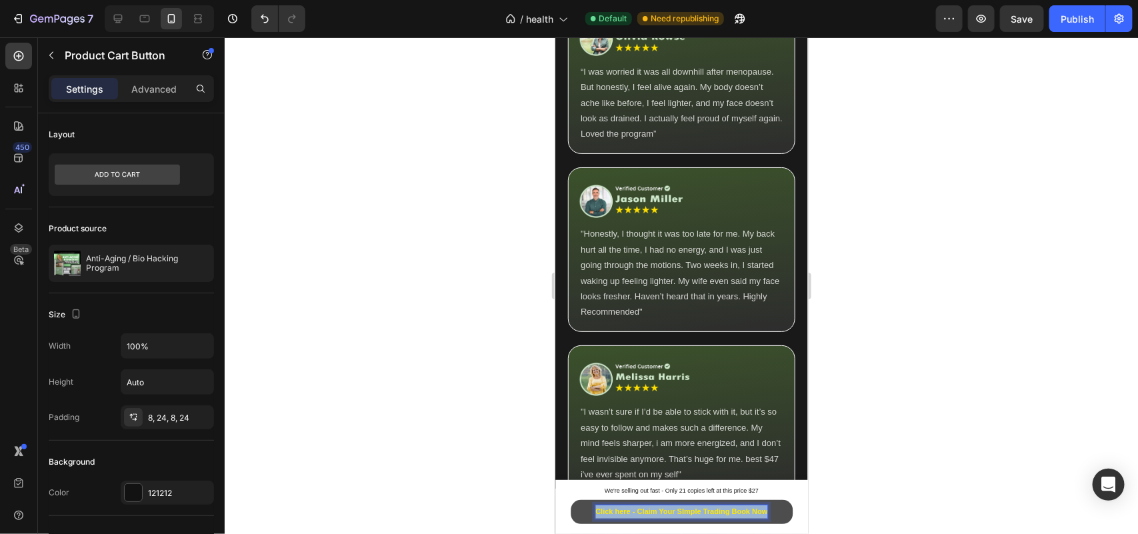
click at [604, 508] on strong "Click here - Claim Your SImple Trading Book Now" at bounding box center [681, 511] width 172 height 8
click at [429, 440] on div at bounding box center [681, 285] width 913 height 497
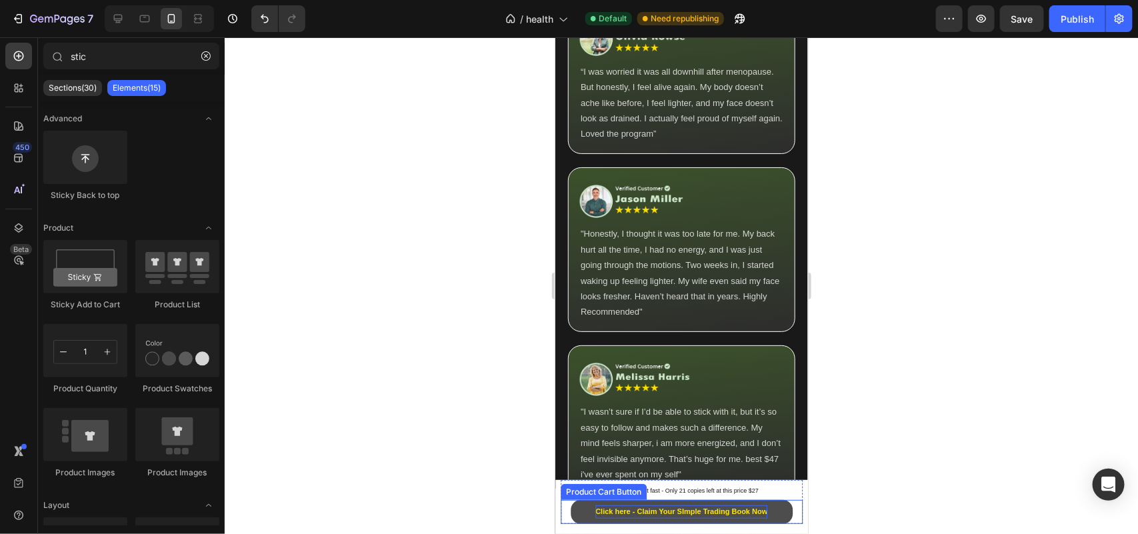
click at [597, 514] on strong "Click here - Claim Your SImple Trading Book Now" at bounding box center [681, 511] width 172 height 8
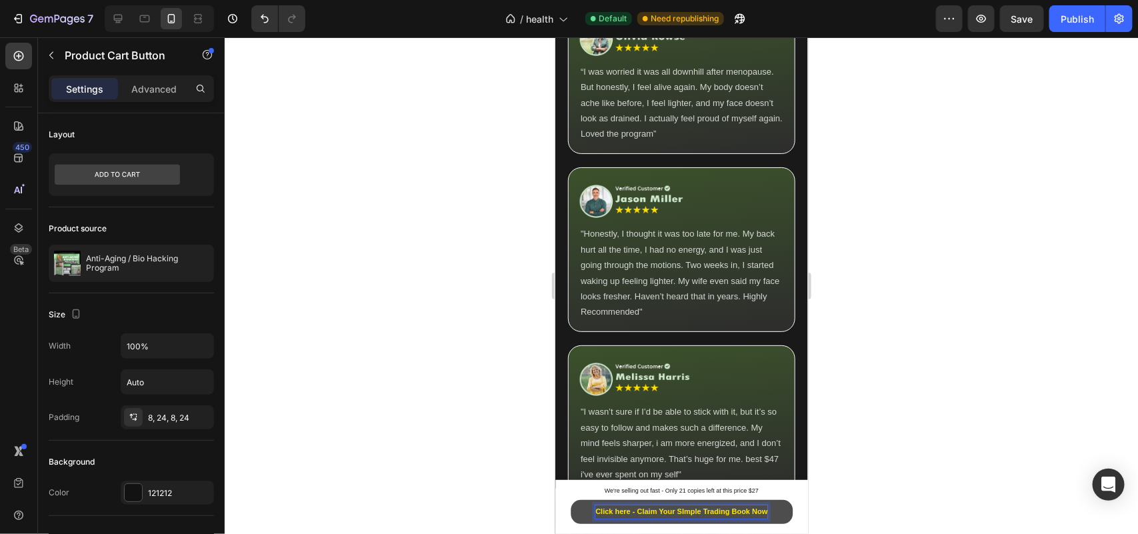
click at [620, 513] on strong "Click here - Claim Your SImple Trading Book Now" at bounding box center [681, 511] width 172 height 8
click at [624, 516] on p "Click here - Claim Your SImple Trading Book Now" at bounding box center [681, 511] width 172 height 13
click at [627, 515] on p "Click here - Claim Your SImple Trading Book Now" at bounding box center [681, 511] width 172 height 13
drag, startPoint x: 669, startPoint y: 507, endPoint x: 760, endPoint y: 513, distance: 90.9
click at [760, 513] on strong "Click here - Claim Your SImple Trading Book Now" at bounding box center [681, 511] width 172 height 8
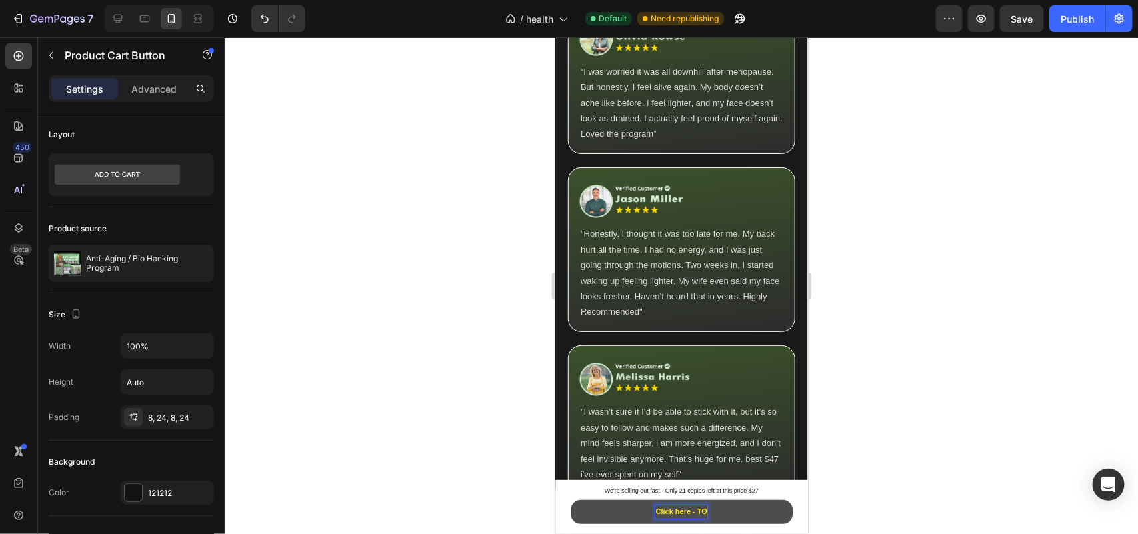
click at [570, 499] on button "Click here - TO" at bounding box center [681, 511] width 222 height 24
click at [570, 499] on button "Click here - To" at bounding box center [681, 511] width 222 height 24
click at [570, 499] on button "Click here - To Join" at bounding box center [681, 511] width 222 height 24
click at [570, 499] on button "Click here - To Join Now" at bounding box center [681, 511] width 222 height 24
click at [570, 499] on button "Click here - To Join Now &" at bounding box center [681, 511] width 222 height 24
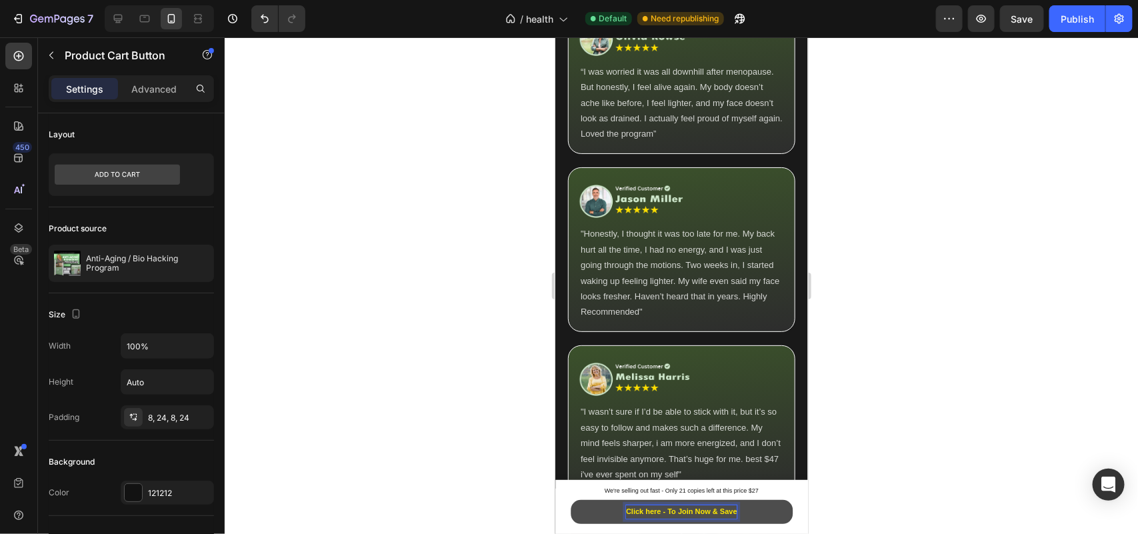
click at [570, 499] on button "Click here - To Join Now & Save" at bounding box center [681, 511] width 222 height 24
click at [570, 499] on button "Click here - To Join Now & Save Your" at bounding box center [681, 511] width 222 height 24
click at [704, 487] on span "We're selling out fast - Only 21 copies left at this price $27" at bounding box center [681, 490] width 154 height 7
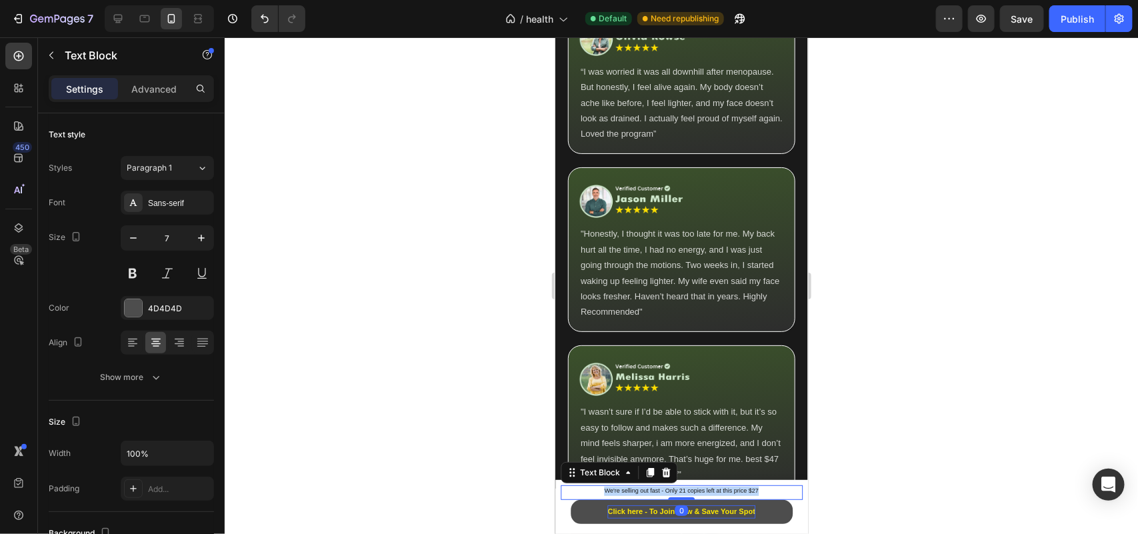
click at [704, 487] on span "We're selling out fast - Only 21 copies left at this price $27" at bounding box center [681, 490] width 154 height 7
copy span "We're selling out fast - Only 21 copies left at this price $27"
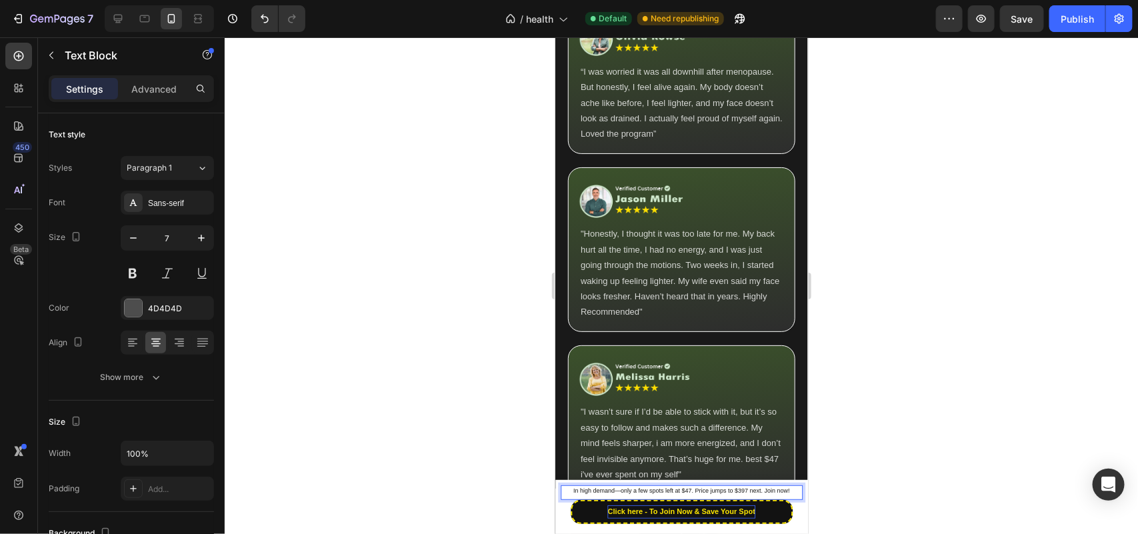
click at [613, 491] on span "In high demand—only a few spots left at $47. Price jumps to $397 next. Join now!" at bounding box center [681, 490] width 217 height 7
click at [613, 491] on span "In high demand, only a few spots left at $47. Price jumps to $397 next. Join no…" at bounding box center [681, 490] width 214 height 7
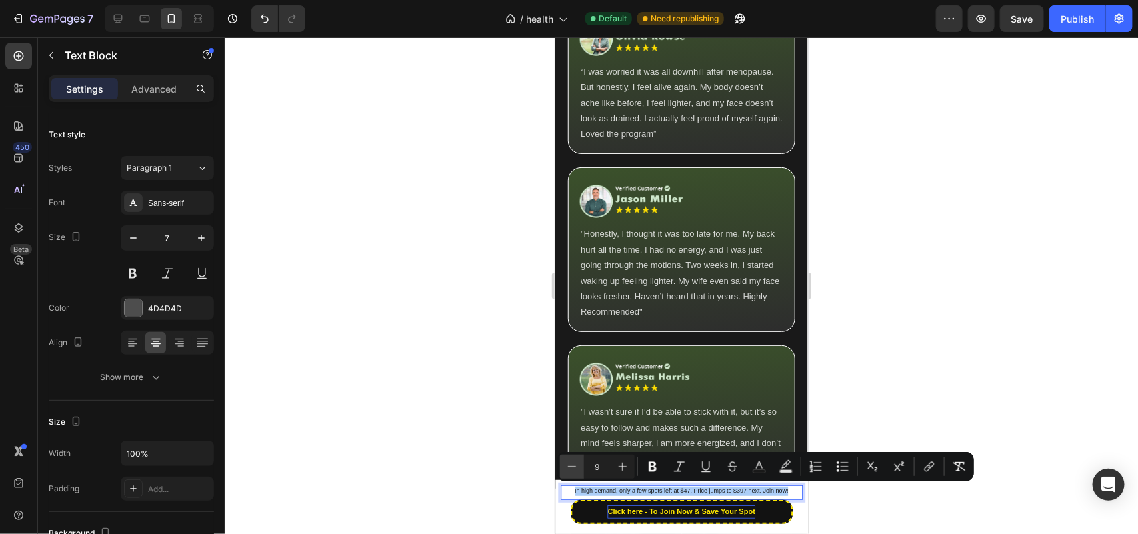
click at [571, 473] on button "Minus" at bounding box center [572, 467] width 24 height 24
type input "8"
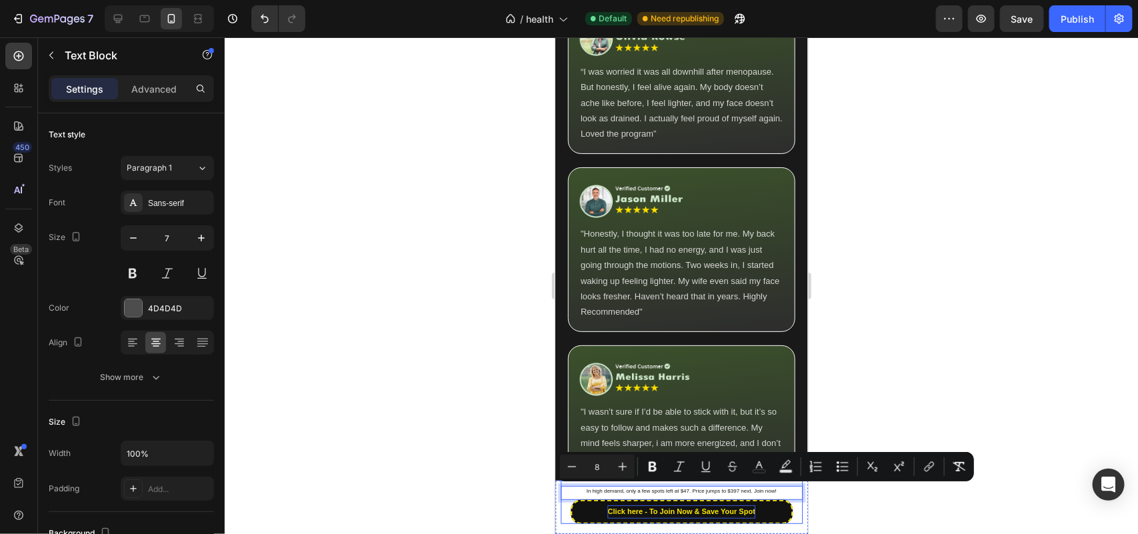
click at [509, 505] on div at bounding box center [681, 285] width 913 height 497
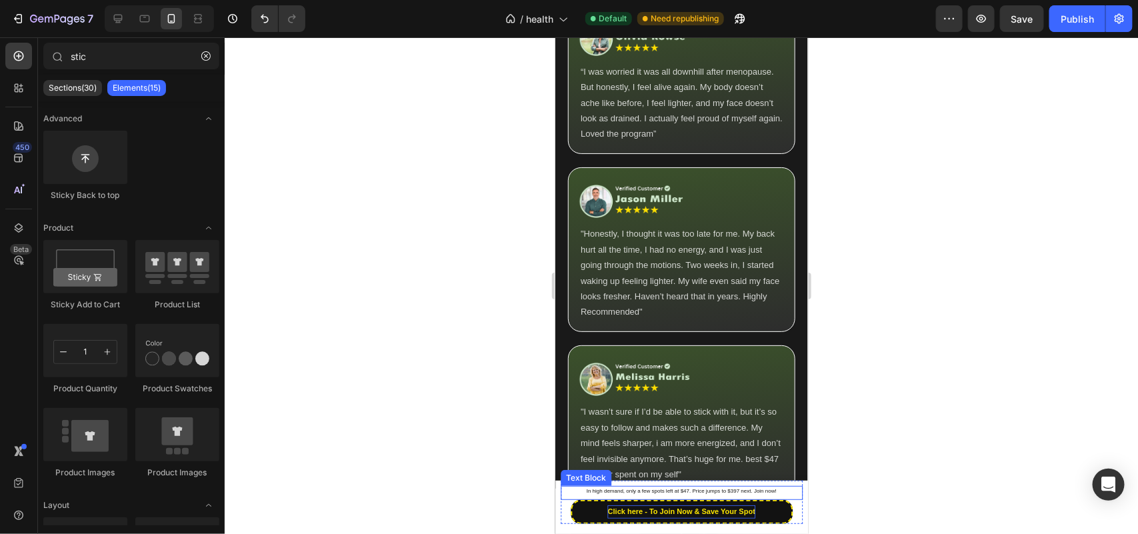
click at [706, 487] on span "In high demand, only a few spots left at $47. Price jumps to $397 next. Join no…" at bounding box center [681, 490] width 190 height 6
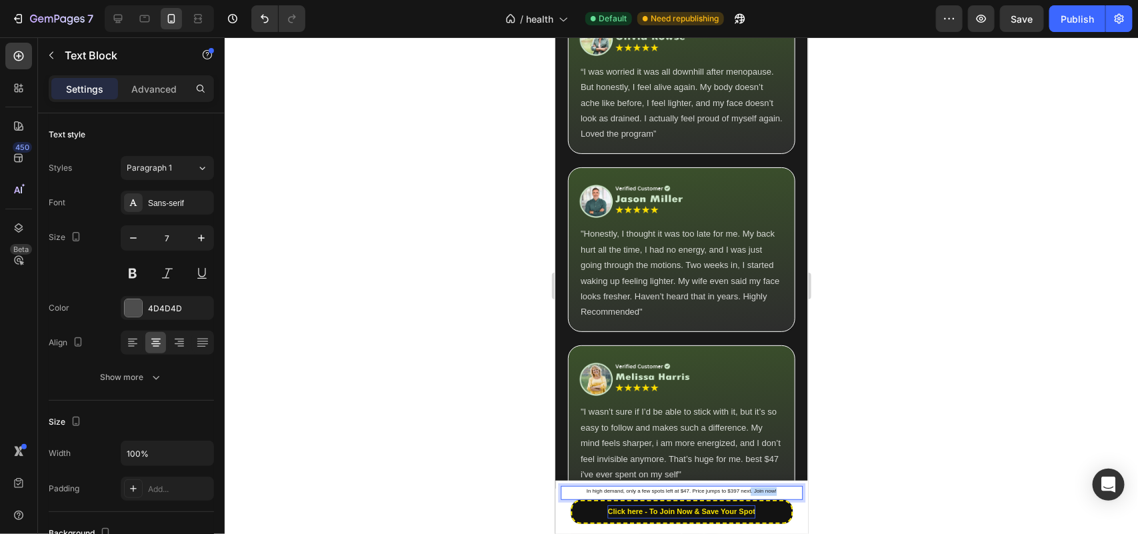
drag, startPoint x: 744, startPoint y: 491, endPoint x: 782, endPoint y: 491, distance: 38.0
click at [782, 491] on p "In high demand, only a few spots left at $47. Price jumps to $397 next. Join no…" at bounding box center [680, 491] width 239 height 9
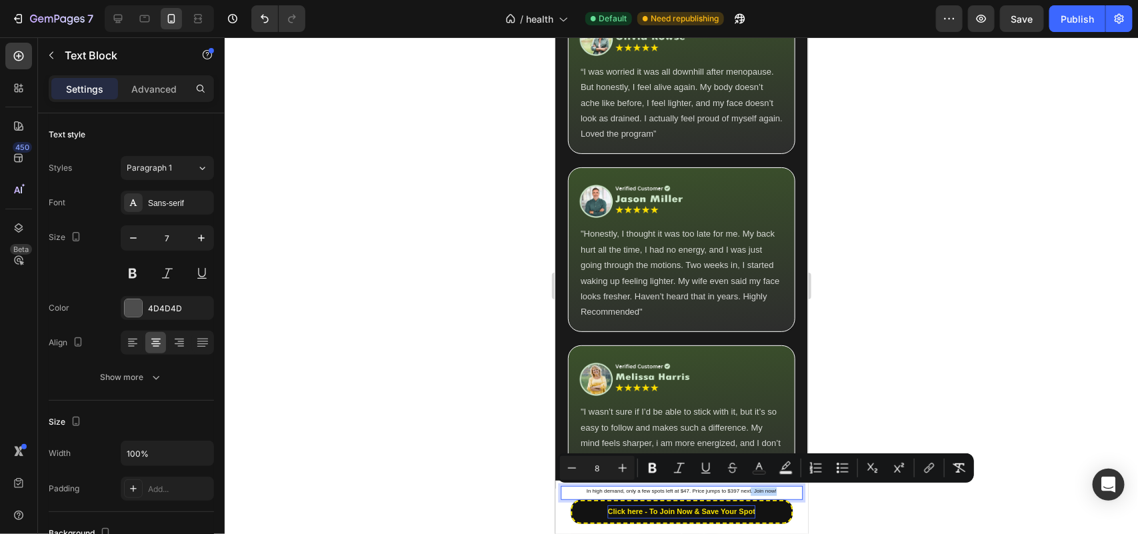
click at [780, 491] on p "In high demand, only a few spots left at $47. Price jumps to $397 next. Join no…" at bounding box center [680, 491] width 239 height 9
drag, startPoint x: 761, startPoint y: 491, endPoint x: 746, endPoint y: 491, distance: 14.7
click at [746, 491] on p "In high demand, only a few spots left at $47. Price jumps to $397 next. Join no…" at bounding box center [680, 491] width 239 height 9
click at [746, 491] on span "In high demand, only a few spots left at $47. Price jumps to $397 next. Join no…" at bounding box center [681, 490] width 190 height 6
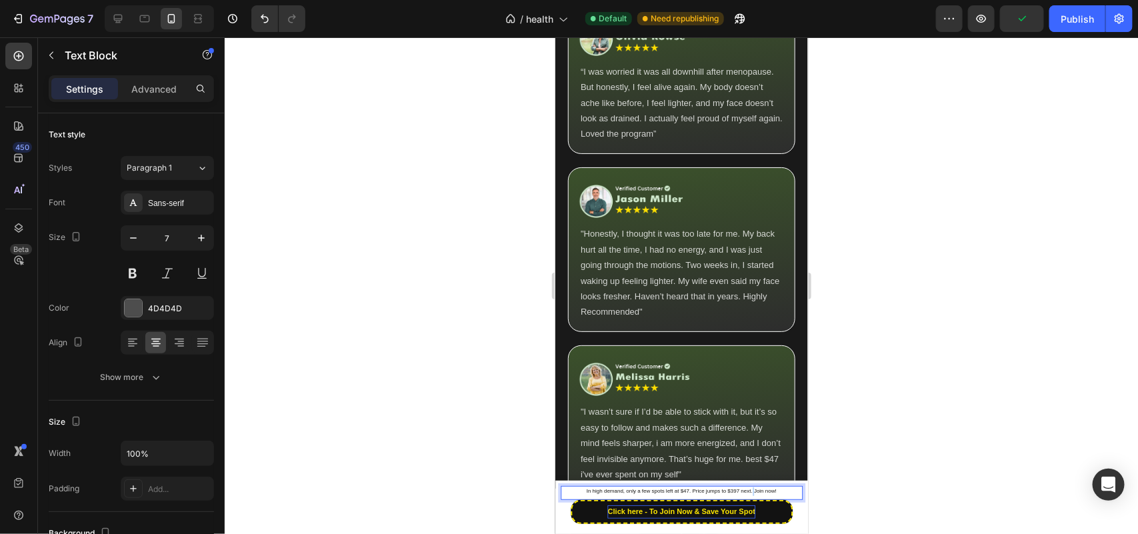
click at [746, 491] on span "In high demand, only a few spots left at $47. Price jumps to $397 next. Join no…" at bounding box center [681, 490] width 190 height 6
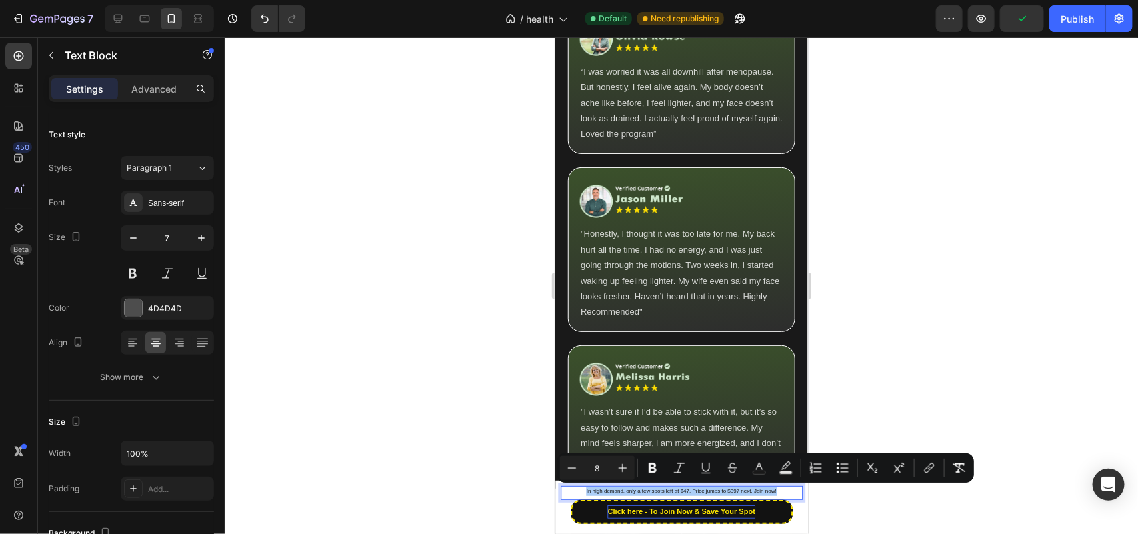
click at [434, 478] on div at bounding box center [681, 285] width 913 height 497
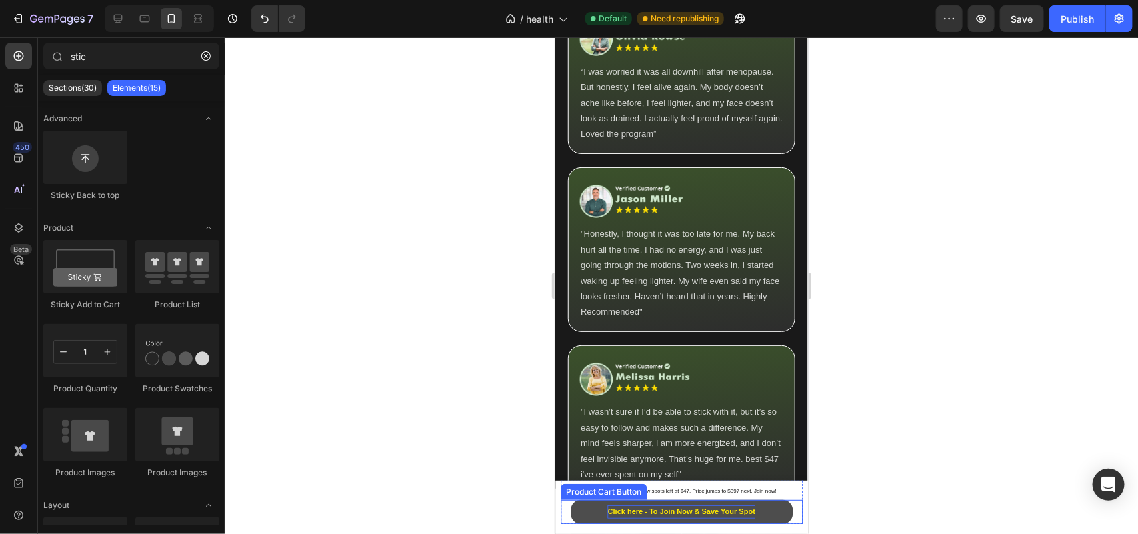
click at [577, 510] on button "Click here - To Join Now & Save Your Spot" at bounding box center [681, 511] width 222 height 24
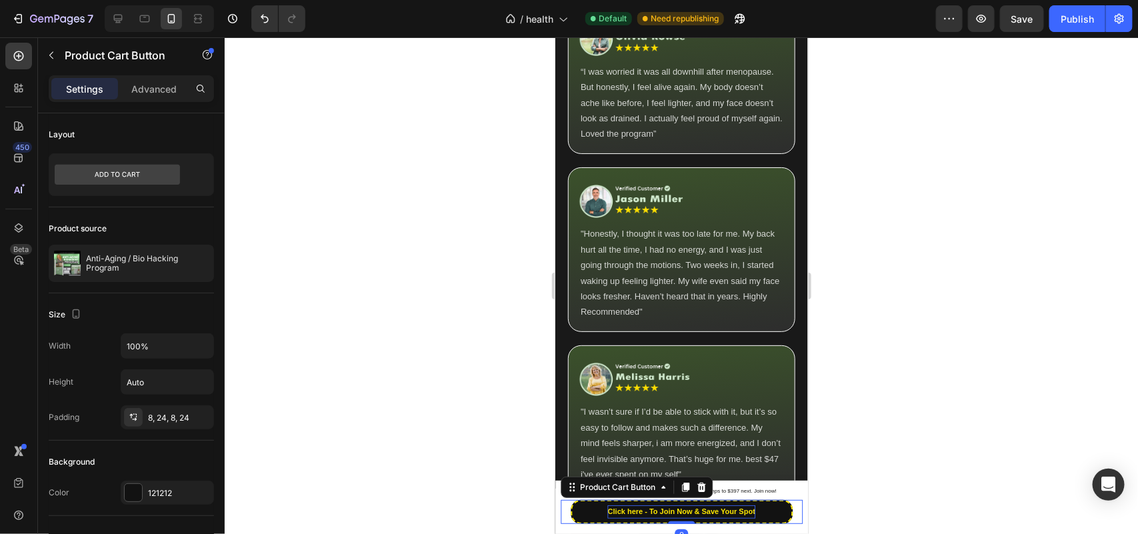
scroll to position [458, 0]
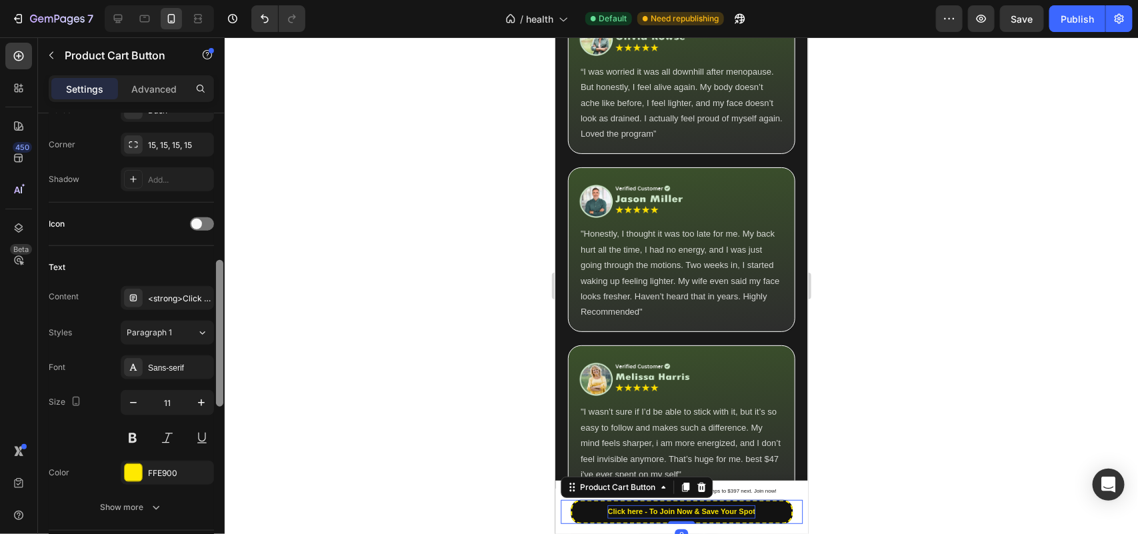
drag, startPoint x: 214, startPoint y: 245, endPoint x: 224, endPoint y: 411, distance: 165.6
click at [224, 411] on div at bounding box center [220, 342] width 10 height 459
click at [150, 469] on div "FFE900" at bounding box center [167, 473] width 39 height 12
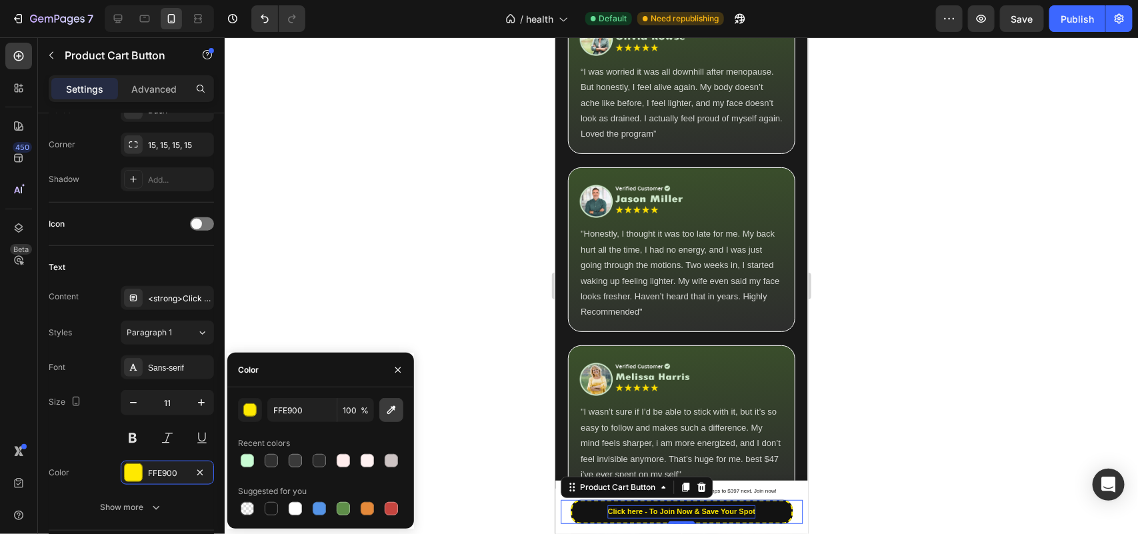
click at [390, 414] on icon "button" at bounding box center [391, 409] width 13 height 13
click at [270, 461] on div at bounding box center [271, 460] width 13 height 13
type input "C9FCD4"
click at [347, 279] on div at bounding box center [681, 285] width 913 height 497
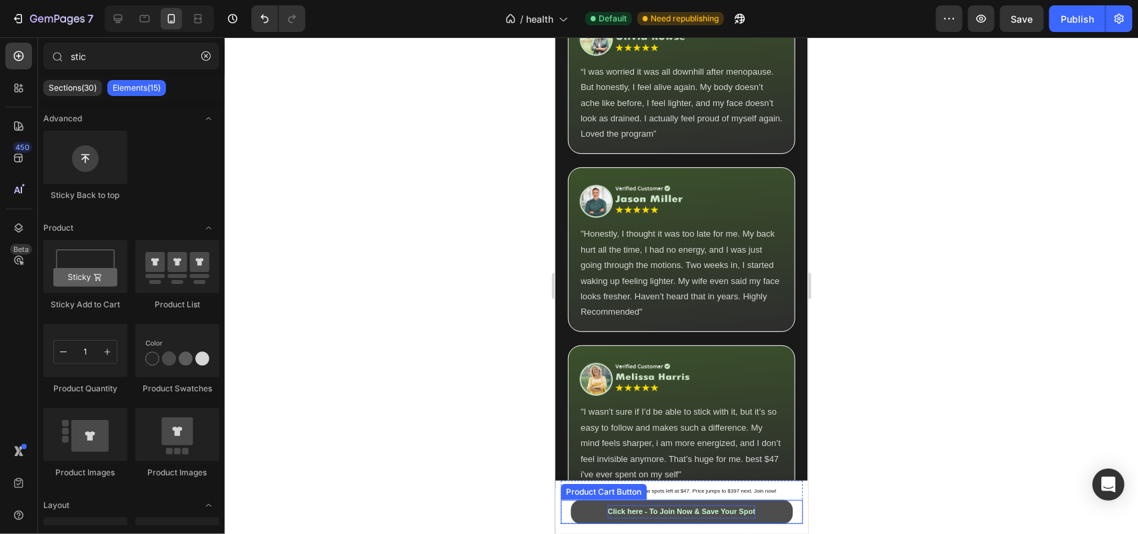
click at [587, 506] on button "Click here - To Join Now & Save Your Spot" at bounding box center [681, 511] width 222 height 24
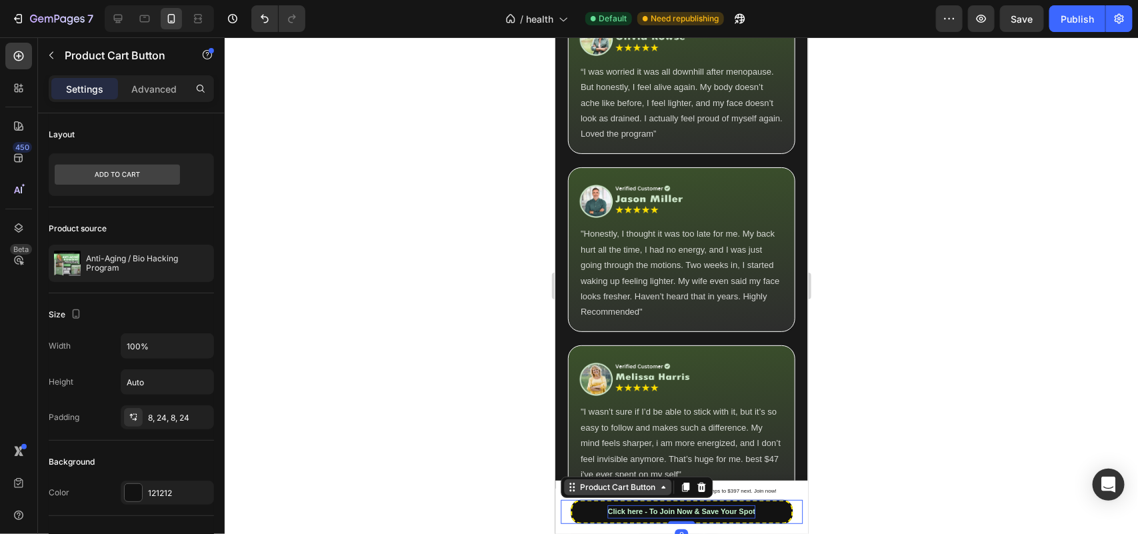
click at [587, 483] on div "Product Cart Button" at bounding box center [617, 487] width 81 height 12
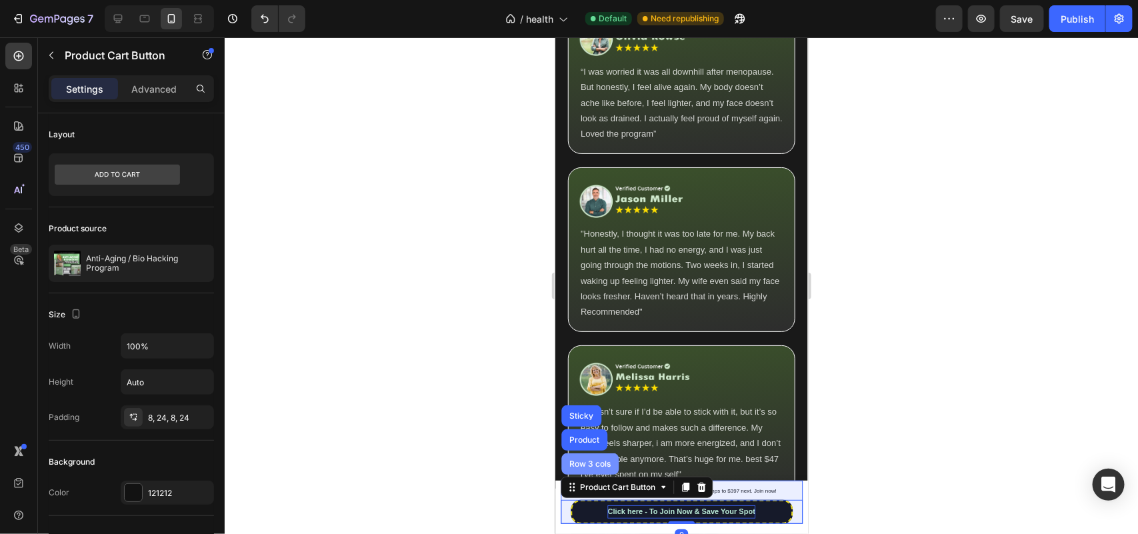
click at [589, 457] on div "Row 3 cols" at bounding box center [589, 463] width 57 height 21
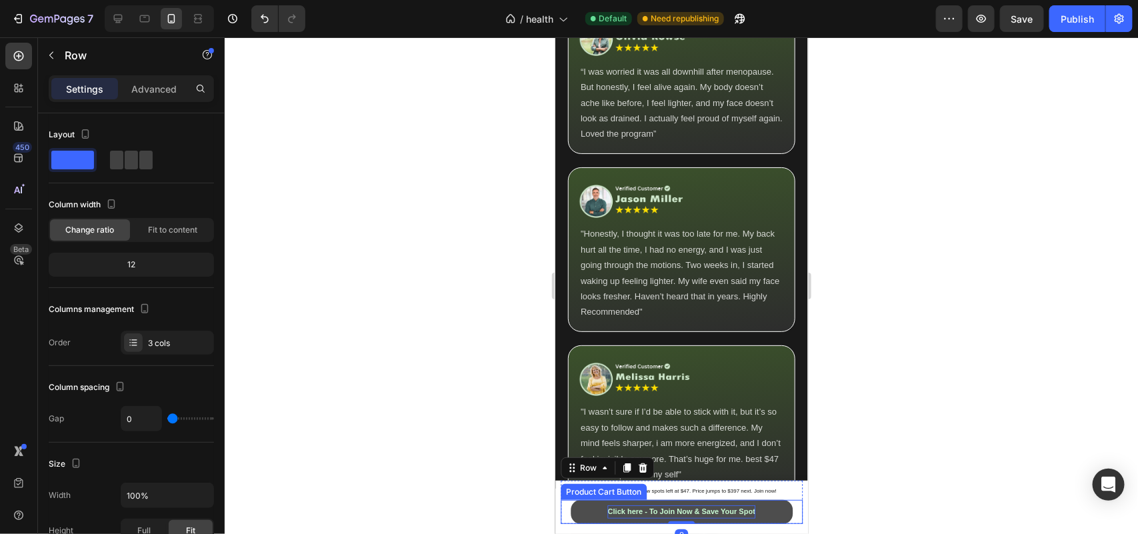
click at [596, 514] on button "Click here - To Join Now & Save Your Spot" at bounding box center [681, 511] width 222 height 24
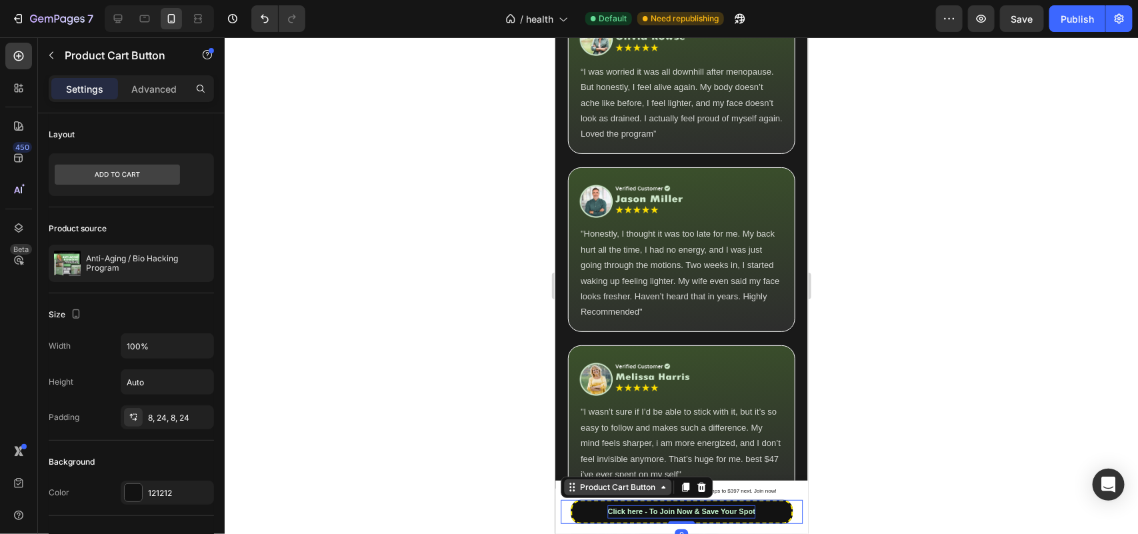
click at [590, 489] on div "Product Cart Button" at bounding box center [617, 487] width 81 height 12
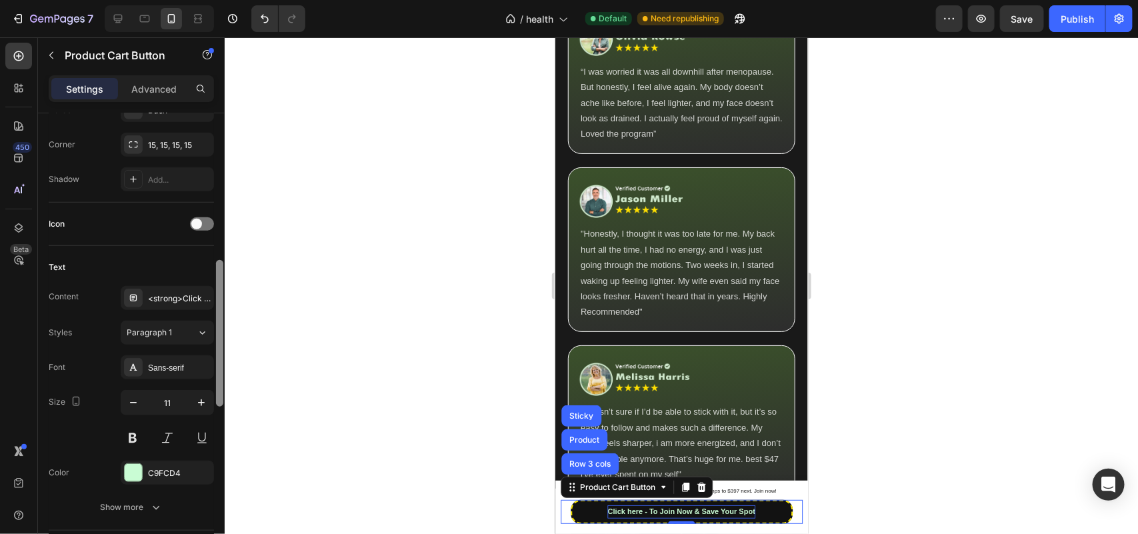
drag, startPoint x: 215, startPoint y: 215, endPoint x: 221, endPoint y: 251, distance: 36.0
click at [221, 251] on div at bounding box center [220, 342] width 10 height 459
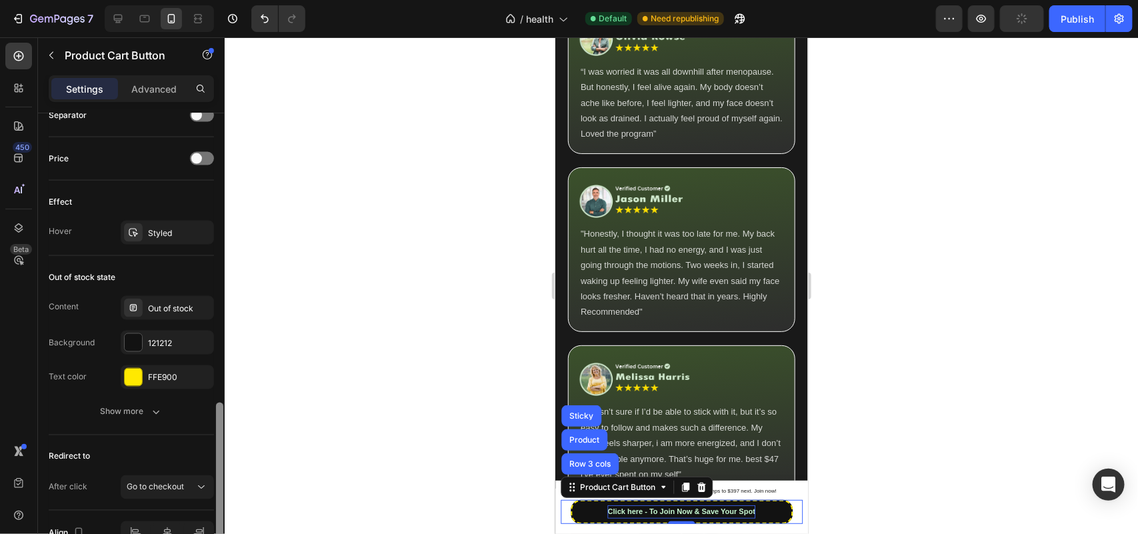
scroll to position [897, 0]
drag, startPoint x: 218, startPoint y: 288, endPoint x: 225, endPoint y: 425, distance: 136.8
click at [225, 0] on div "7 / health Default Need republishing Preview Publish 450 Beta stic Sections(30)…" at bounding box center [569, 0] width 1138 height 0
click at [157, 387] on div "FFE900" at bounding box center [167, 375] width 93 height 24
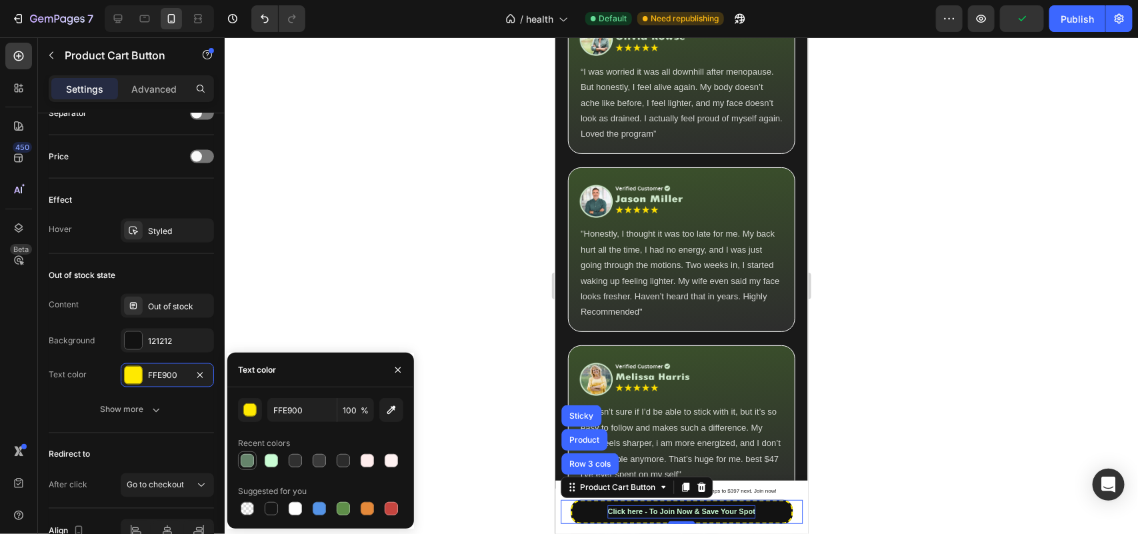
click at [247, 457] on div at bounding box center [247, 460] width 13 height 13
type input "65846B"
click at [397, 221] on div at bounding box center [681, 285] width 913 height 497
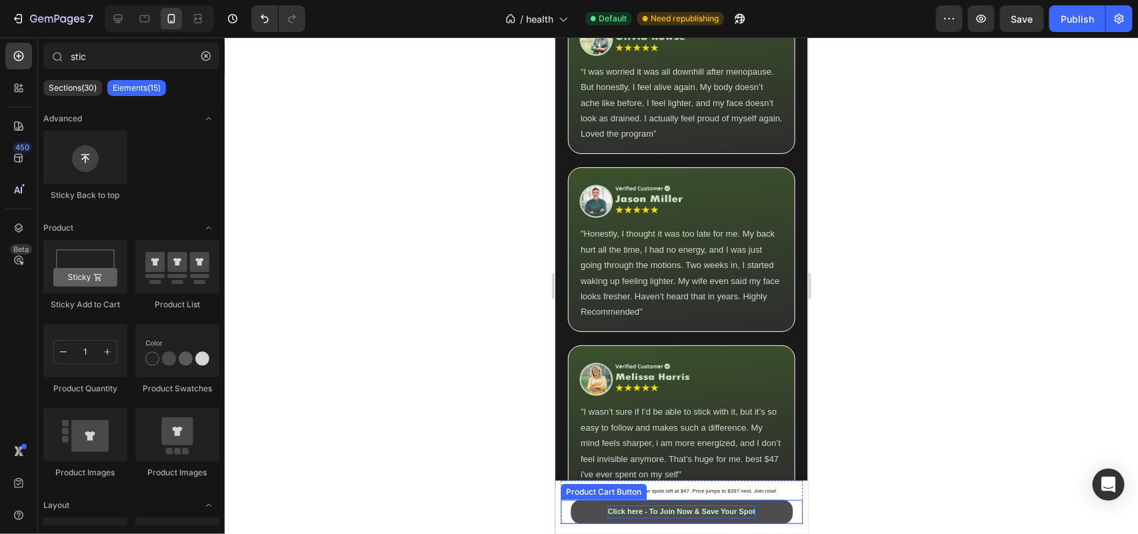
click at [592, 509] on button "Click here - To Join Now & Save Your Spot" at bounding box center [681, 511] width 222 height 24
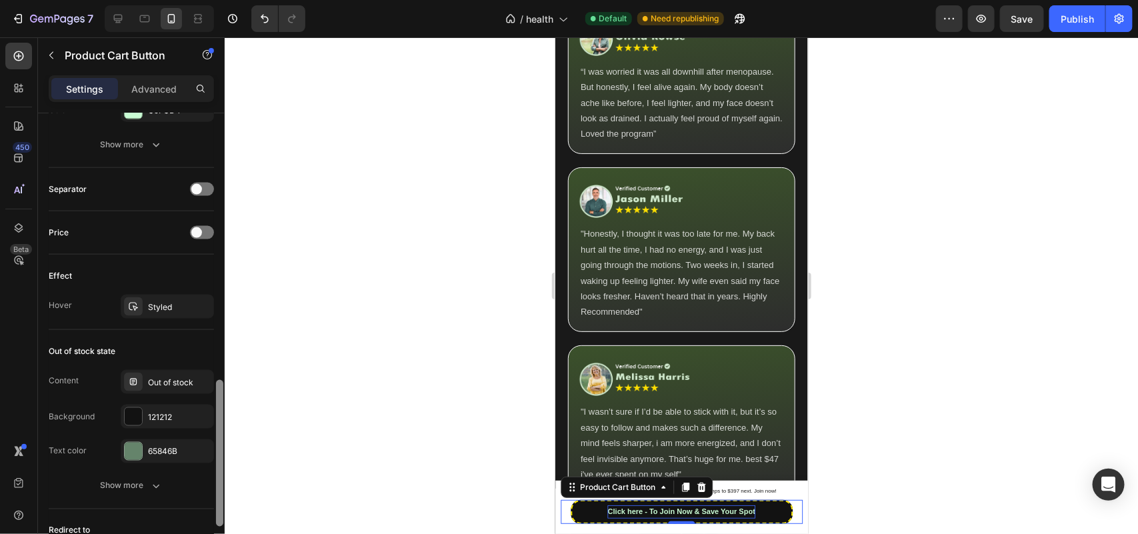
drag, startPoint x: 219, startPoint y: 234, endPoint x: 217, endPoint y: 498, distance: 264.0
click at [217, 498] on div at bounding box center [219, 453] width 7 height 147
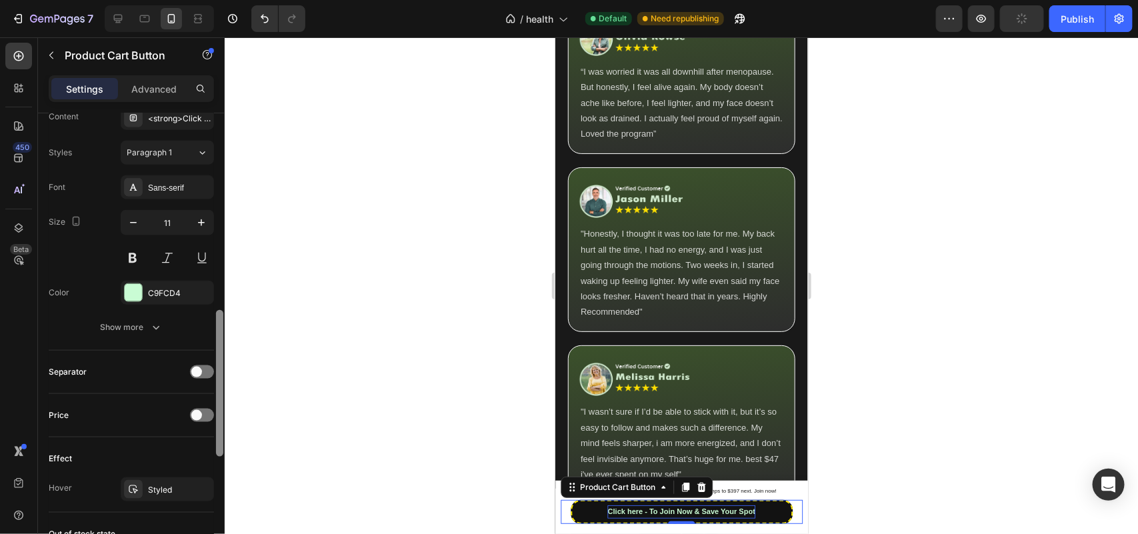
scroll to position [632, 0]
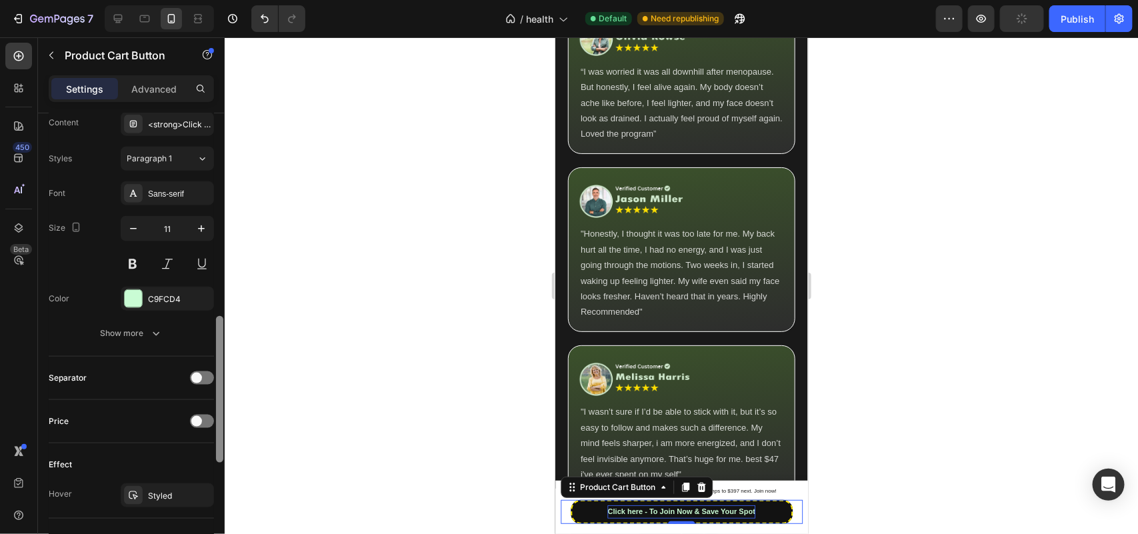
drag, startPoint x: 222, startPoint y: 413, endPoint x: 219, endPoint y: 352, distance: 61.4
click at [219, 352] on div at bounding box center [219, 389] width 7 height 147
click at [145, 325] on button "Show more" at bounding box center [131, 333] width 165 height 24
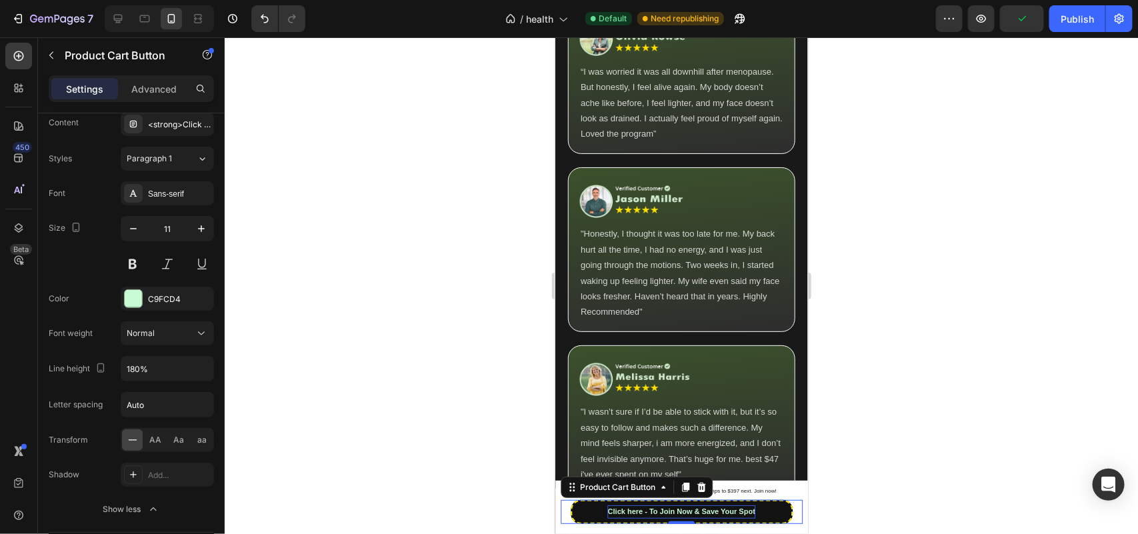
scroll to position [1091, 0]
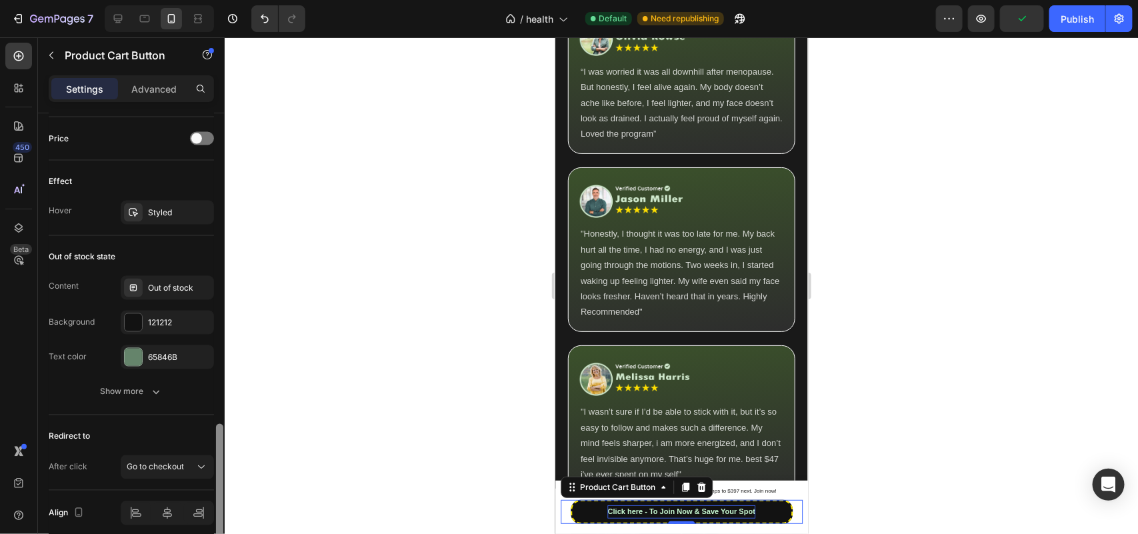
drag, startPoint x: 224, startPoint y: 385, endPoint x: 217, endPoint y: 444, distance: 59.0
click at [217, 444] on div at bounding box center [220, 342] width 10 height 459
click at [165, 85] on p "Advanced" at bounding box center [153, 89] width 45 height 14
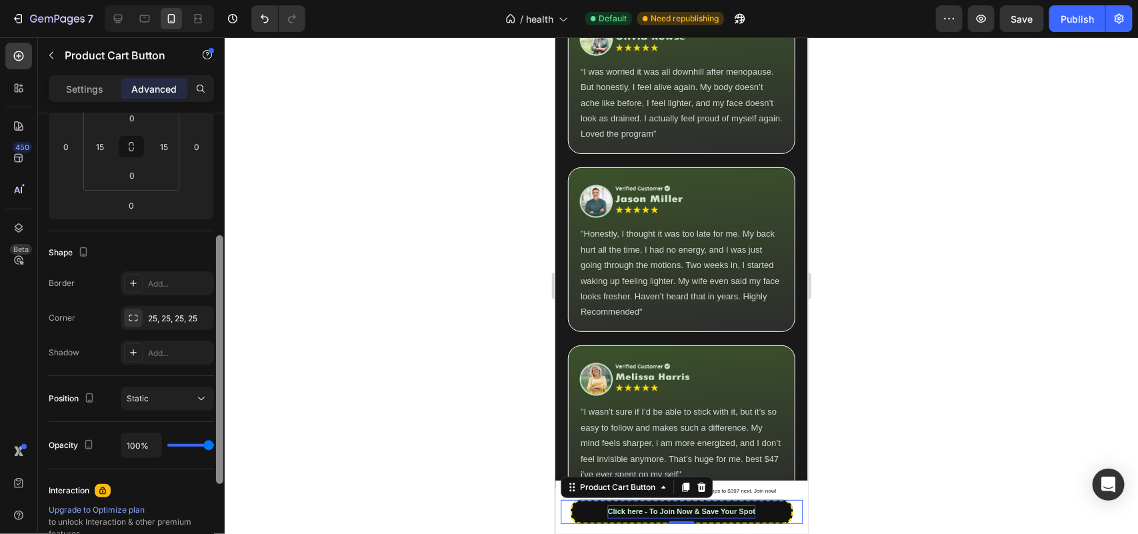
scroll to position [221, 0]
drag, startPoint x: 215, startPoint y: 338, endPoint x: 221, endPoint y: 249, distance: 89.5
click at [221, 249] on div at bounding box center [219, 357] width 7 height 249
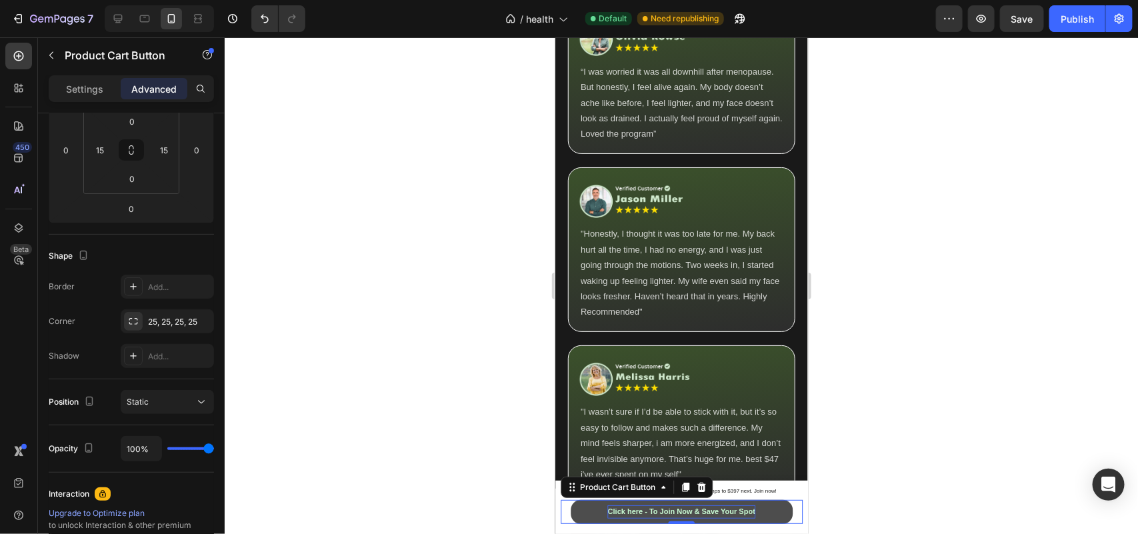
click at [596, 511] on button "Click here - To Join Now & Save Your Spot" at bounding box center [681, 511] width 222 height 24
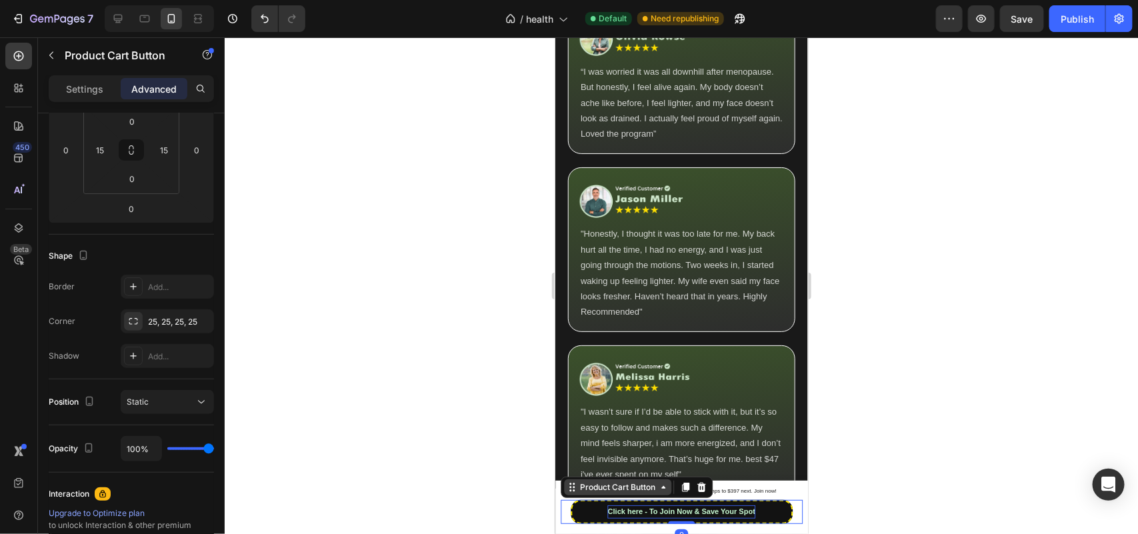
click at [601, 488] on div "Product Cart Button" at bounding box center [617, 487] width 81 height 12
click at [155, 295] on div "Add..." at bounding box center [167, 287] width 93 height 24
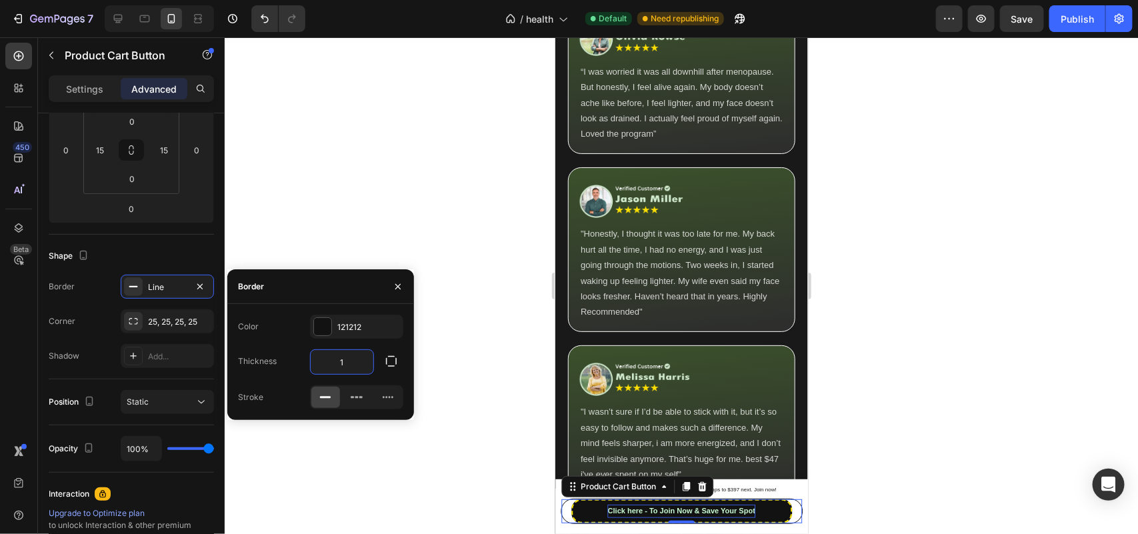
click at [341, 363] on input "1" at bounding box center [342, 362] width 63 height 24
type input "0"
click at [59, 82] on div "Settings" at bounding box center [84, 88] width 67 height 21
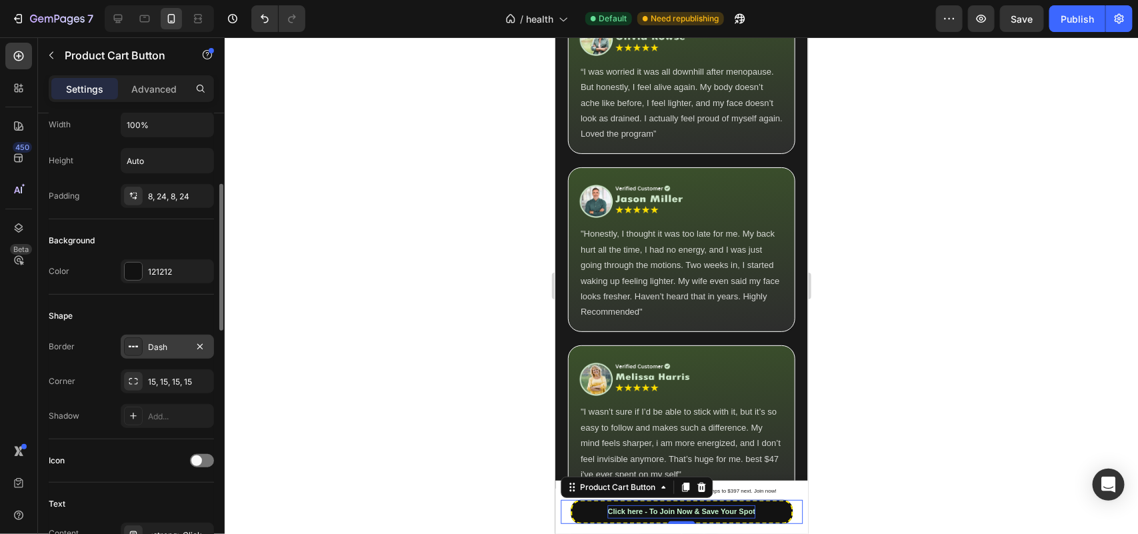
click at [164, 341] on div "Dash" at bounding box center [167, 347] width 39 height 12
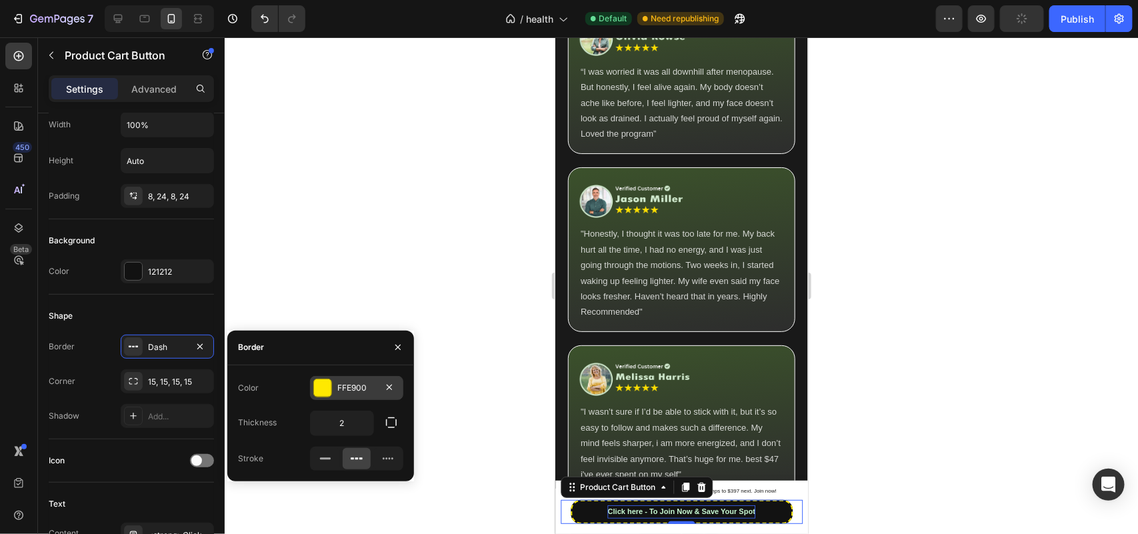
click at [323, 389] on div at bounding box center [322, 387] width 17 height 17
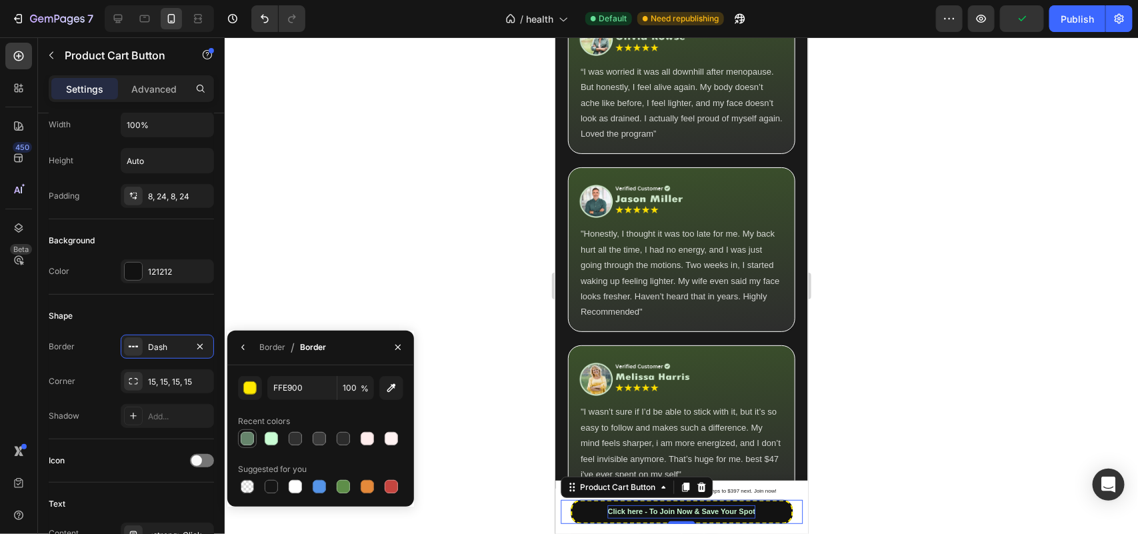
click at [248, 437] on div at bounding box center [247, 438] width 13 height 13
type input "65846B"
click at [390, 200] on div at bounding box center [681, 285] width 913 height 497
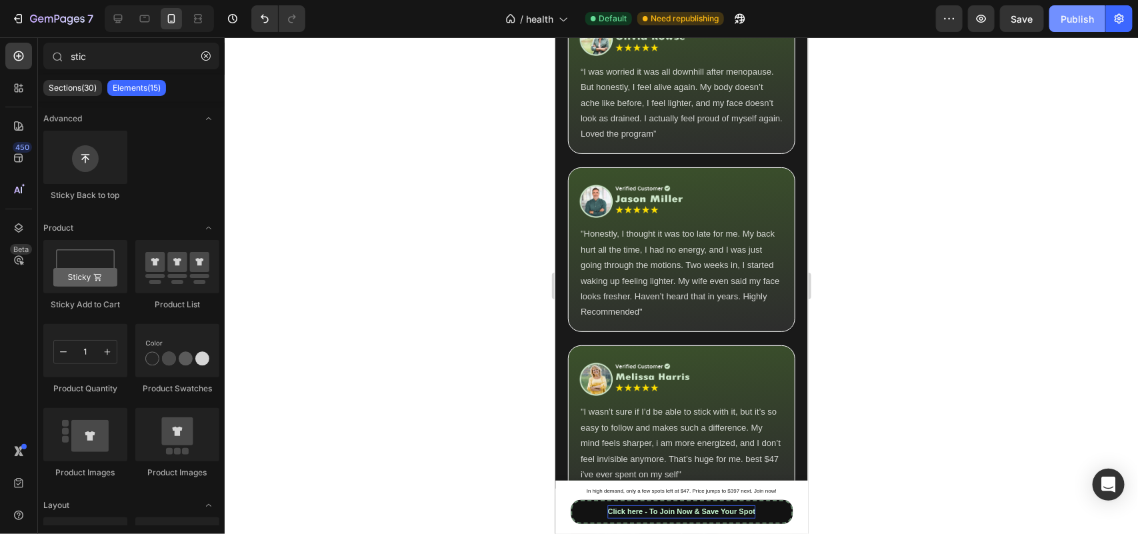
click at [1068, 24] on div "Publish" at bounding box center [1077, 19] width 33 height 14
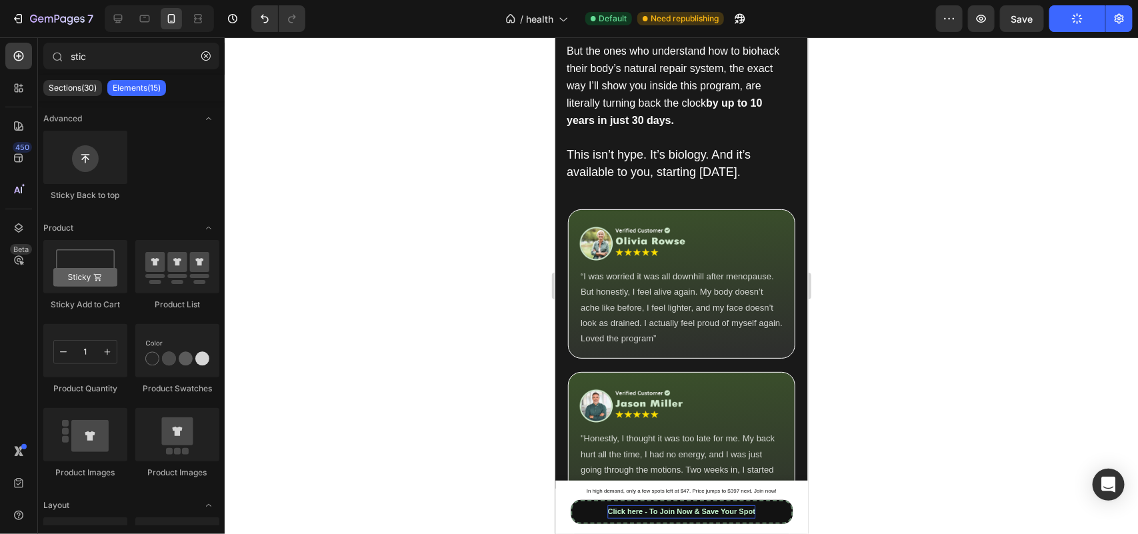
click at [1081, 23] on div "button" at bounding box center [1077, 18] width 11 height 11
click at [563, 485] on div "In high demand, only a few spots left at $47. Price jumps to $397 next. Join no…" at bounding box center [681, 492] width 242 height 15
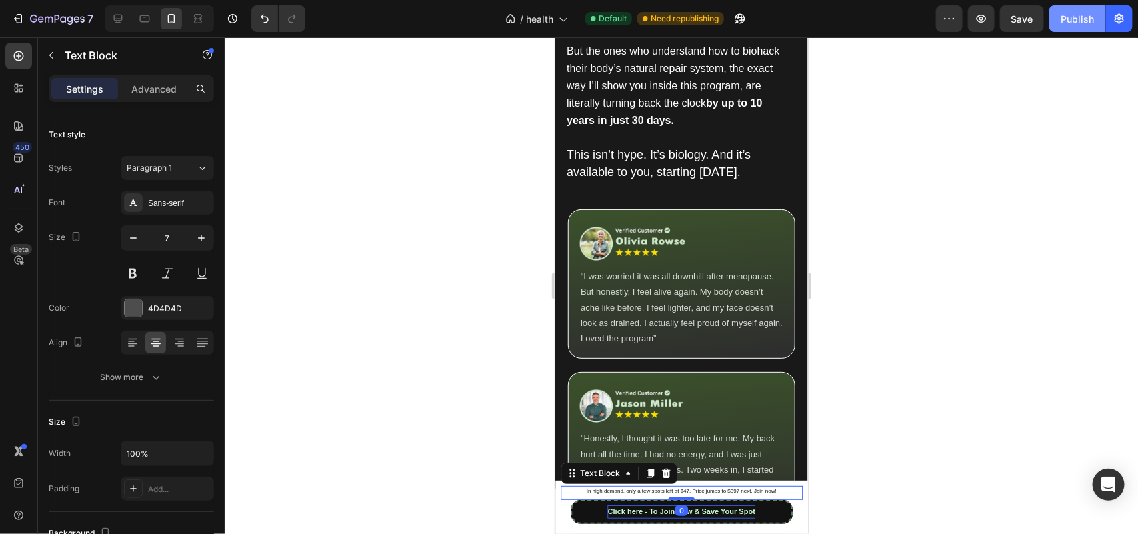
click at [557, 487] on div "Product Images Anti-Aging / Bio Hacking Program Product Title $47.00 Product Pr…" at bounding box center [681, 506] width 253 height 53
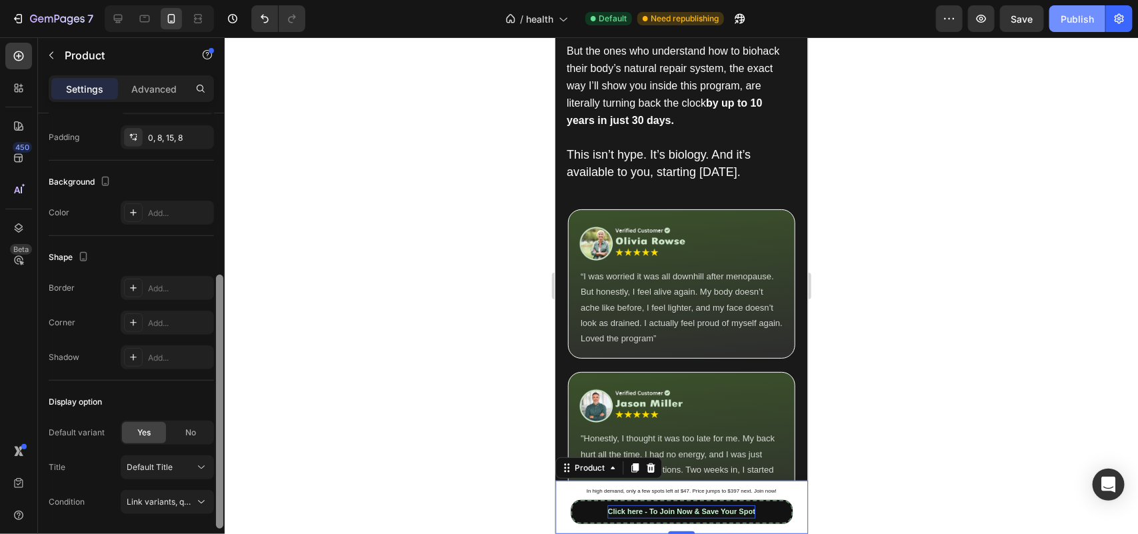
drag, startPoint x: 219, startPoint y: 423, endPoint x: 221, endPoint y: 521, distance: 98.0
click at [221, 521] on div at bounding box center [219, 402] width 7 height 254
click at [596, 468] on div "Product" at bounding box center [588, 467] width 35 height 12
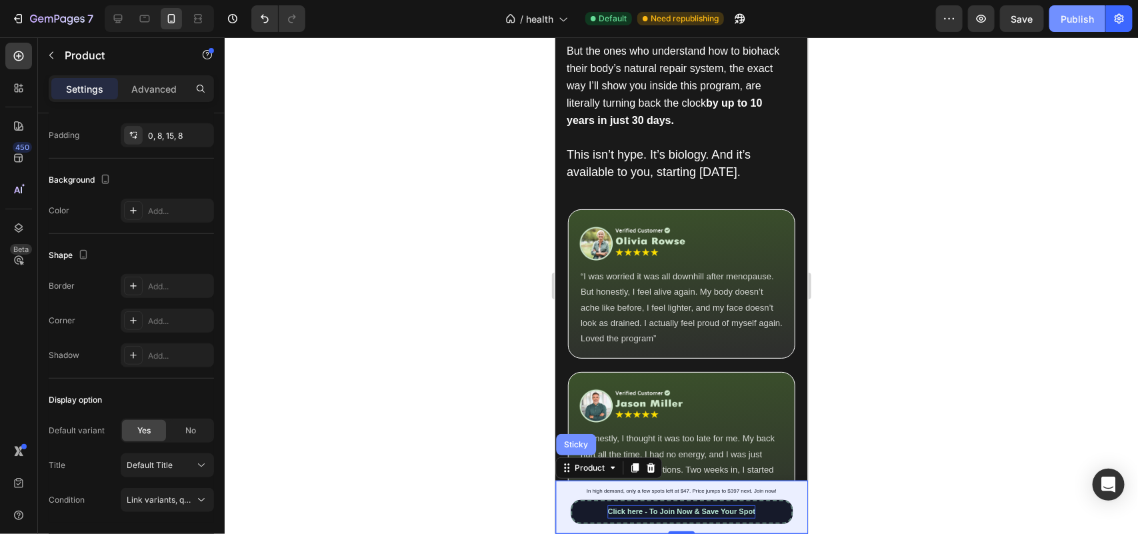
click at [583, 450] on div "Sticky" at bounding box center [575, 443] width 40 height 21
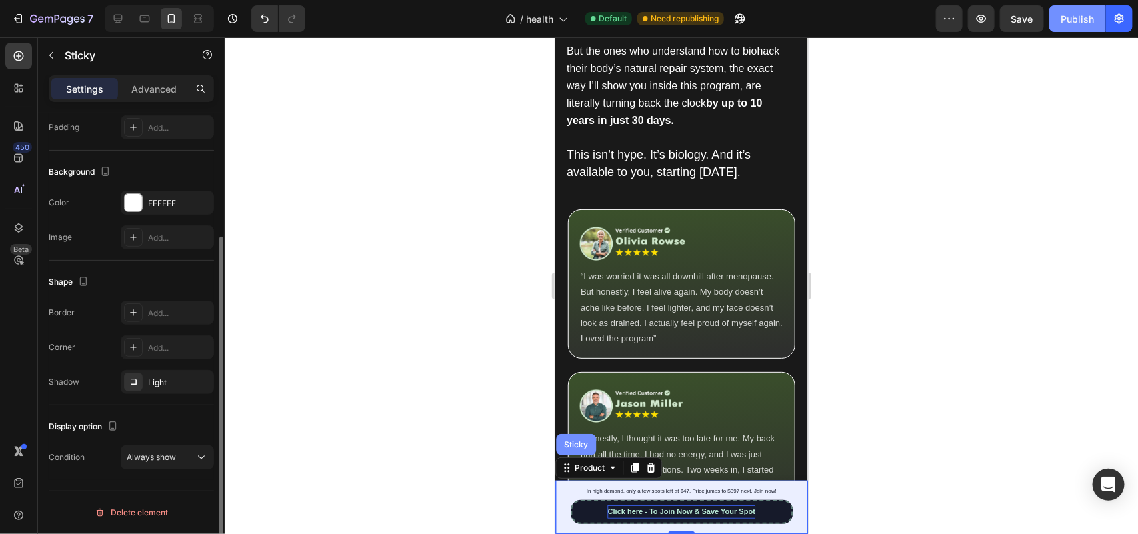
scroll to position [0, 0]
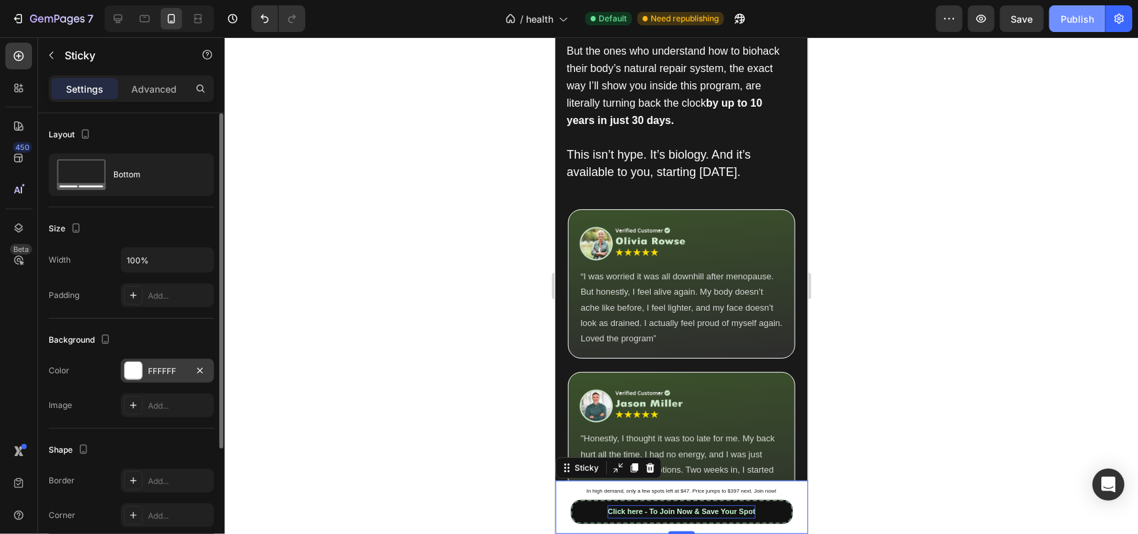
click at [163, 364] on div "FFFFFF" at bounding box center [167, 371] width 93 height 24
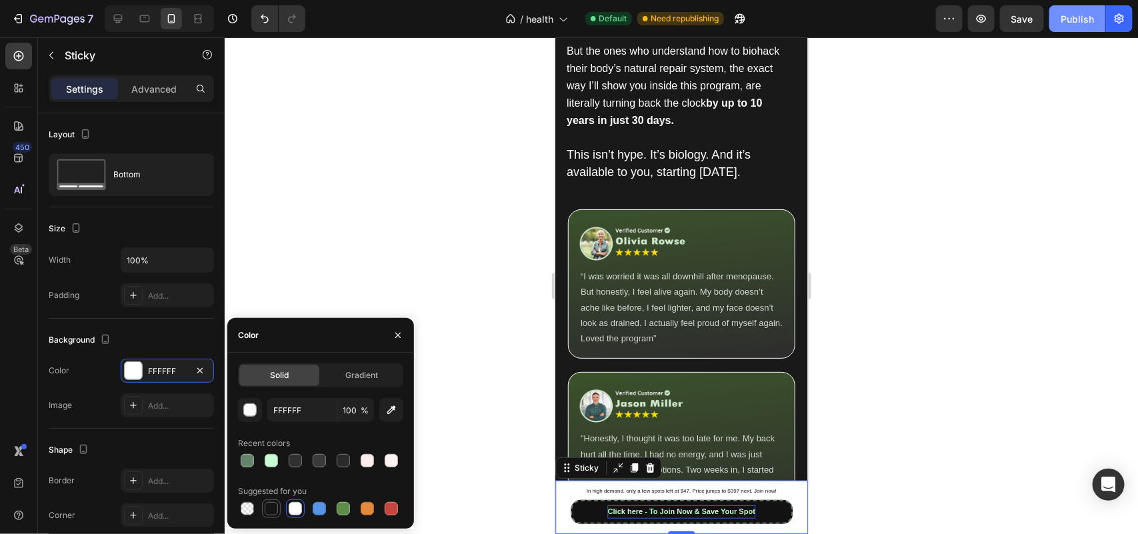
click at [277, 511] on div at bounding box center [271, 508] width 13 height 13
type input "151515"
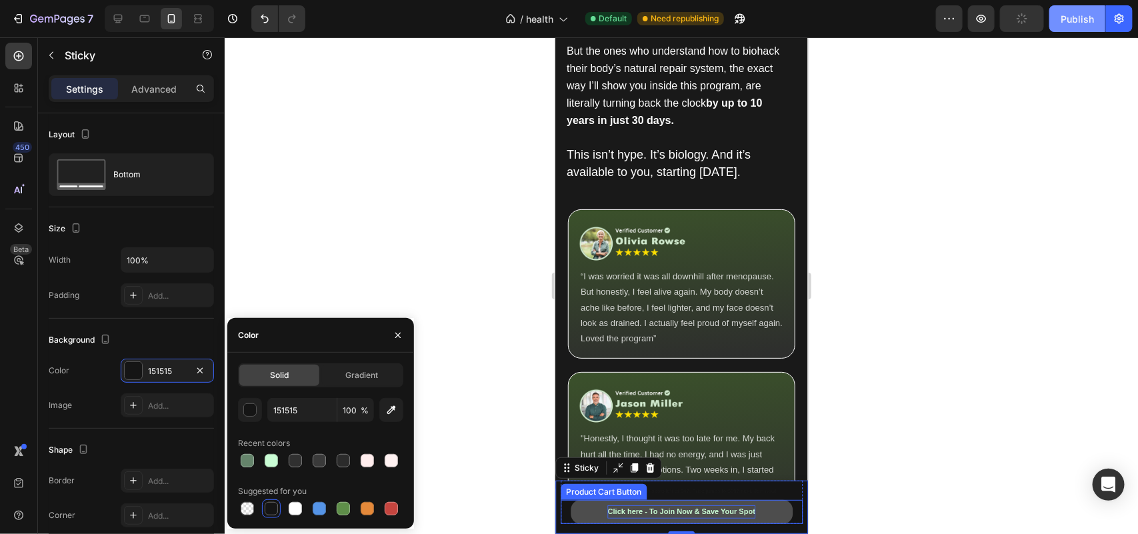
click at [589, 508] on button "Click here - To Join Now & Save Your Spot" at bounding box center [681, 511] width 222 height 24
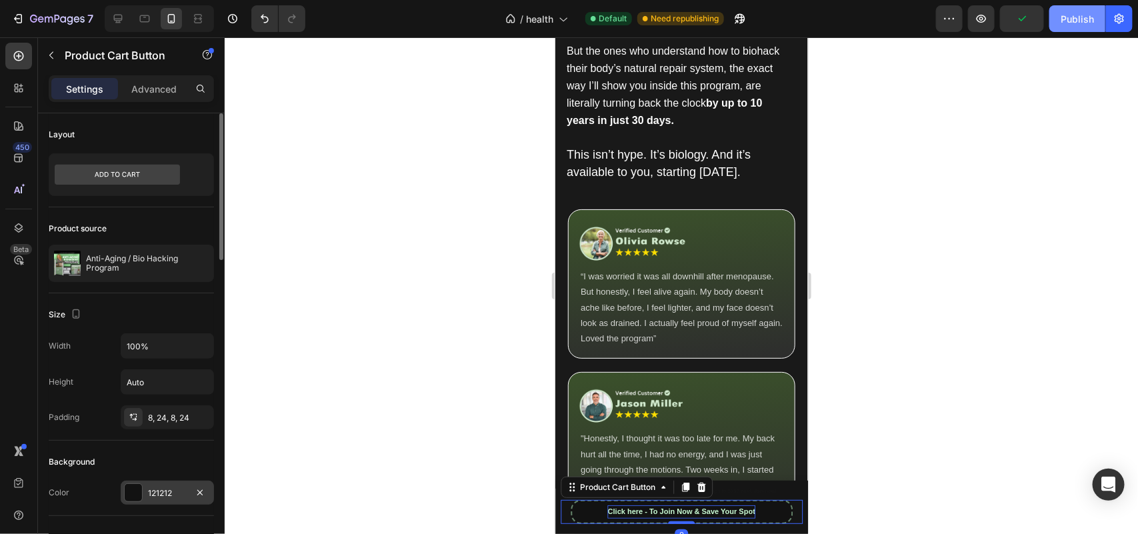
click at [145, 481] on div "121212" at bounding box center [167, 493] width 93 height 24
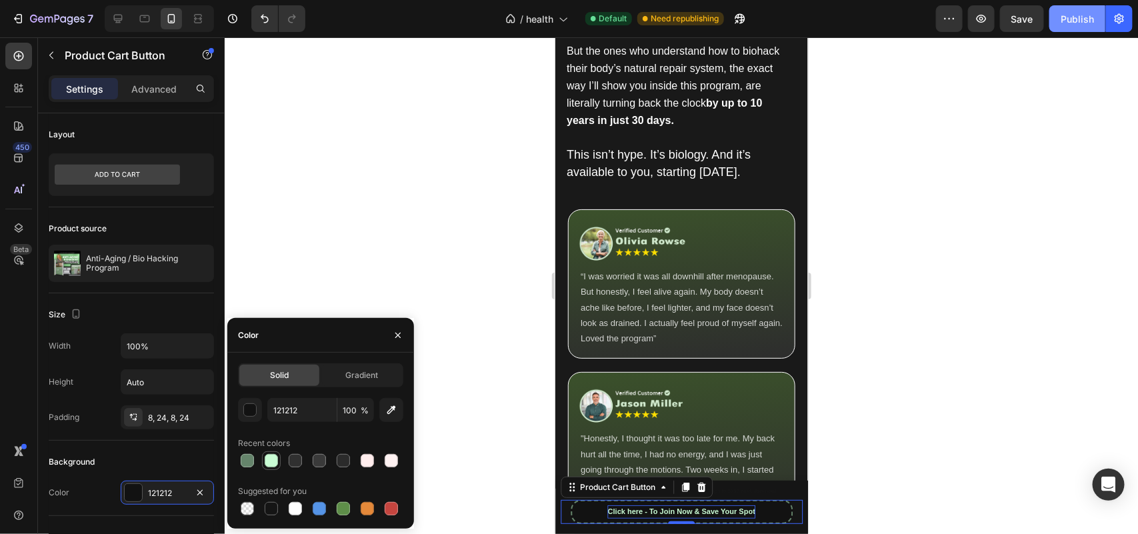
click at [275, 458] on div at bounding box center [271, 460] width 13 height 13
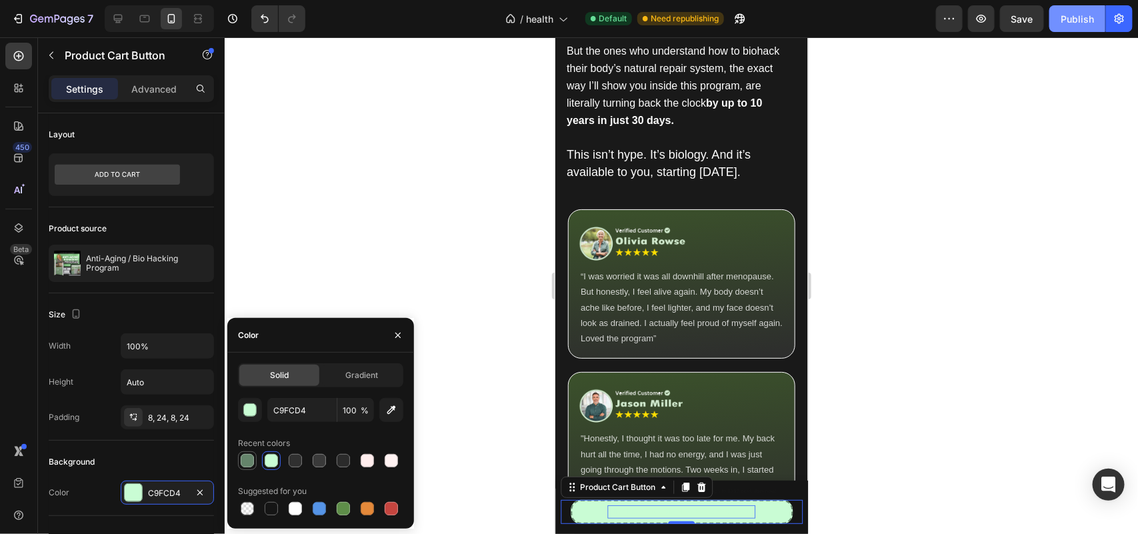
click at [255, 458] on div at bounding box center [247, 461] width 16 height 16
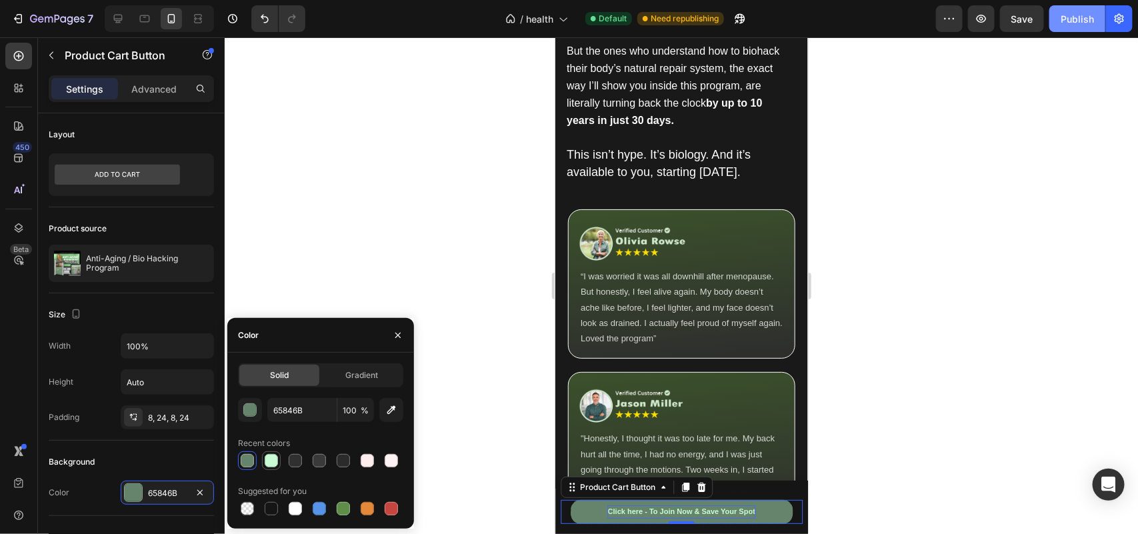
click at [267, 459] on div at bounding box center [271, 460] width 13 height 13
type input "C9FCD4"
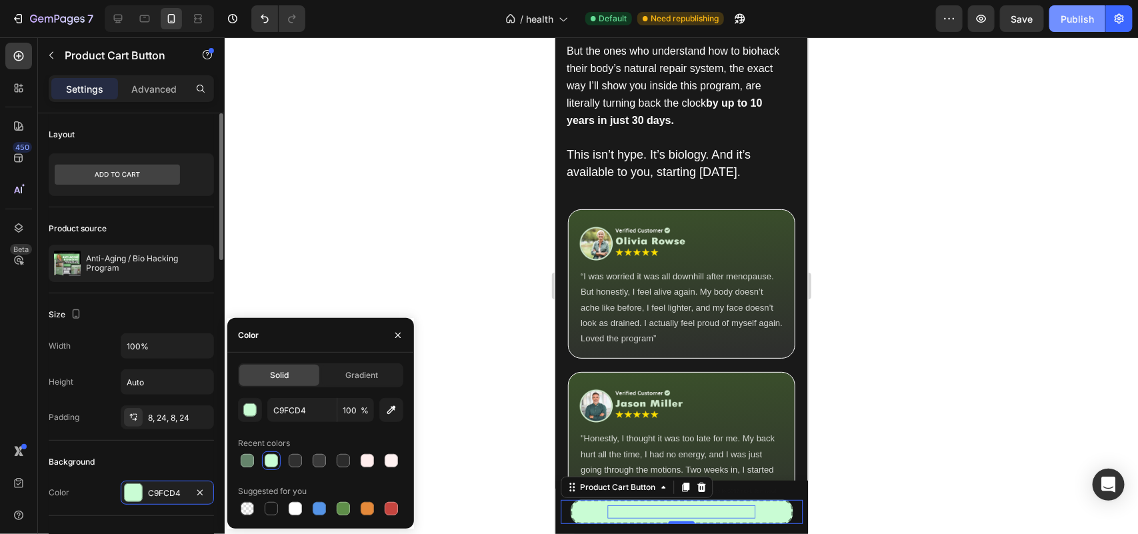
click at [141, 464] on div "Background" at bounding box center [131, 461] width 165 height 21
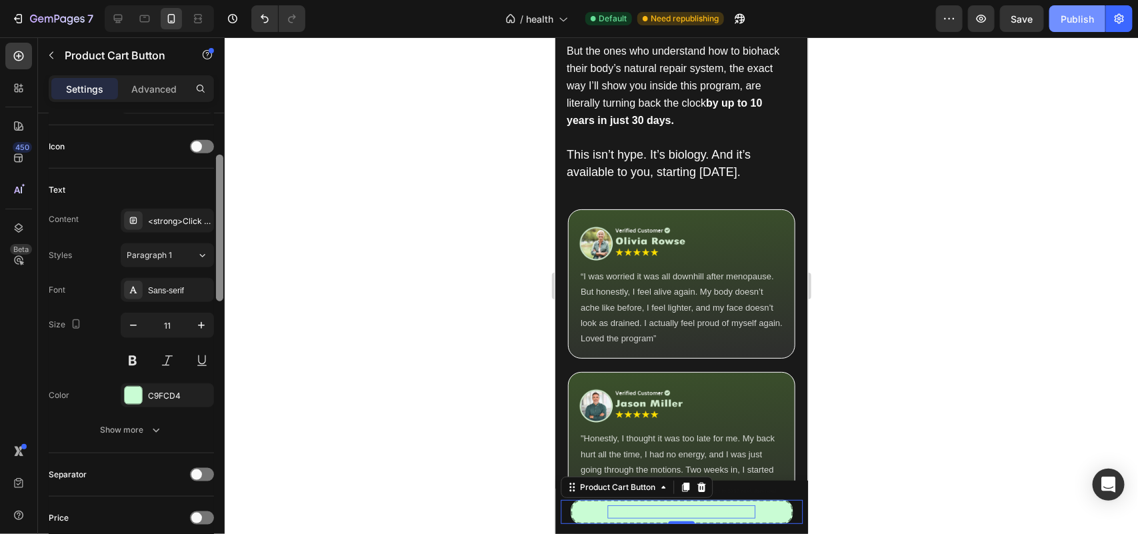
scroll to position [563, 0]
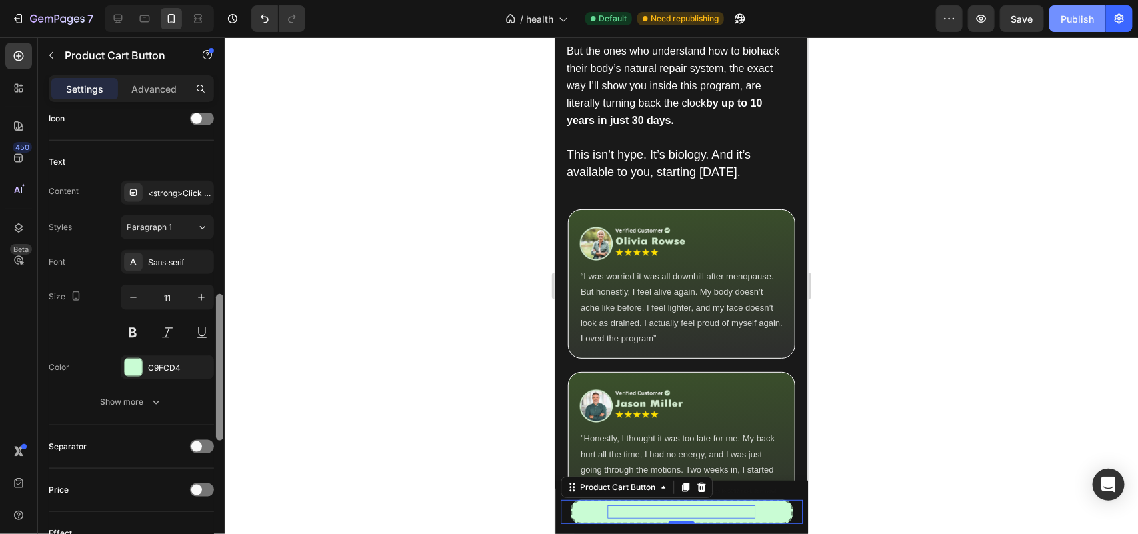
drag, startPoint x: 220, startPoint y: 257, endPoint x: 219, endPoint y: 432, distance: 175.3
click at [219, 432] on div at bounding box center [219, 367] width 7 height 147
click at [148, 372] on div "C9FCD4" at bounding box center [167, 368] width 39 height 12
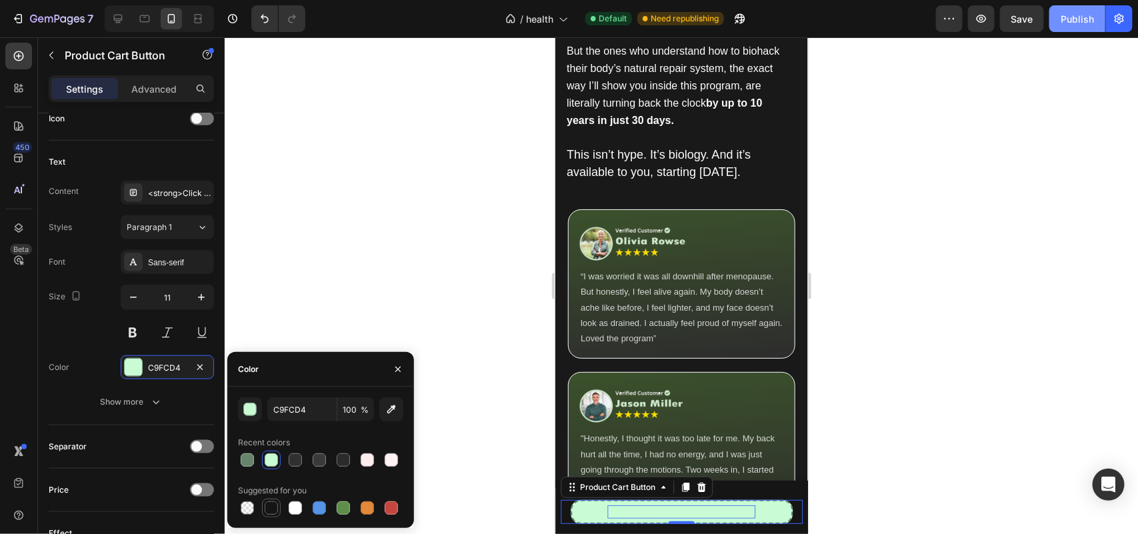
click at [275, 505] on div at bounding box center [271, 507] width 13 height 13
type input "151515"
click at [349, 241] on div at bounding box center [681, 285] width 913 height 497
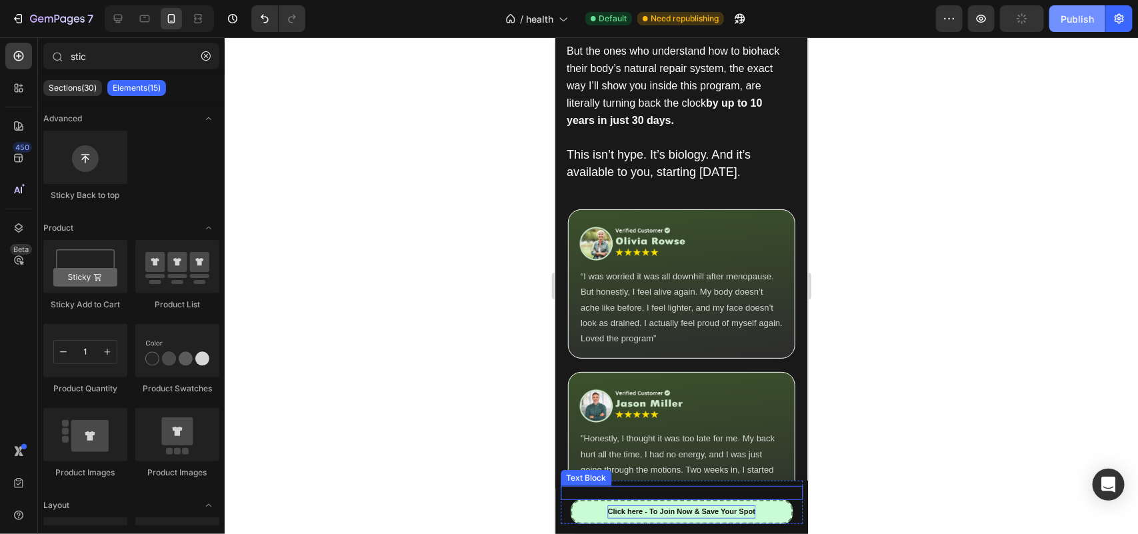
click at [610, 488] on span "In high demand, only a few spots left at $47. Price jumps to $397 next. Join no…" at bounding box center [681, 490] width 190 height 6
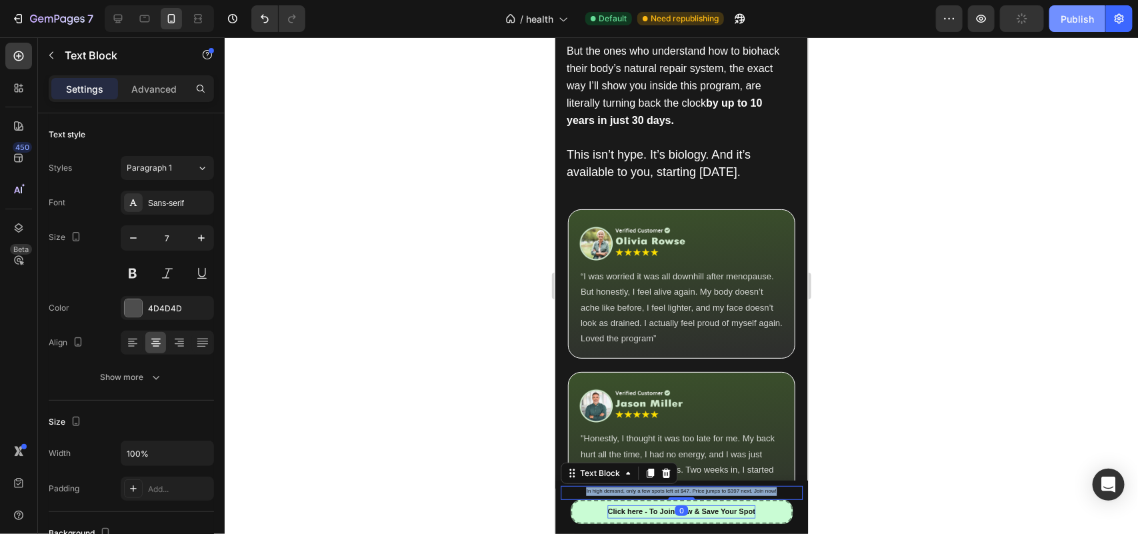
click at [610, 488] on span "In high demand, only a few spots left at $47. Price jumps to $397 next. Join no…" at bounding box center [681, 490] width 190 height 6
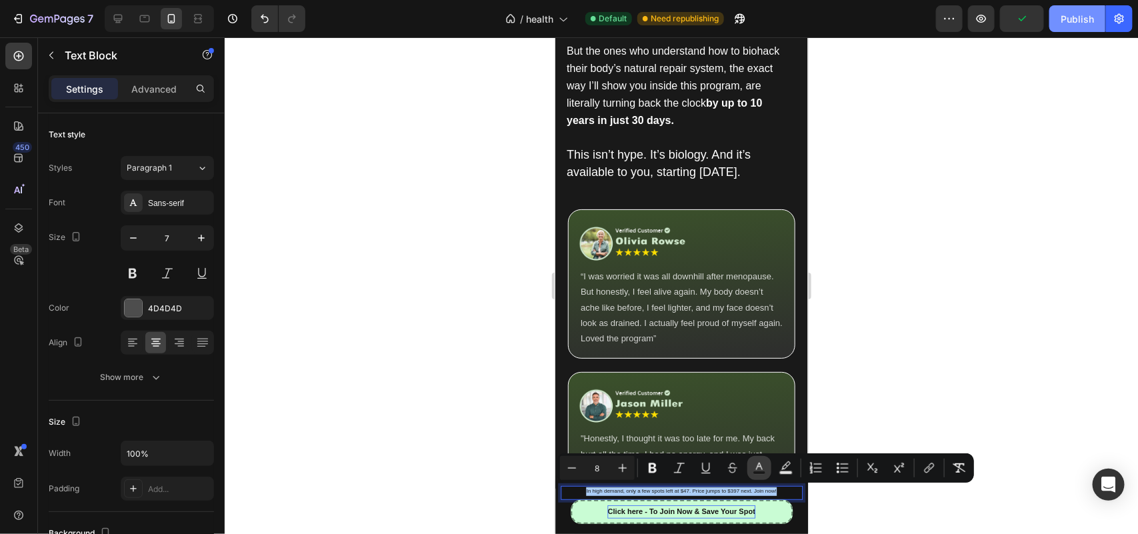
drag, startPoint x: 760, startPoint y: 467, endPoint x: 191, endPoint y: 414, distance: 571.7
click at [760, 467] on icon "Editor contextual toolbar" at bounding box center [759, 466] width 7 height 7
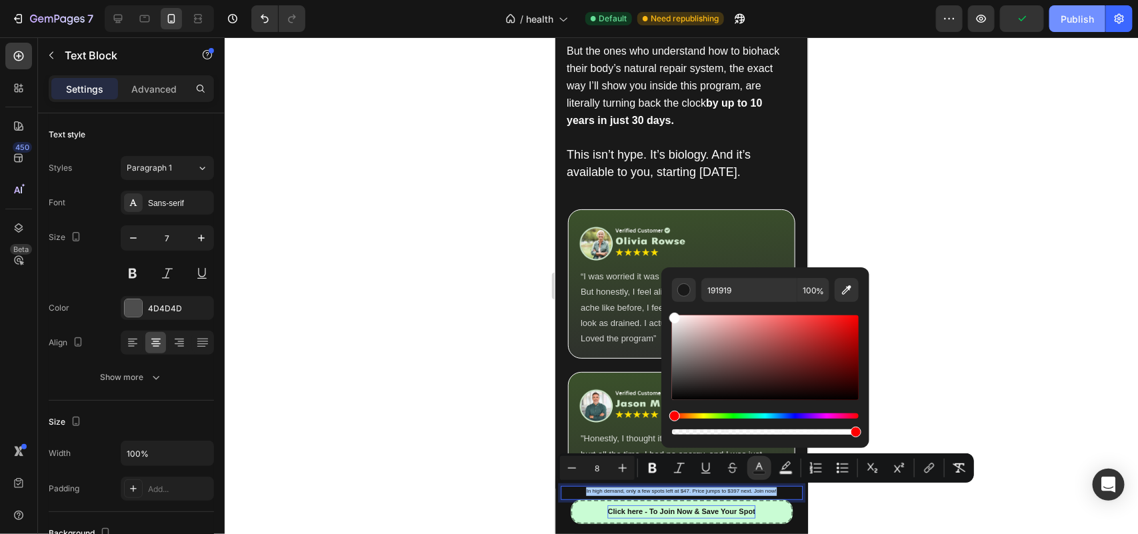
drag, startPoint x: 1232, startPoint y: 355, endPoint x: 653, endPoint y: 284, distance: 583.5
type input "FFFFFF"
click at [594, 490] on span "In high demand, only a few spots left at $47. Price jumps to $397 next. Join no…" at bounding box center [681, 490] width 190 height 6
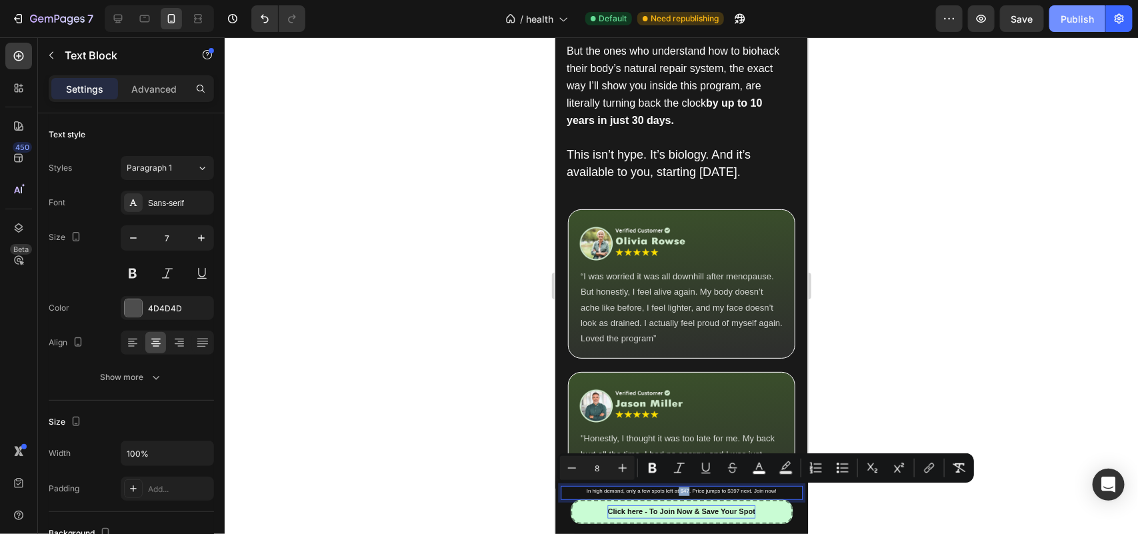
drag, startPoint x: 672, startPoint y: 493, endPoint x: 682, endPoint y: 493, distance: 10.0
click at [682, 493] on p "In high demand, only a few spots left at $47. Price jumps to $397 next. Join no…" at bounding box center [680, 491] width 239 height 9
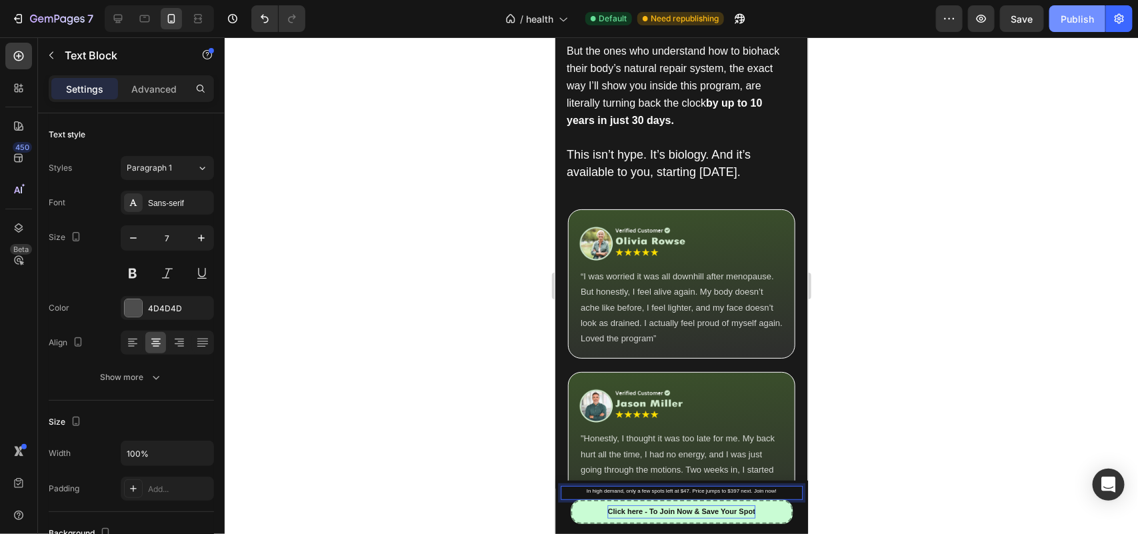
click at [719, 491] on span "In high demand, only a few spots left at $47. Price jumps to $397 next. Join no…" at bounding box center [681, 490] width 190 height 6
click at [1072, 8] on button "Publish" at bounding box center [1077, 18] width 56 height 27
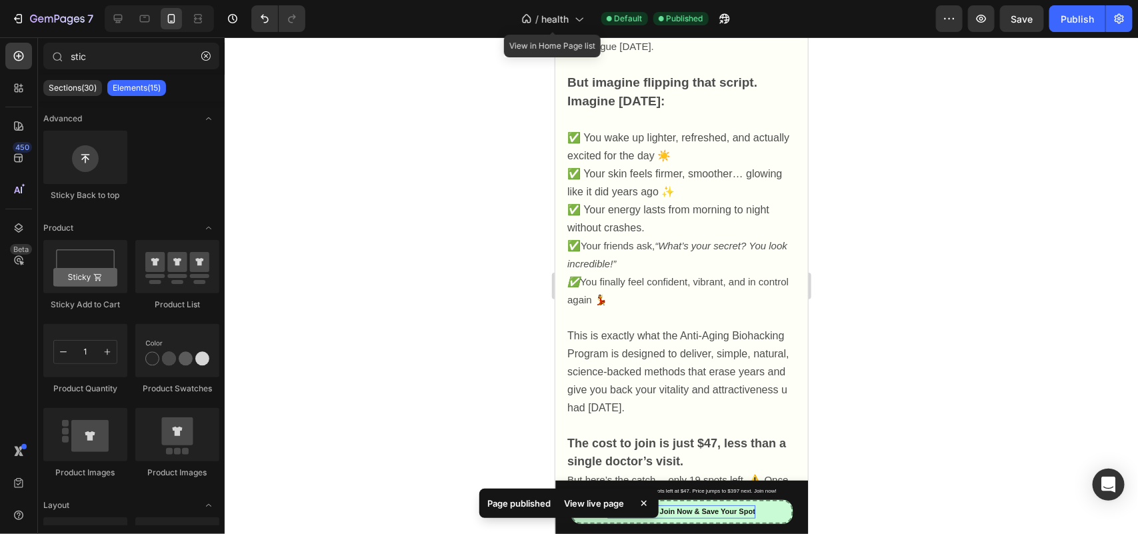
scroll to position [0, 0]
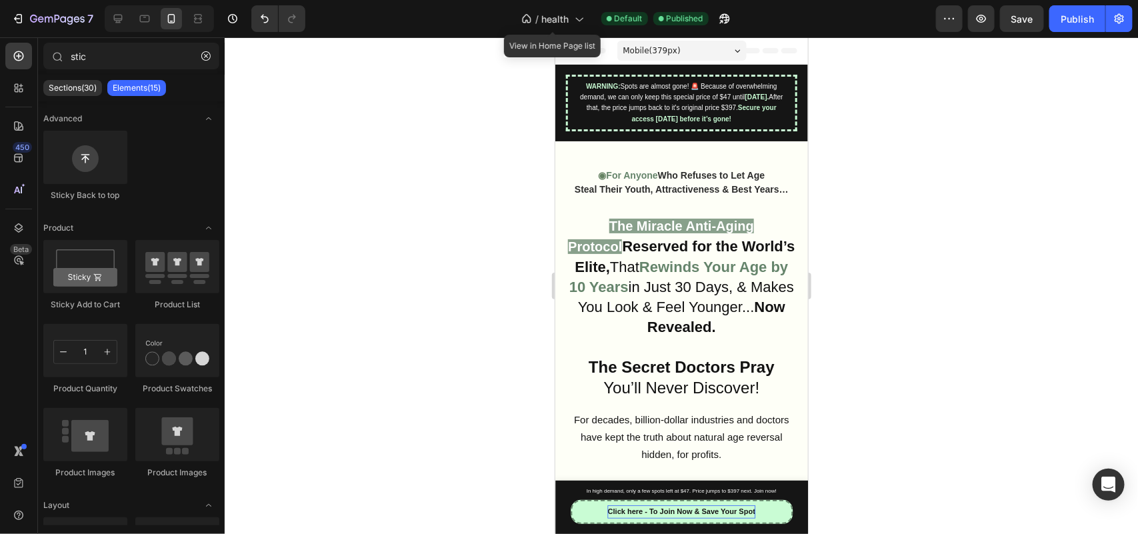
drag, startPoint x: 800, startPoint y: 211, endPoint x: 1362, endPoint y: 87, distance: 575.6
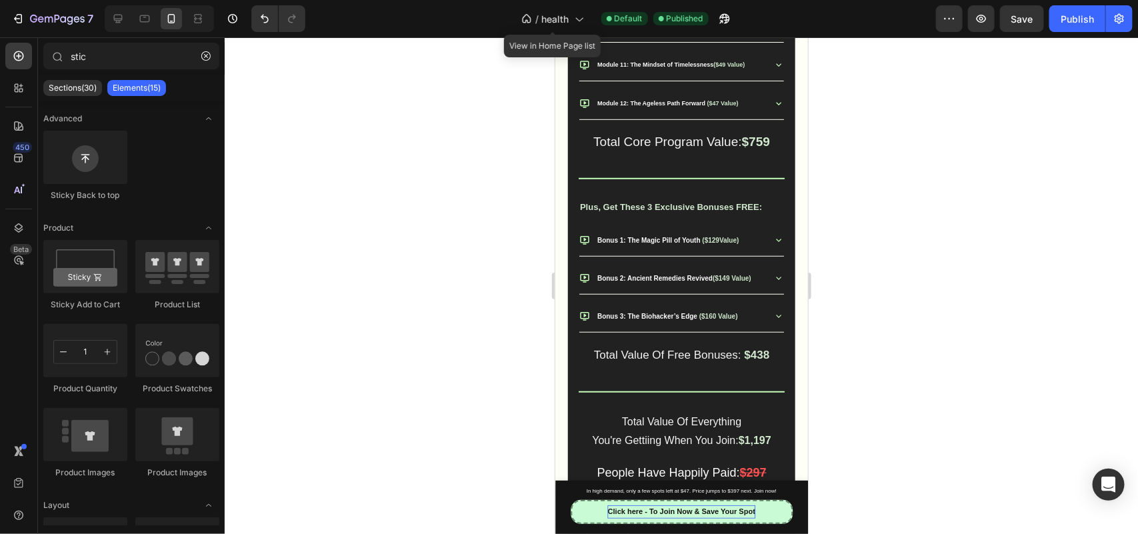
scroll to position [2964, 0]
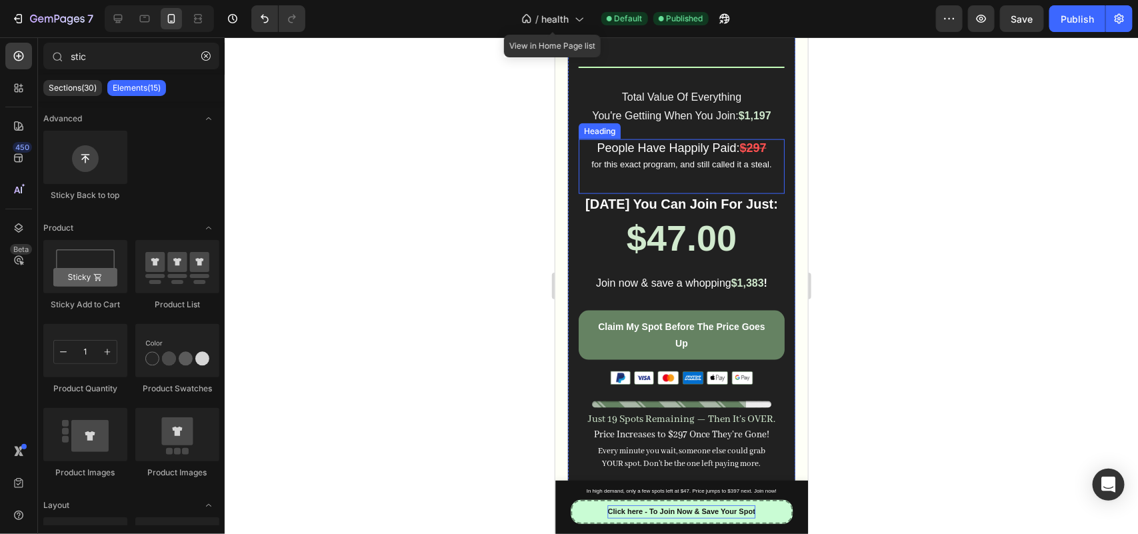
click at [747, 154] on strong "$297" at bounding box center [752, 147] width 27 height 13
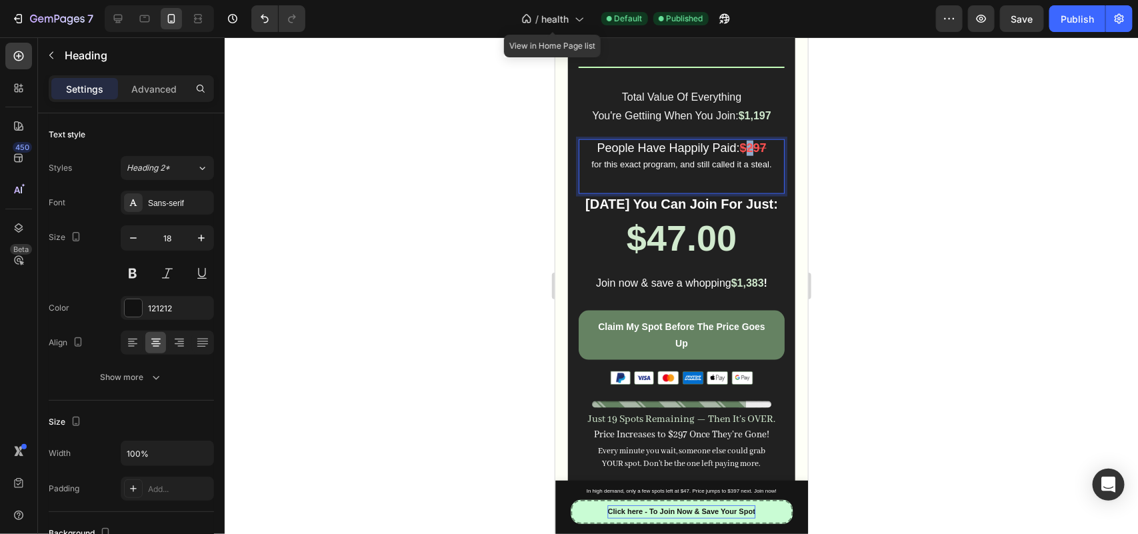
click at [743, 154] on strong "$297" at bounding box center [752, 147] width 27 height 13
drag, startPoint x: 448, startPoint y: 288, endPoint x: 175, endPoint y: 90, distance: 337.5
click at [448, 288] on div at bounding box center [681, 285] width 913 height 497
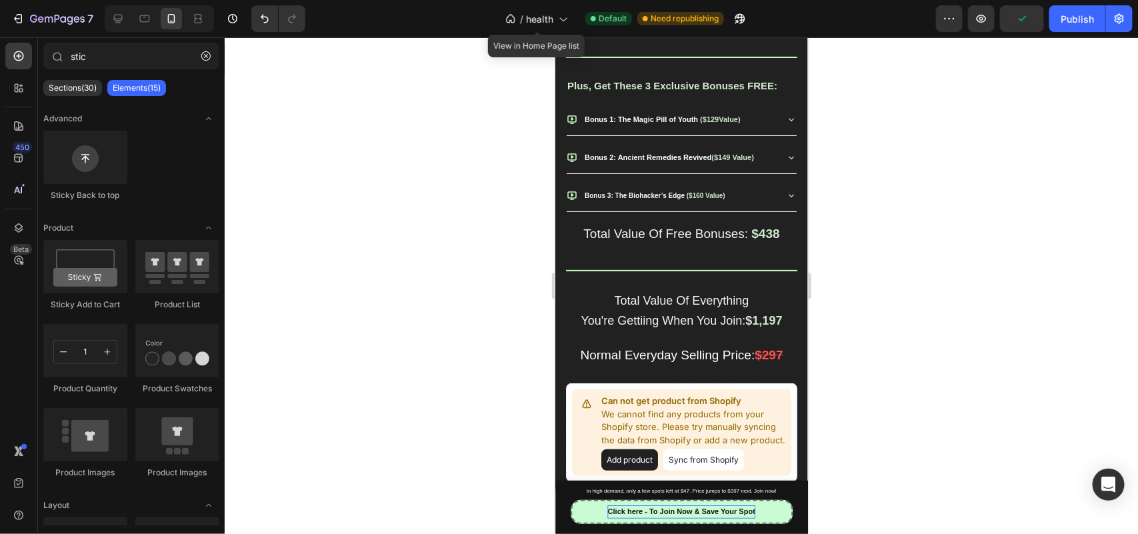
scroll to position [20614, 0]
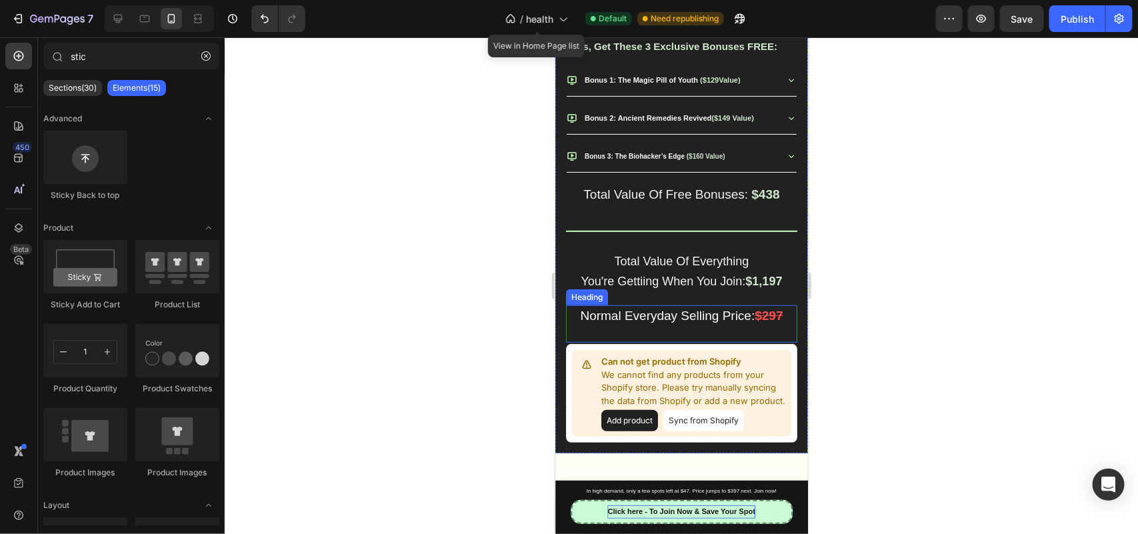
click at [762, 320] on strong "$297" at bounding box center [768, 315] width 28 height 14
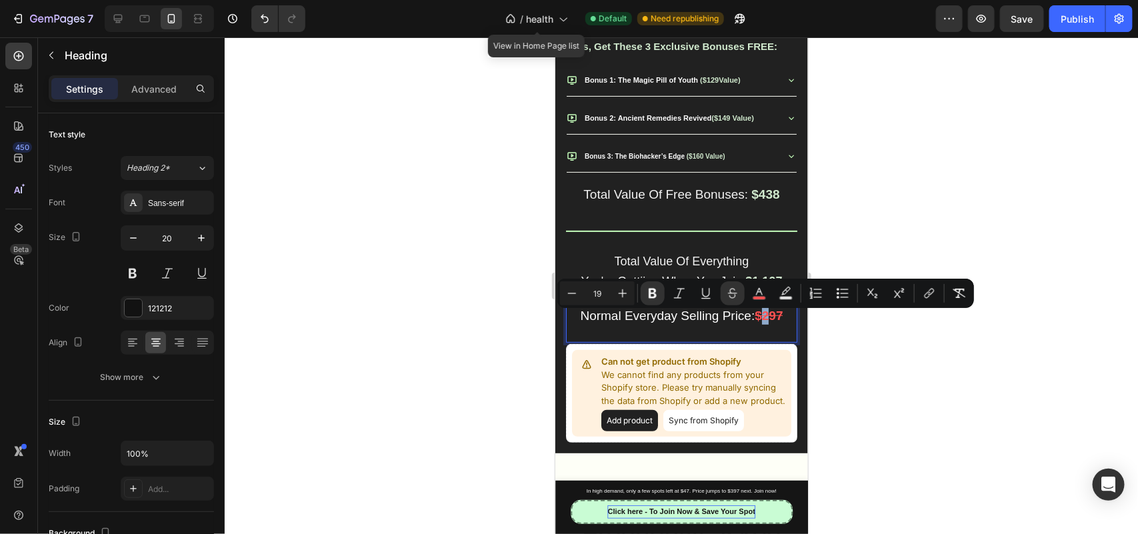
click at [757, 322] on strong "$297" at bounding box center [768, 315] width 28 height 14
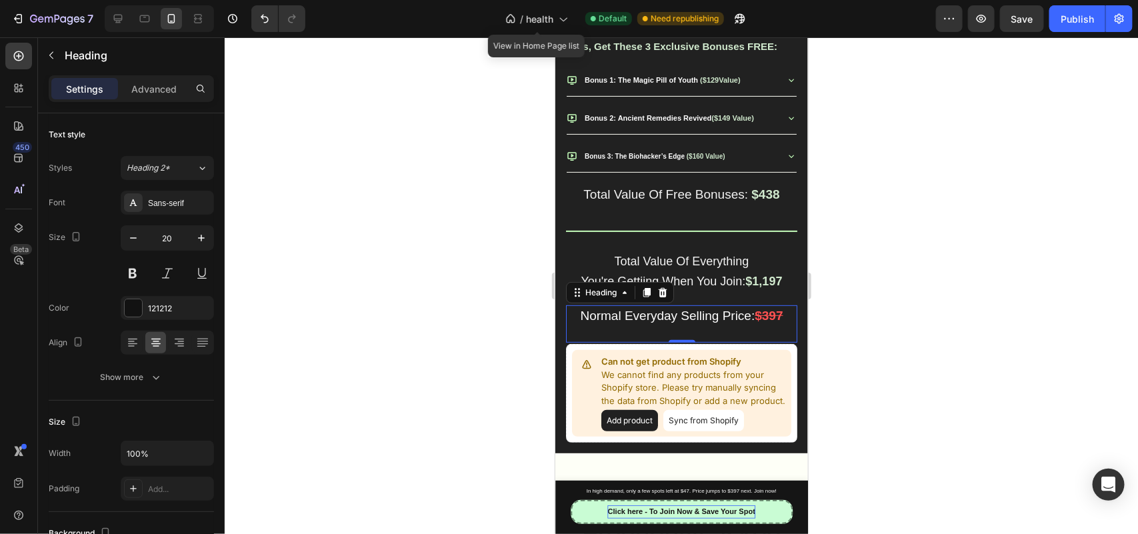
click at [437, 321] on div at bounding box center [681, 285] width 913 height 497
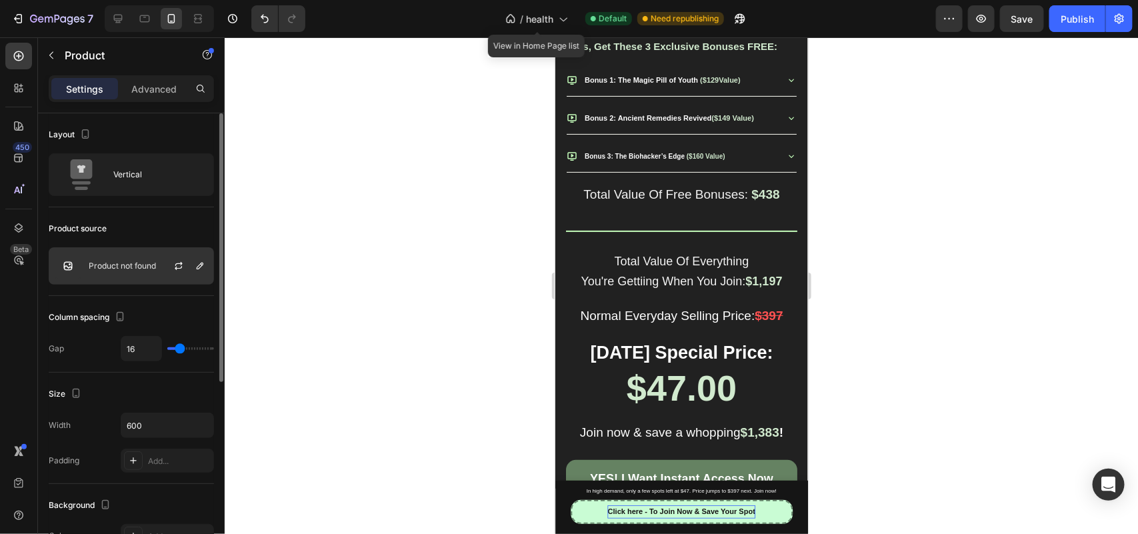
click at [117, 271] on div "Product not found" at bounding box center [131, 265] width 165 height 37
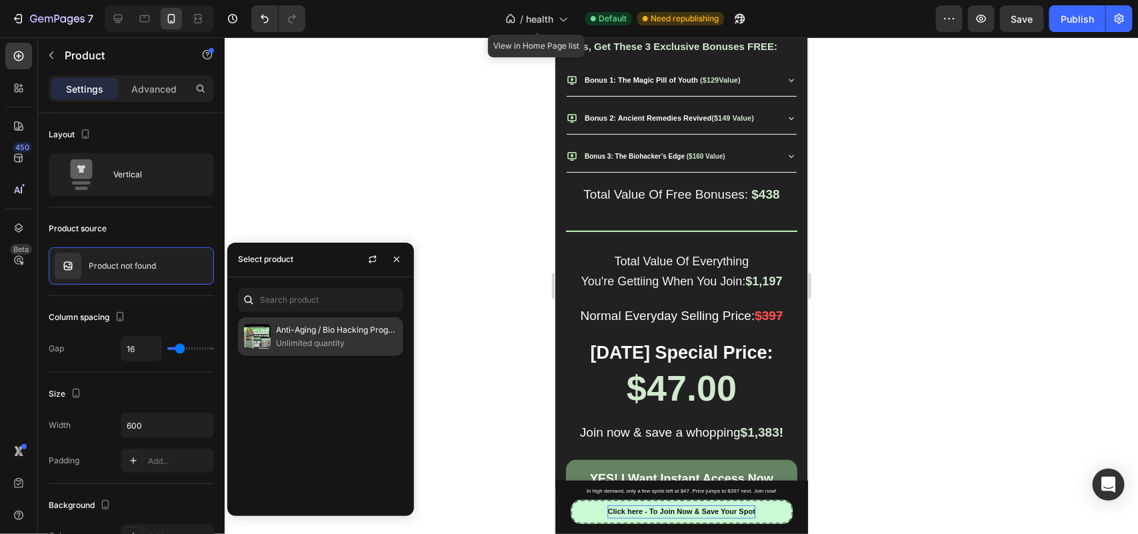
click at [299, 342] on p "Unlimited quantity" at bounding box center [336, 343] width 121 height 13
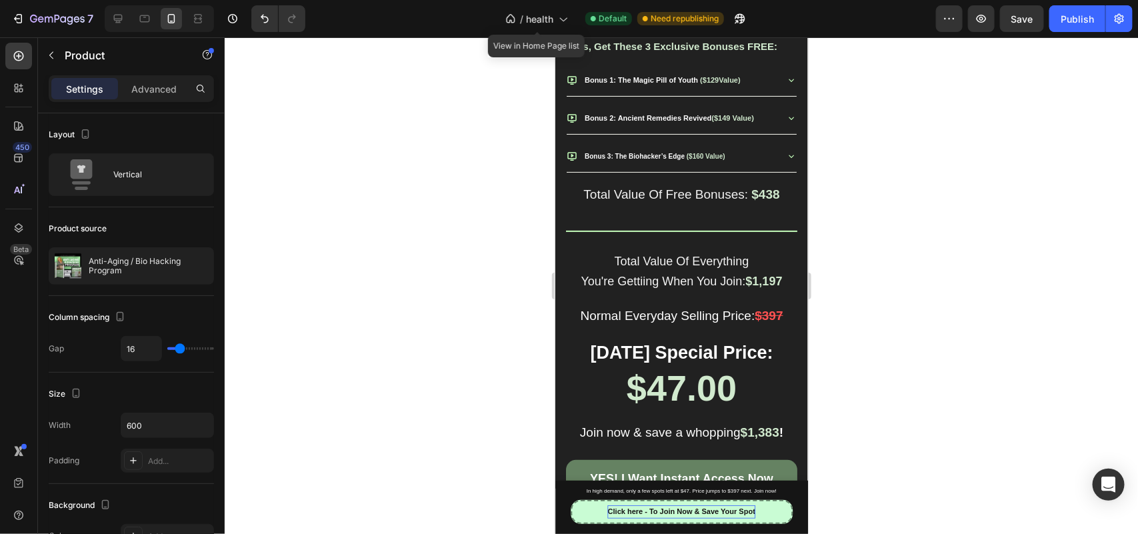
drag, startPoint x: 503, startPoint y: 150, endPoint x: 237, endPoint y: 380, distance: 351.6
click at [503, 150] on div at bounding box center [681, 285] width 913 height 497
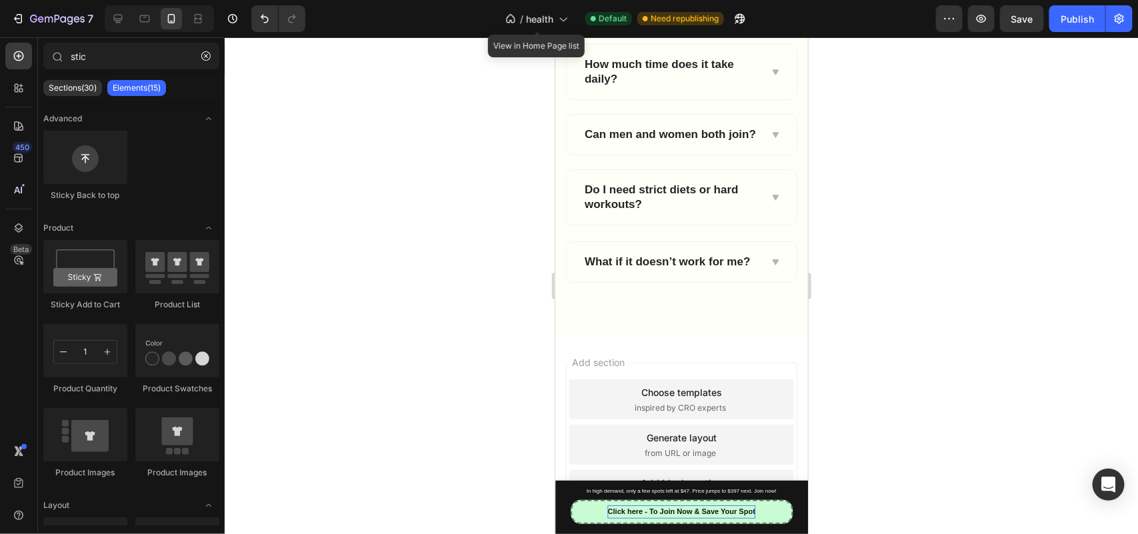
scroll to position [21877, 0]
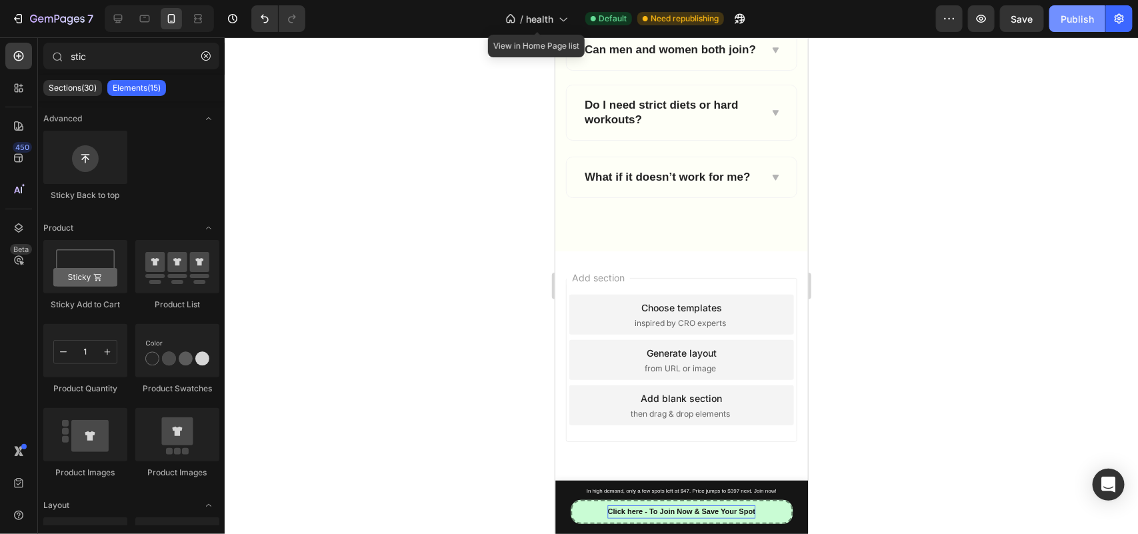
click at [1062, 17] on div "Publish" at bounding box center [1077, 19] width 33 height 14
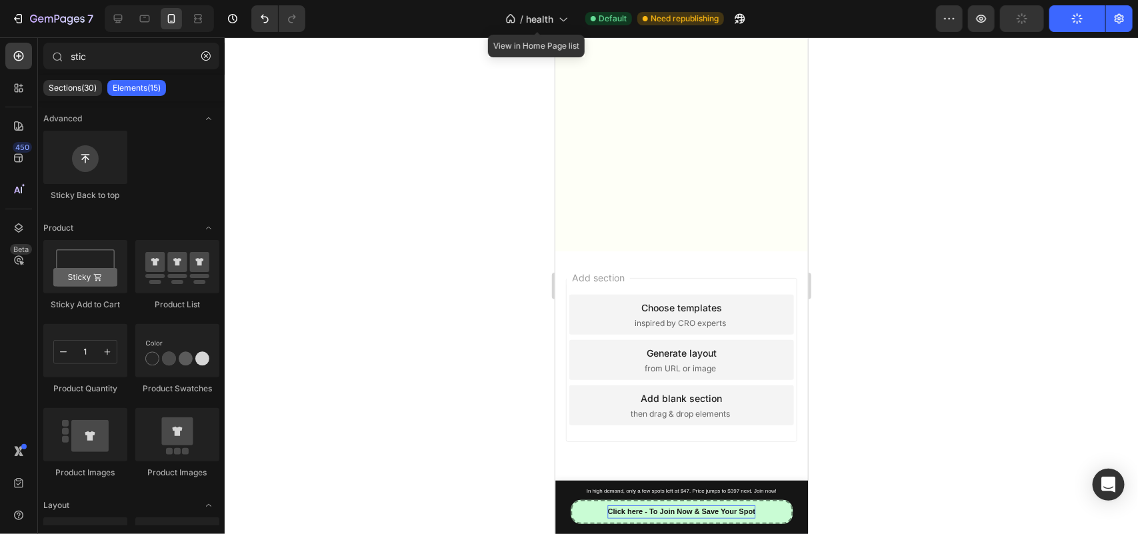
drag, startPoint x: 804, startPoint y: 513, endPoint x: 1396, endPoint y: 53, distance: 749.7
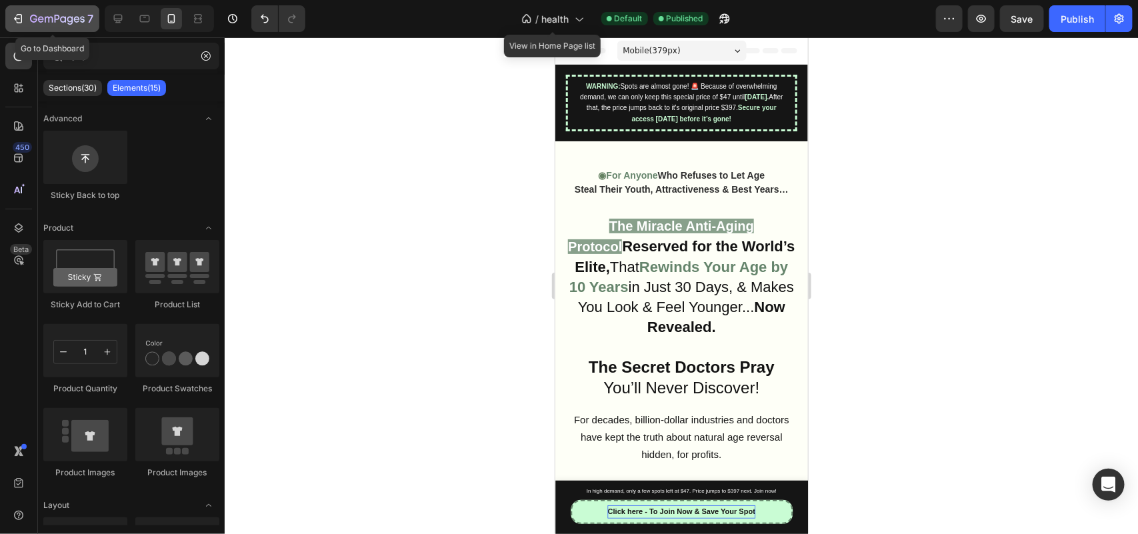
click at [15, 15] on icon "button" at bounding box center [17, 18] width 13 height 13
